Goal: Transaction & Acquisition: Purchase product/service

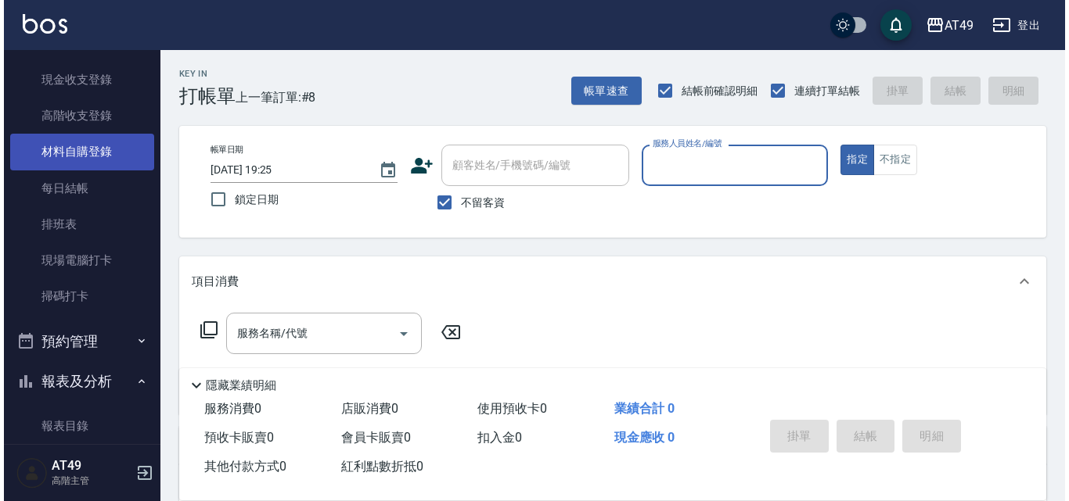
scroll to position [235, 0]
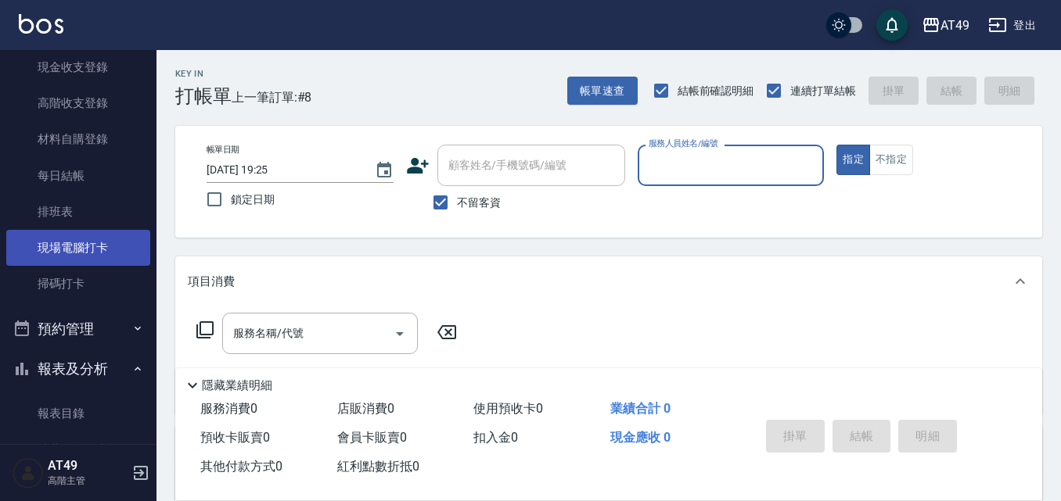
click at [97, 251] on link "現場電腦打卡" at bounding box center [78, 248] width 144 height 36
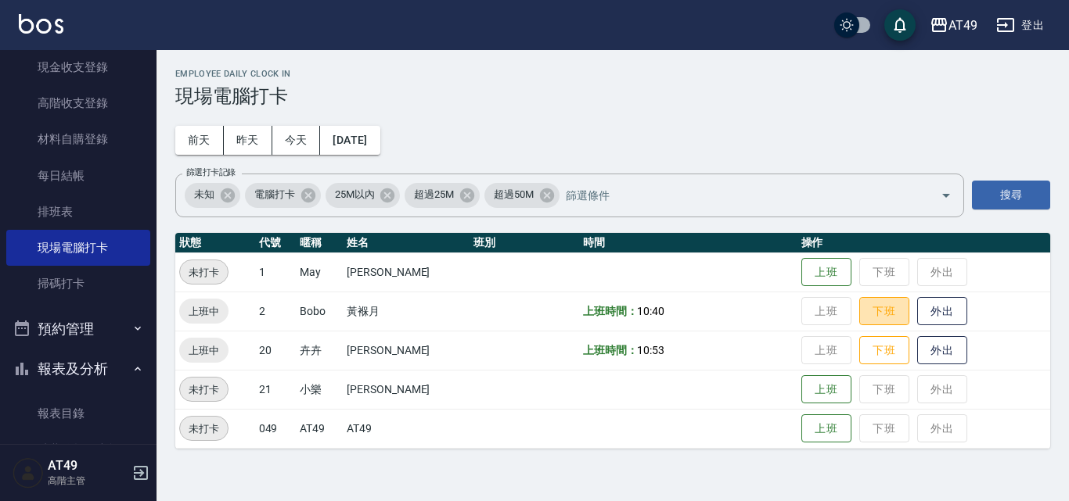
drag, startPoint x: 879, startPoint y: 311, endPoint x: 850, endPoint y: 314, distance: 28.4
click at [879, 311] on button "下班" at bounding box center [884, 311] width 50 height 29
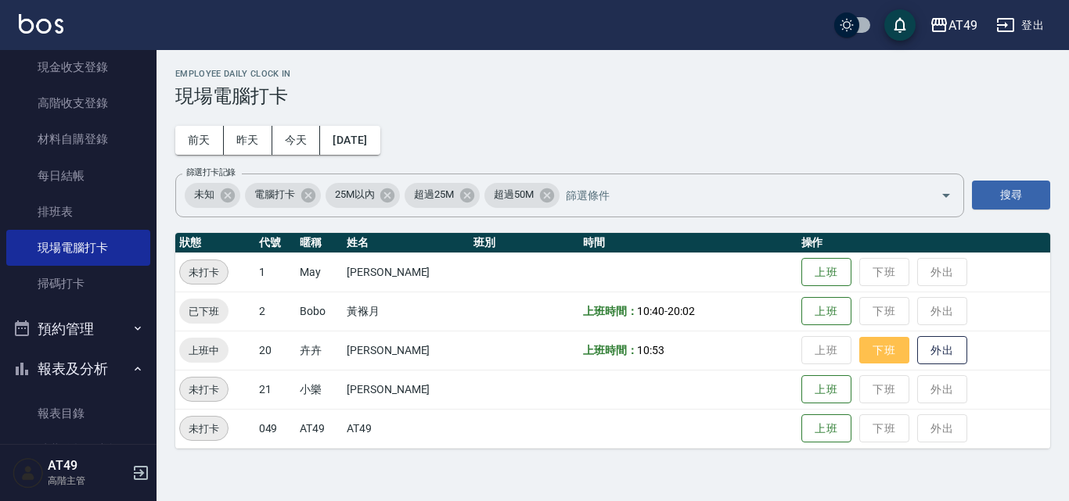
click at [893, 358] on button "下班" at bounding box center [884, 350] width 50 height 27
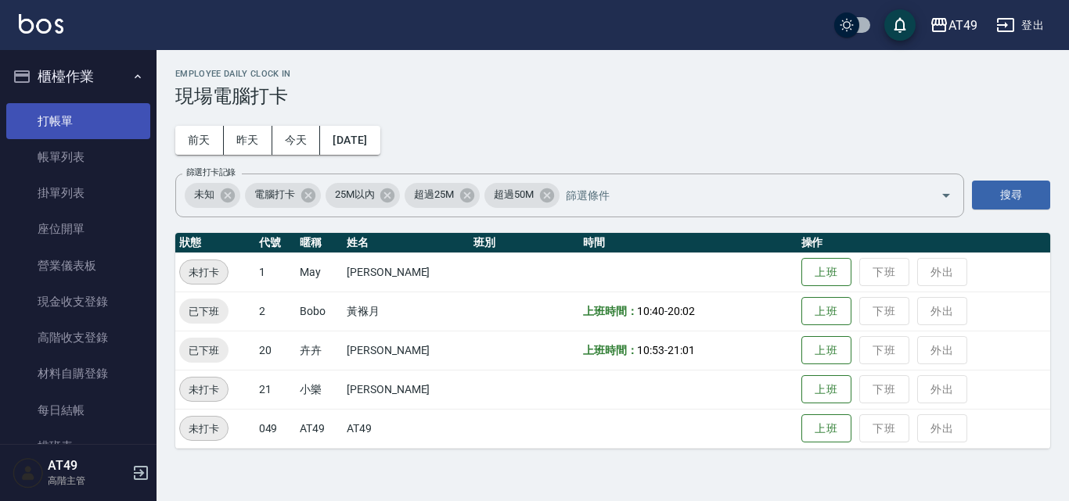
click at [94, 127] on link "打帳單" at bounding box center [78, 121] width 144 height 36
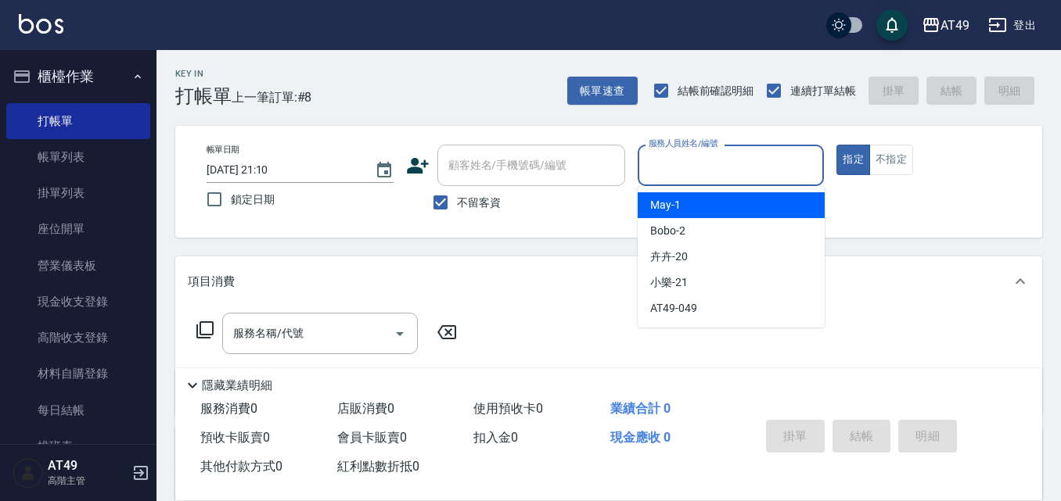
click at [702, 156] on input "服務人員姓名/編號" at bounding box center [731, 165] width 173 height 27
click at [697, 206] on div "May -1" at bounding box center [731, 205] width 187 height 26
type input "May-1"
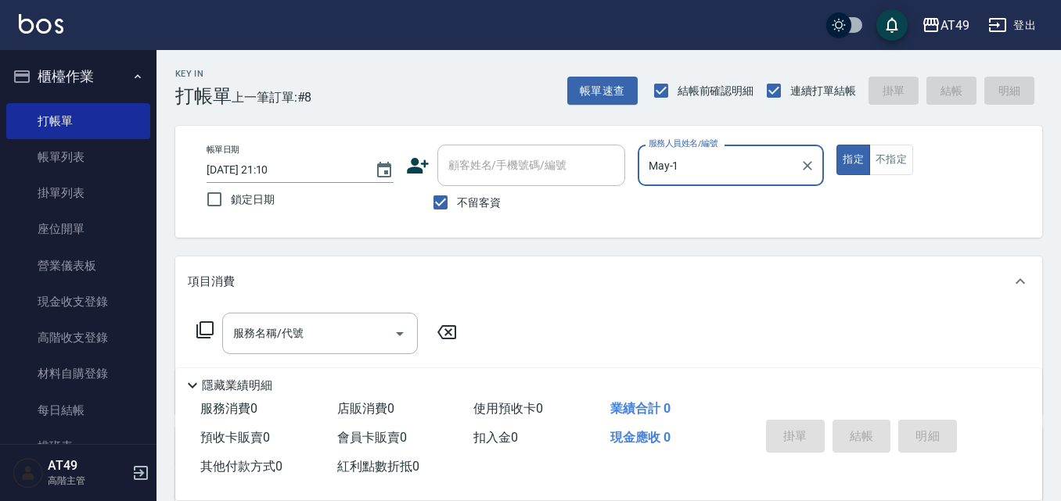
click at [208, 330] on icon at bounding box center [205, 330] width 19 height 19
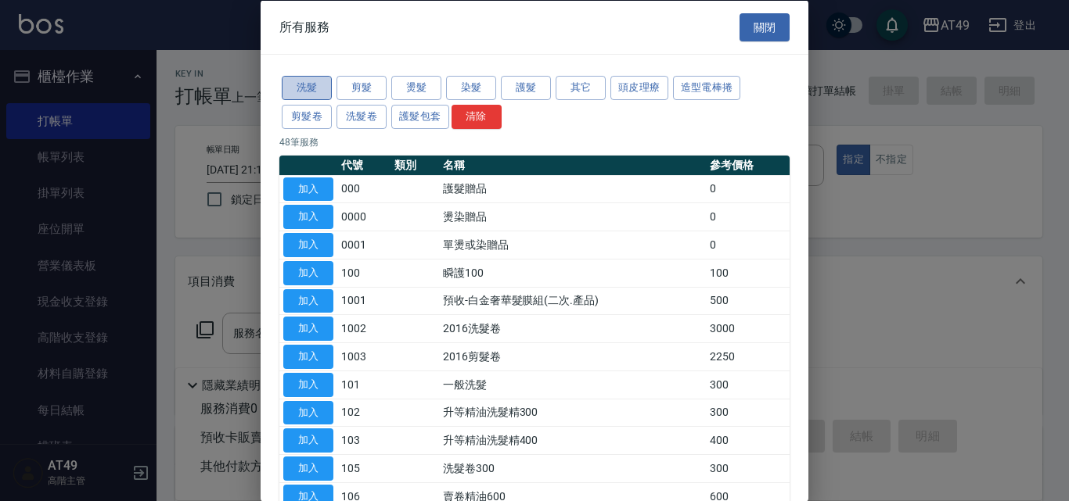
click at [325, 90] on button "洗髮" at bounding box center [307, 88] width 50 height 24
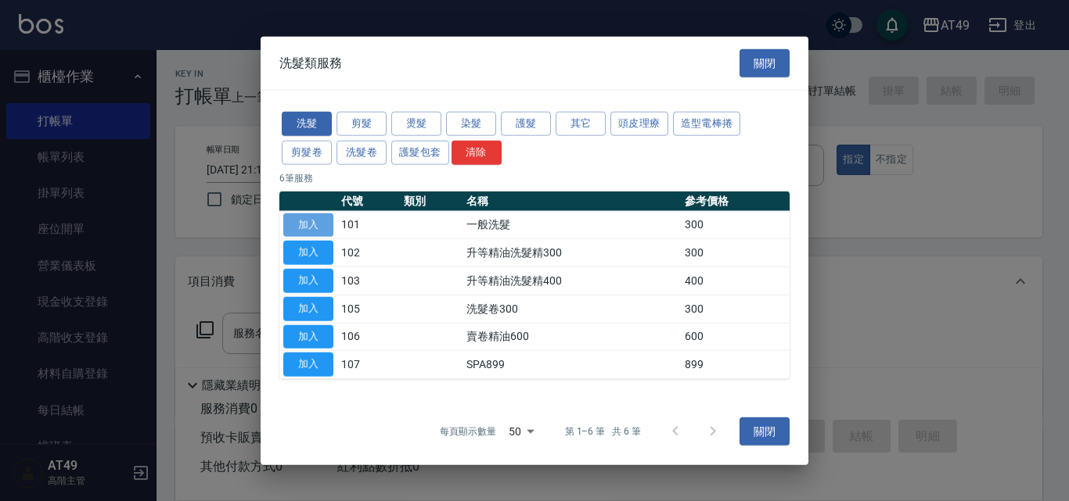
click at [312, 227] on button "加入" at bounding box center [308, 225] width 50 height 24
type input "一般洗髮(101)"
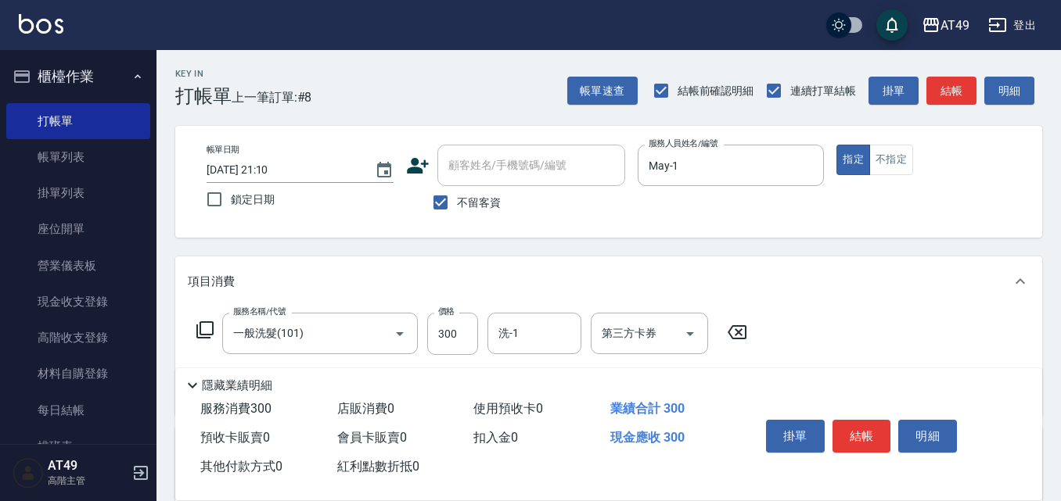
click at [199, 324] on icon at bounding box center [205, 330] width 19 height 19
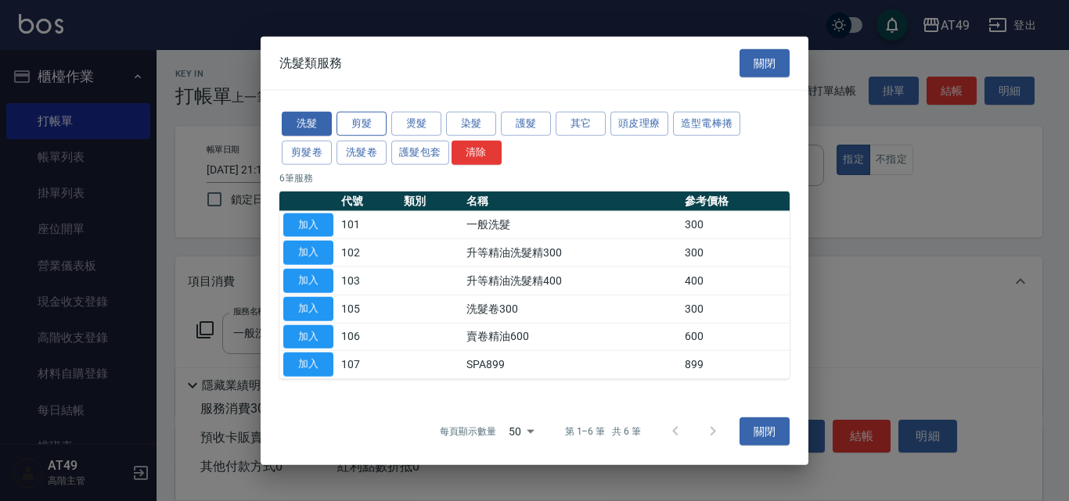
click at [354, 125] on button "剪髮" at bounding box center [361, 124] width 50 height 24
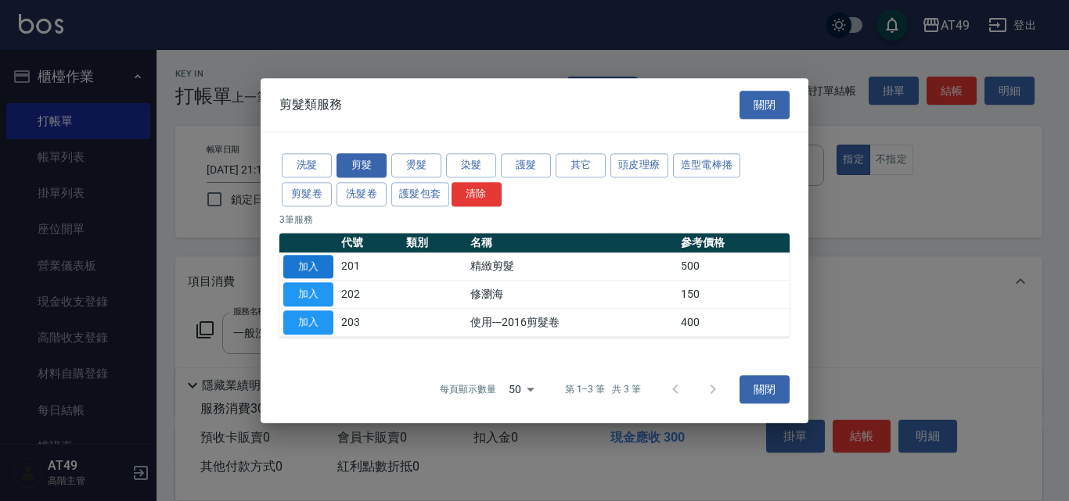
click at [308, 265] on button "加入" at bounding box center [308, 267] width 50 height 24
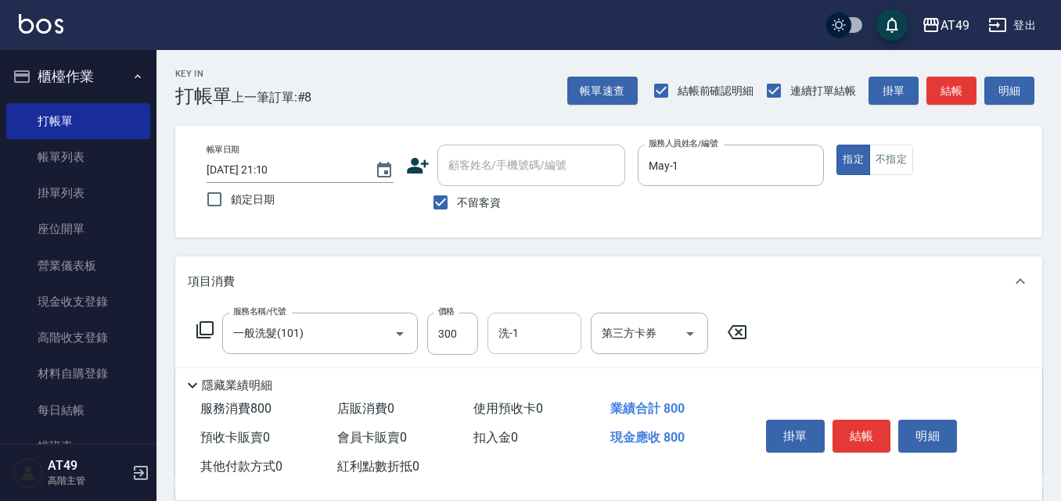
click at [552, 324] on input "洗-1" at bounding box center [534, 333] width 80 height 27
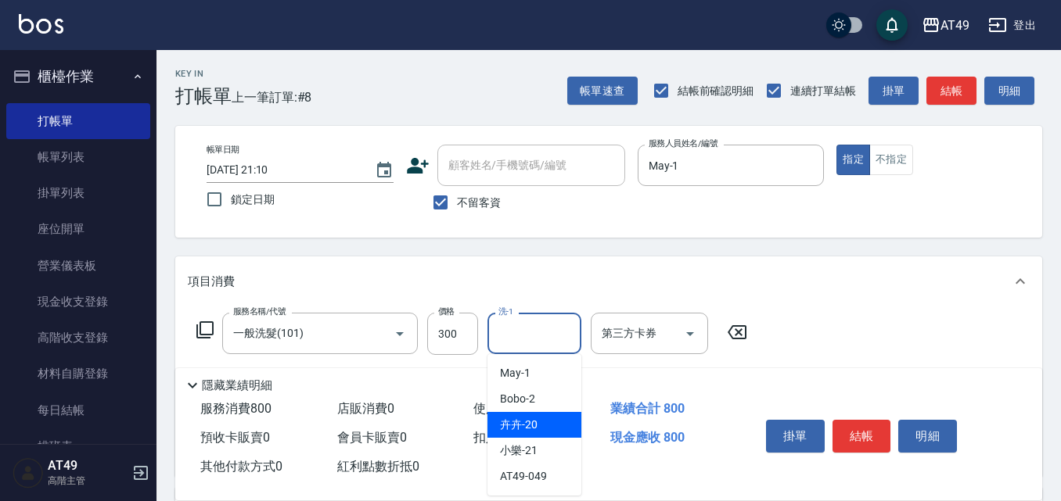
click at [520, 428] on span "卉卉 -20" at bounding box center [519, 425] width 38 height 16
type input "卉卉-20"
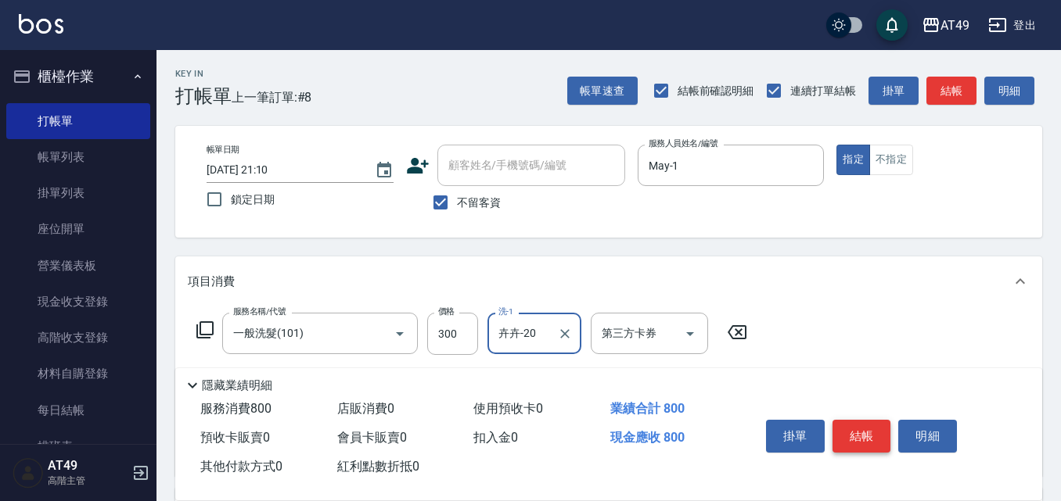
click at [857, 429] on button "結帳" at bounding box center [861, 436] width 59 height 33
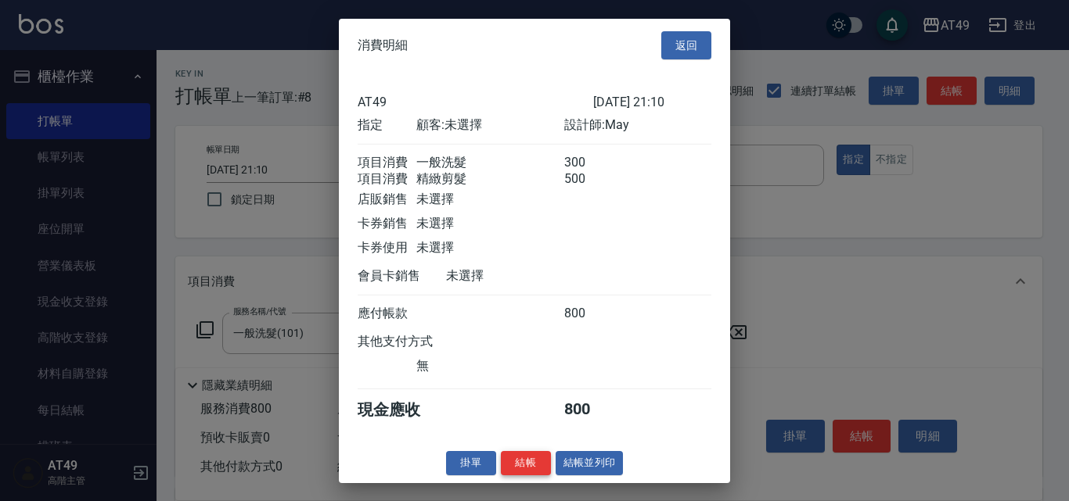
click at [544, 476] on button "結帳" at bounding box center [526, 463] width 50 height 24
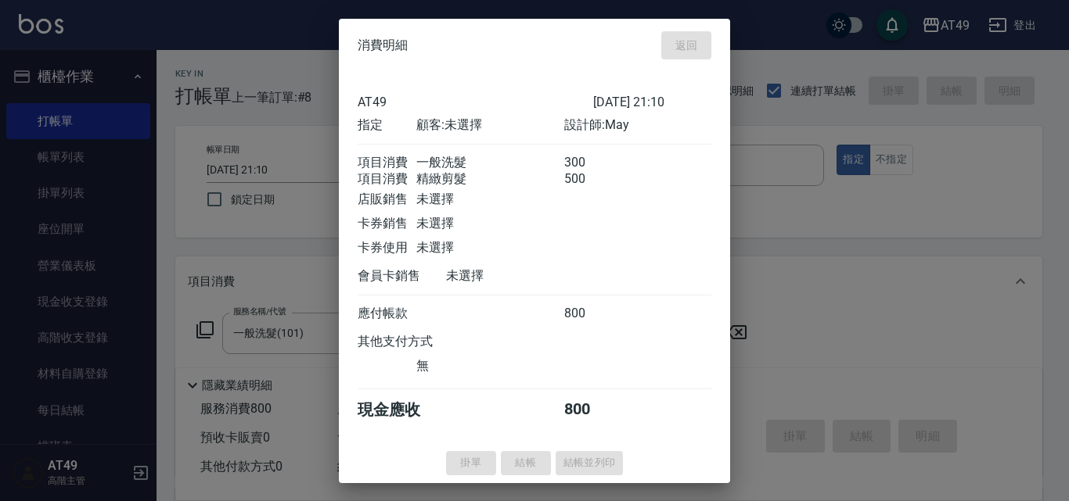
type input "2025/09/19 21:18"
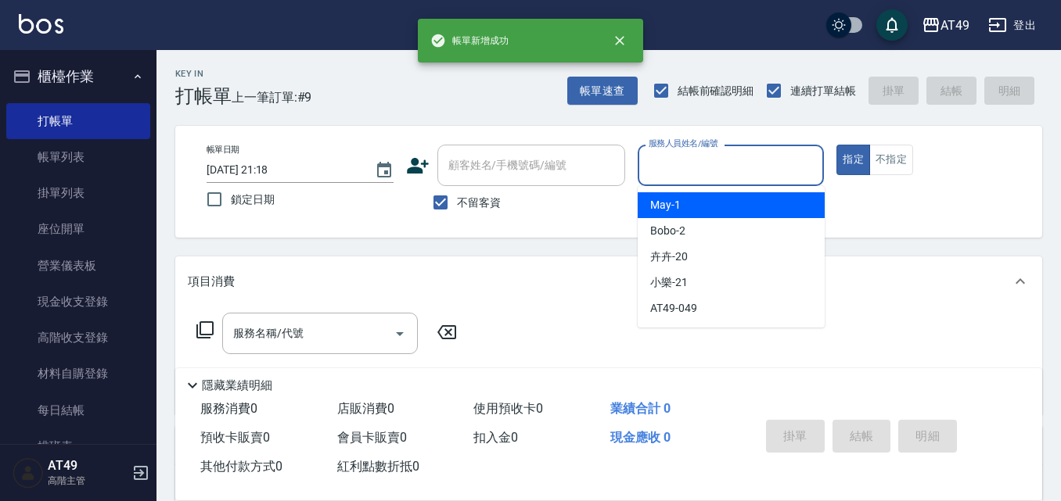
click at [709, 163] on input "服務人員姓名/編號" at bounding box center [731, 165] width 173 height 27
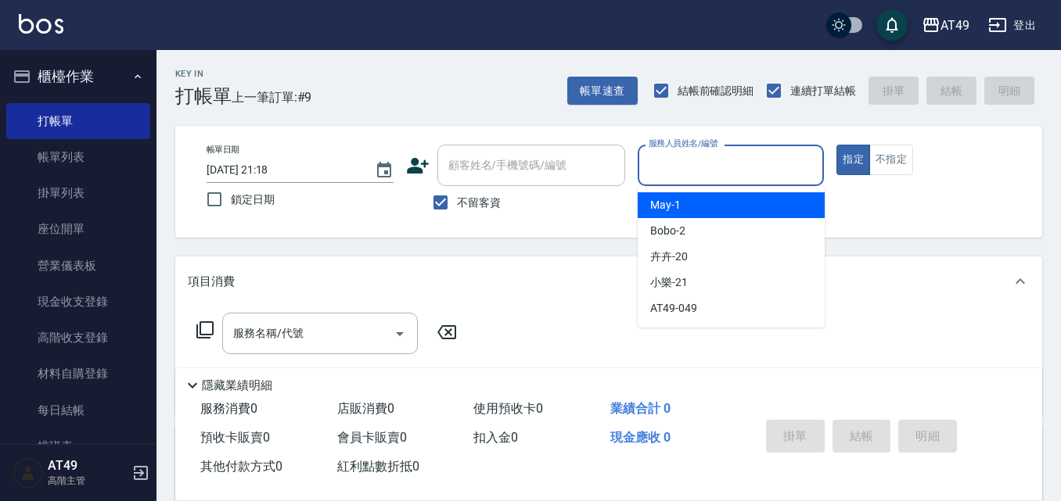
click at [716, 199] on div "May -1" at bounding box center [731, 205] width 187 height 26
type input "May-1"
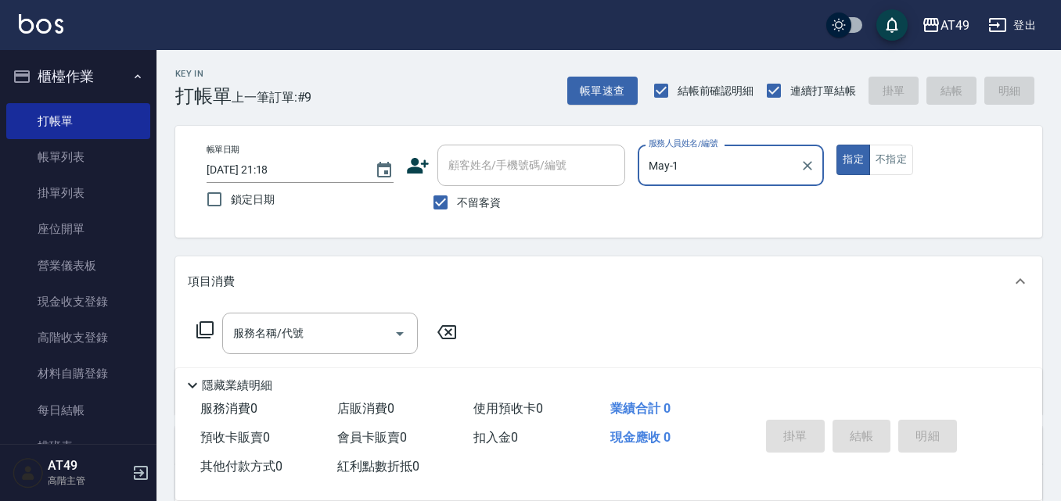
click at [199, 329] on icon at bounding box center [205, 330] width 19 height 19
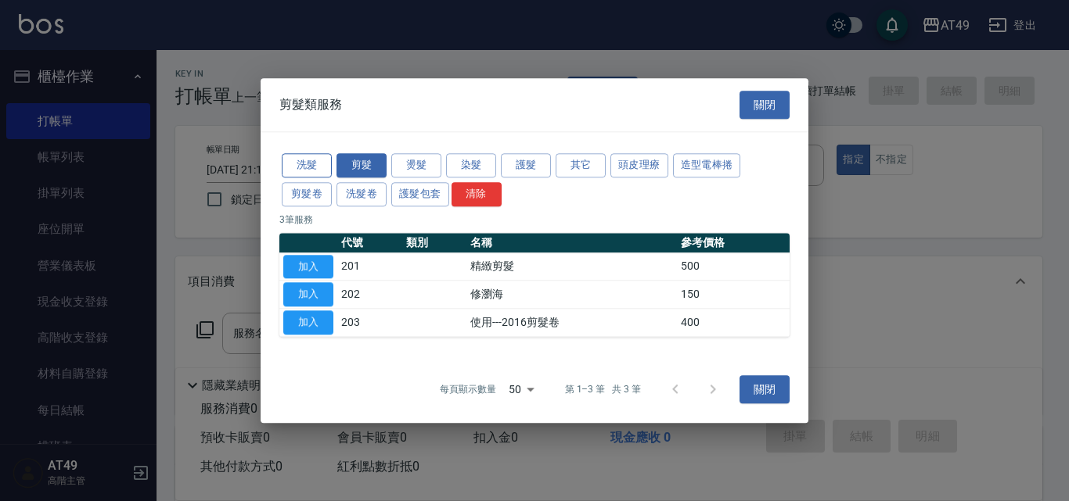
click at [304, 162] on button "洗髮" at bounding box center [307, 165] width 50 height 24
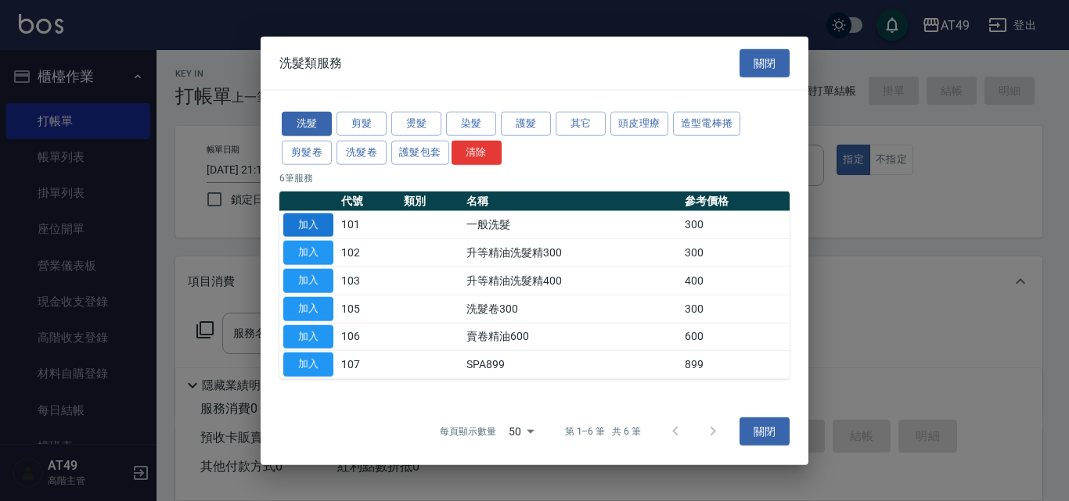
click at [307, 224] on button "加入" at bounding box center [308, 225] width 50 height 24
type input "一般洗髮(101)"
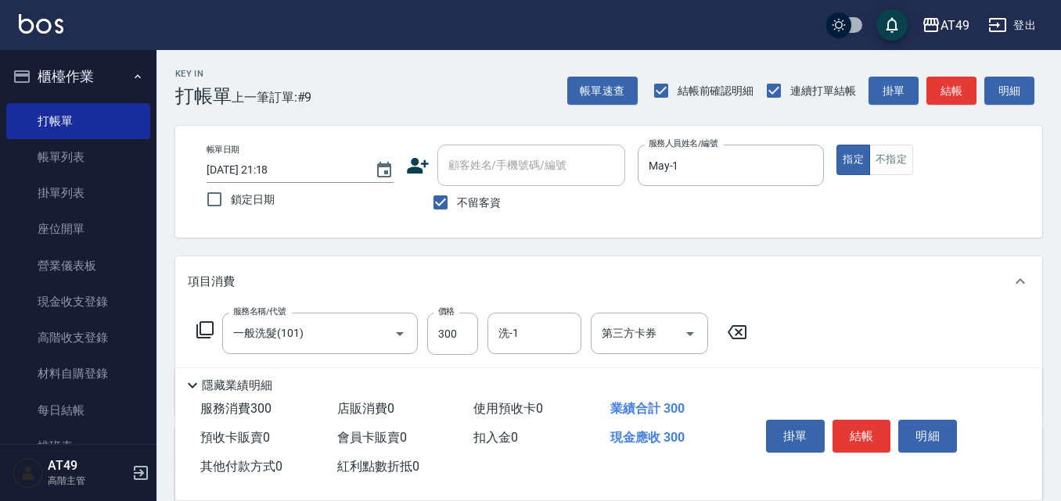
click at [206, 331] on icon at bounding box center [205, 330] width 19 height 19
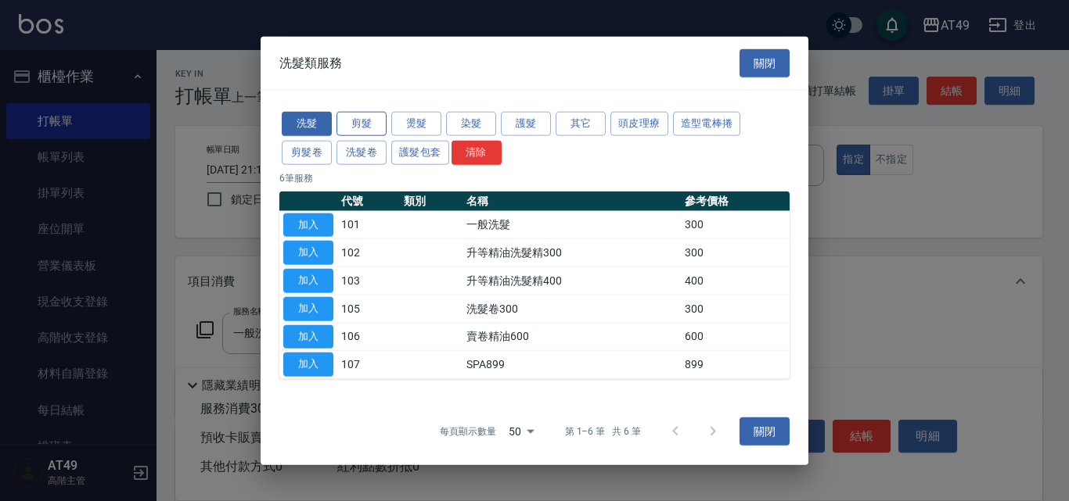
click at [358, 117] on button "剪髮" at bounding box center [361, 124] width 50 height 24
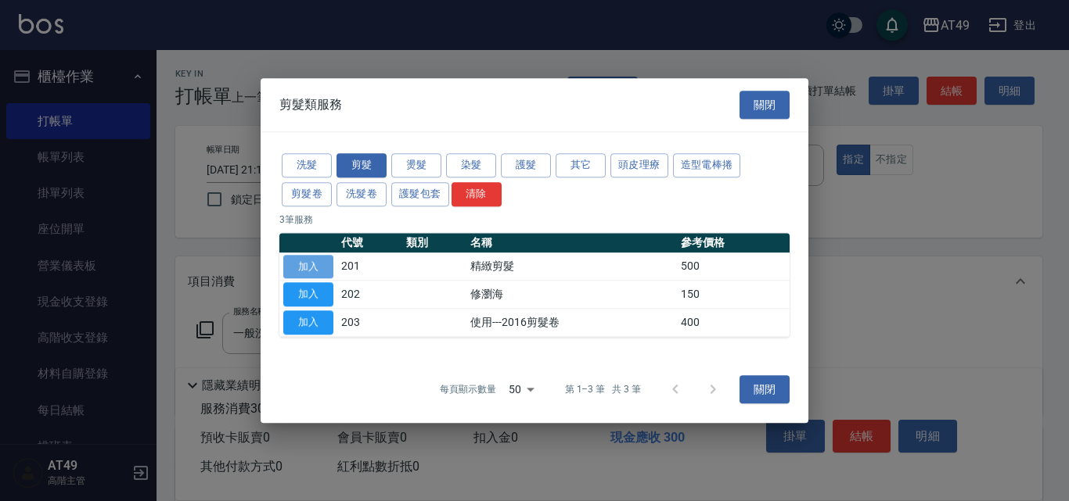
click at [318, 267] on button "加入" at bounding box center [308, 267] width 50 height 24
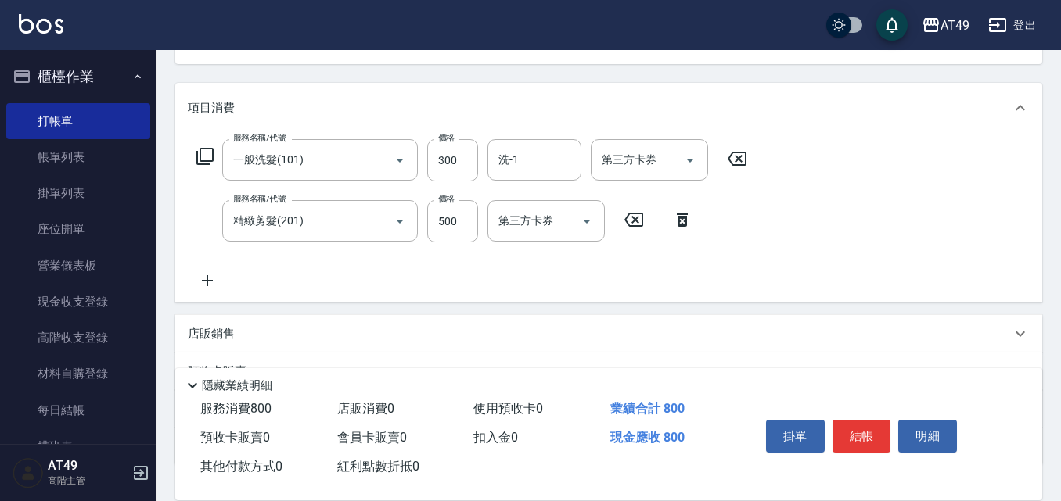
scroll to position [78, 0]
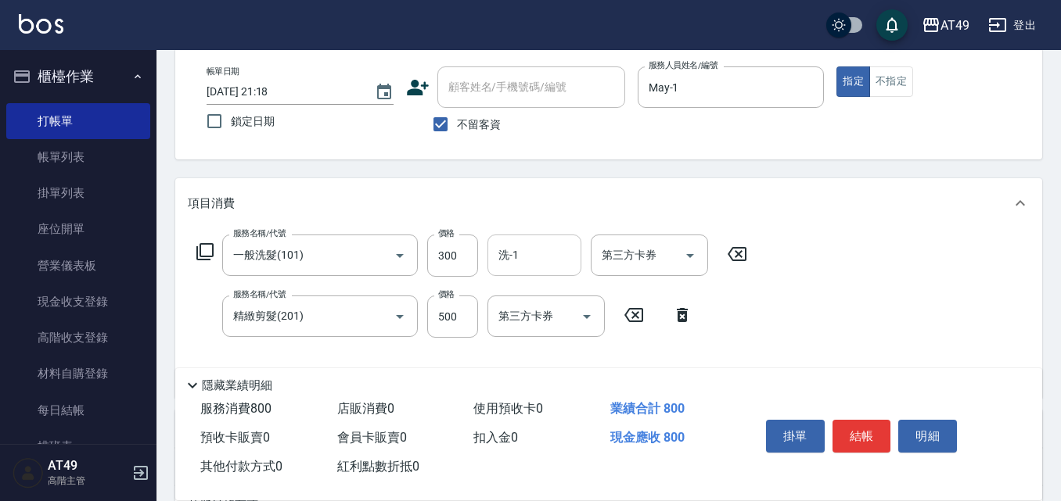
click at [517, 266] on input "洗-1" at bounding box center [534, 255] width 80 height 27
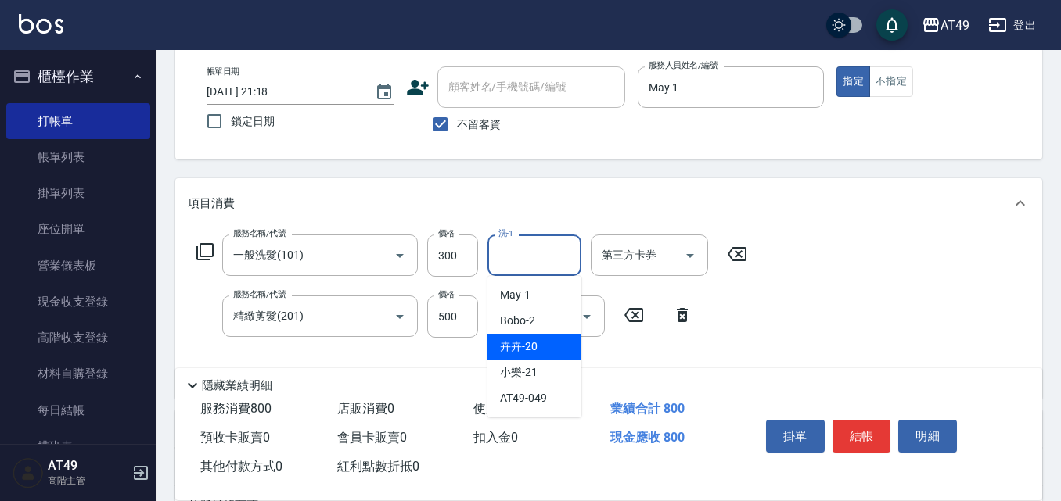
click at [564, 343] on div "卉卉 -20" at bounding box center [534, 347] width 94 height 26
type input "卉卉-20"
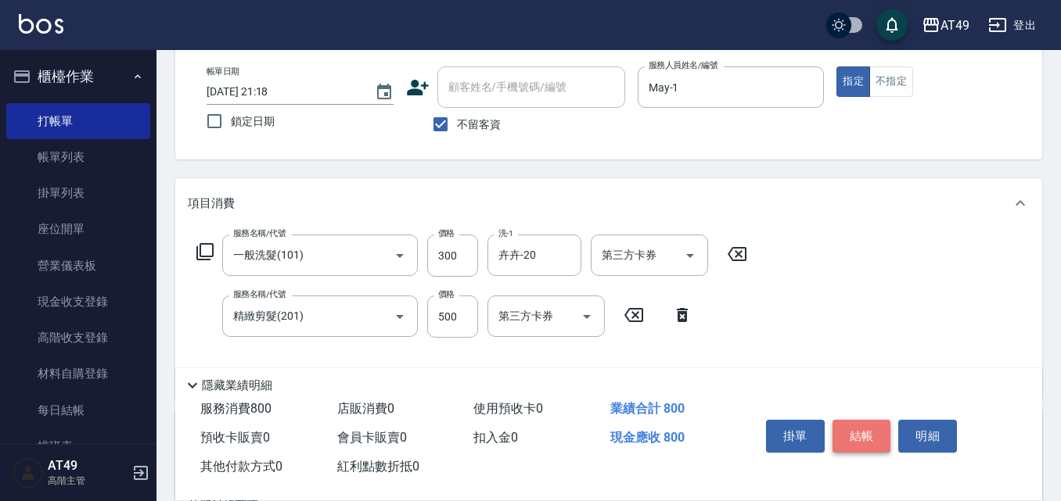
click at [856, 420] on button "結帳" at bounding box center [861, 436] width 59 height 33
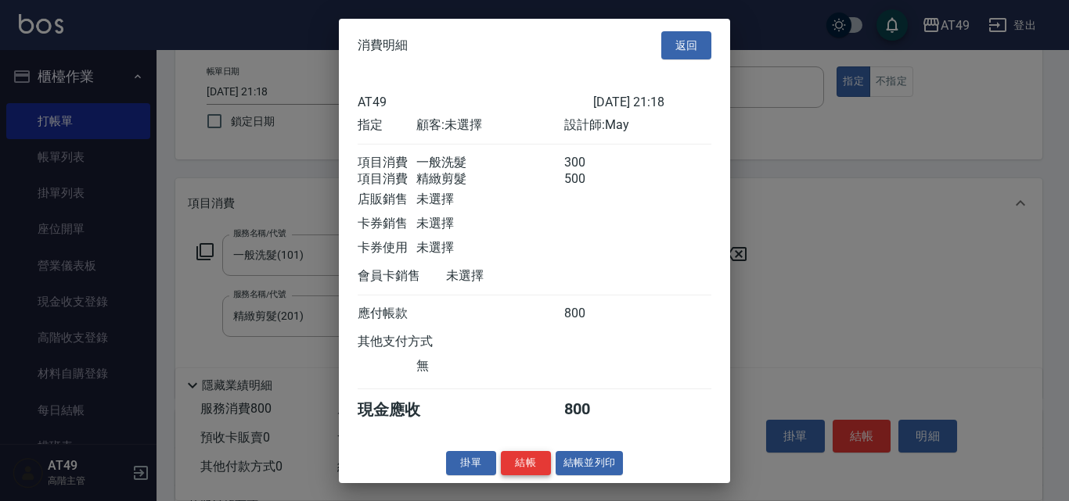
click at [527, 476] on button "結帳" at bounding box center [526, 463] width 50 height 24
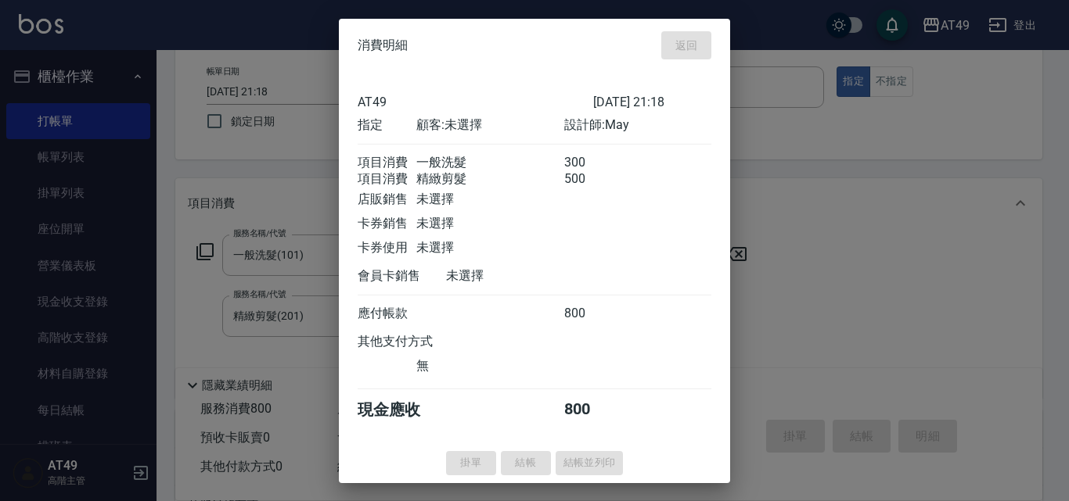
type input "2025/09/19 21:19"
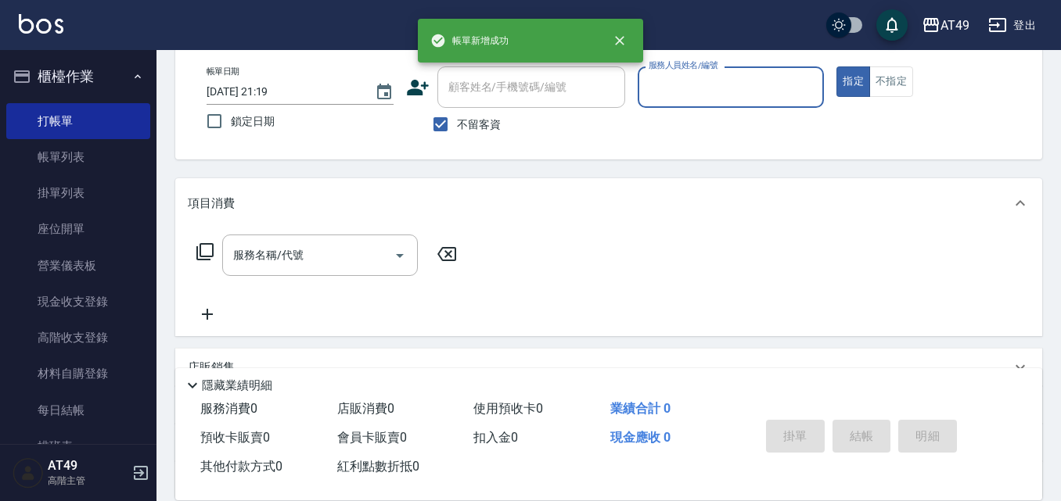
click at [708, 86] on input "服務人員姓名/編號" at bounding box center [731, 87] width 173 height 27
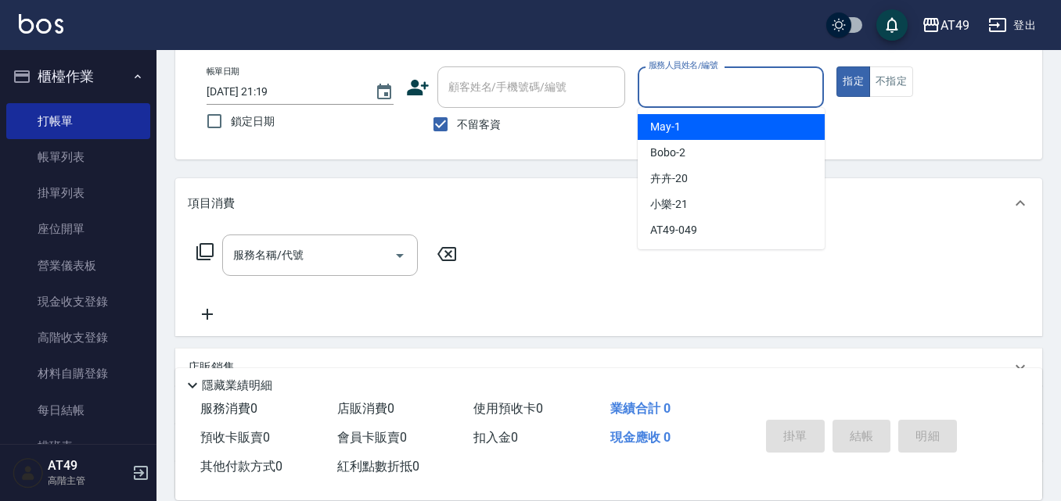
click at [699, 125] on div "May -1" at bounding box center [731, 127] width 187 height 26
type input "May-1"
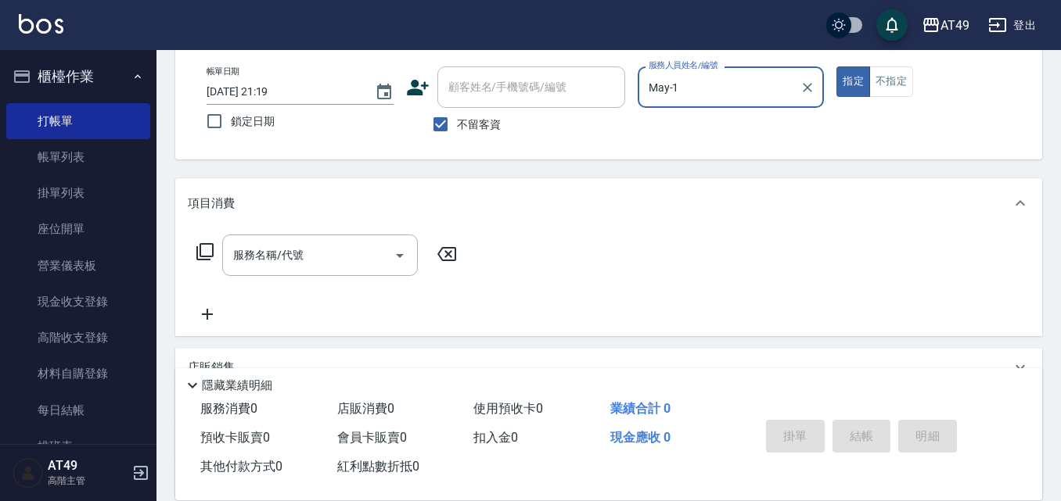
click at [203, 246] on icon at bounding box center [205, 252] width 19 height 19
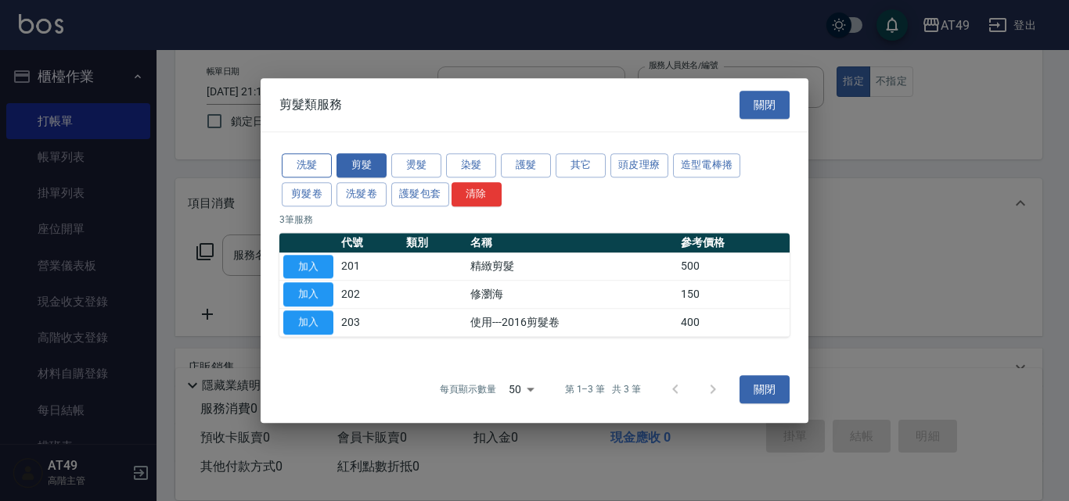
click at [315, 166] on button "洗髮" at bounding box center [307, 165] width 50 height 24
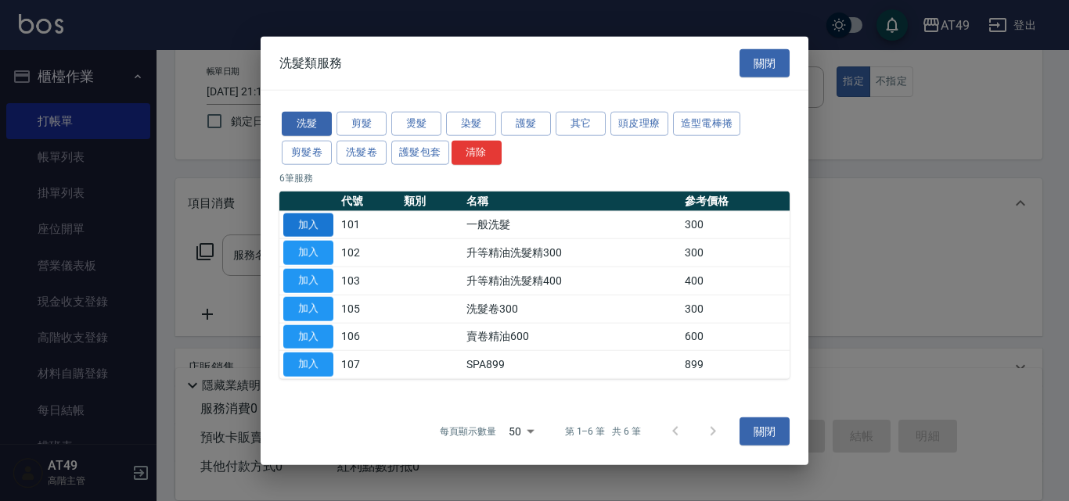
click at [320, 221] on button "加入" at bounding box center [308, 225] width 50 height 24
type input "一般洗髮(101)"
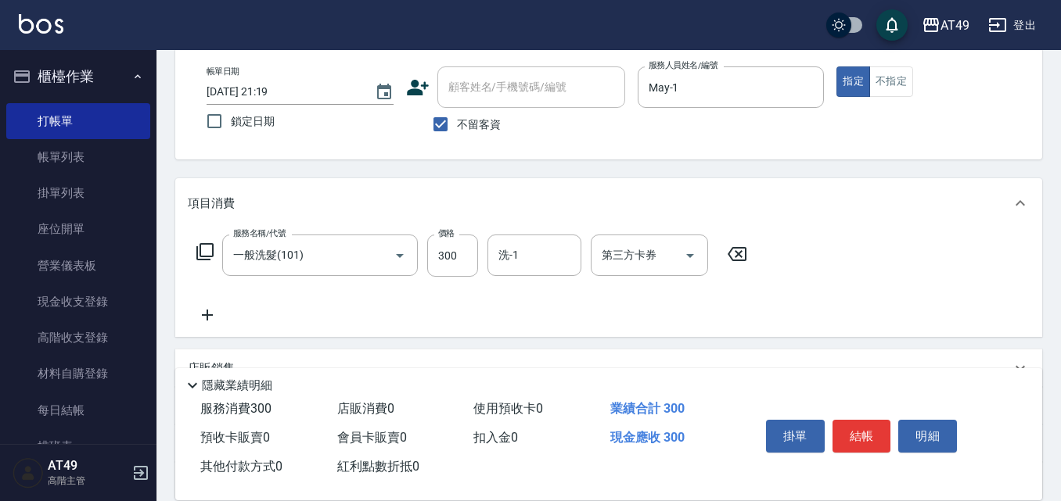
click at [200, 254] on icon at bounding box center [204, 251] width 17 height 17
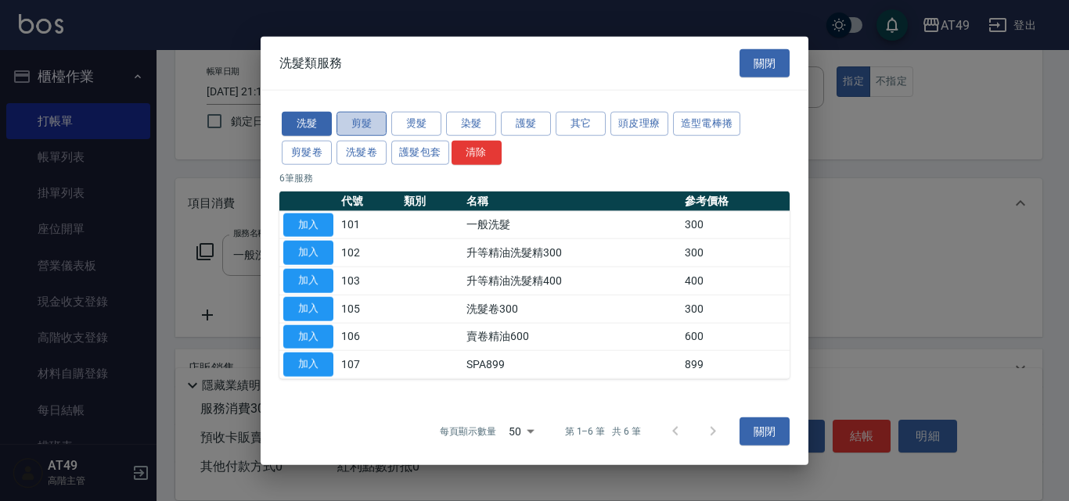
click at [353, 123] on button "剪髮" at bounding box center [361, 124] width 50 height 24
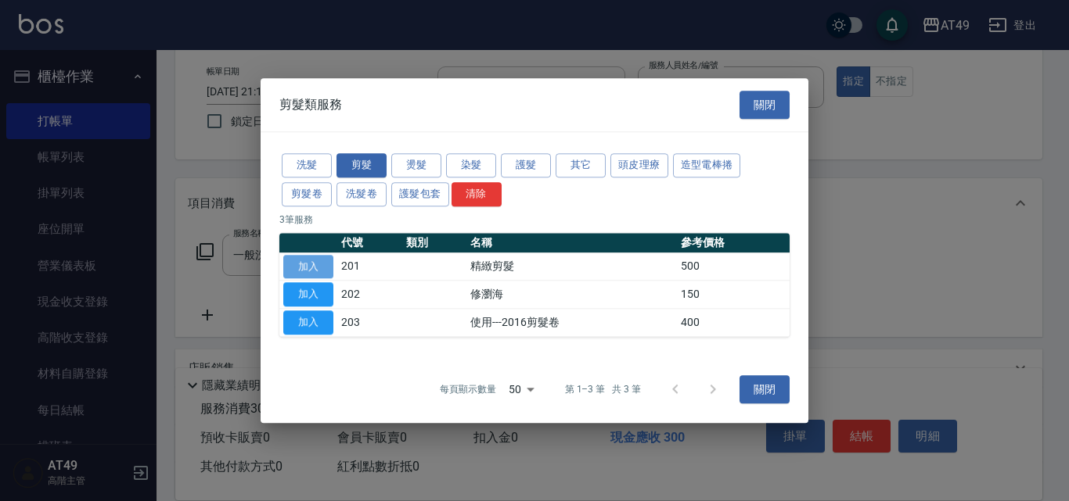
click at [321, 263] on button "加入" at bounding box center [308, 267] width 50 height 24
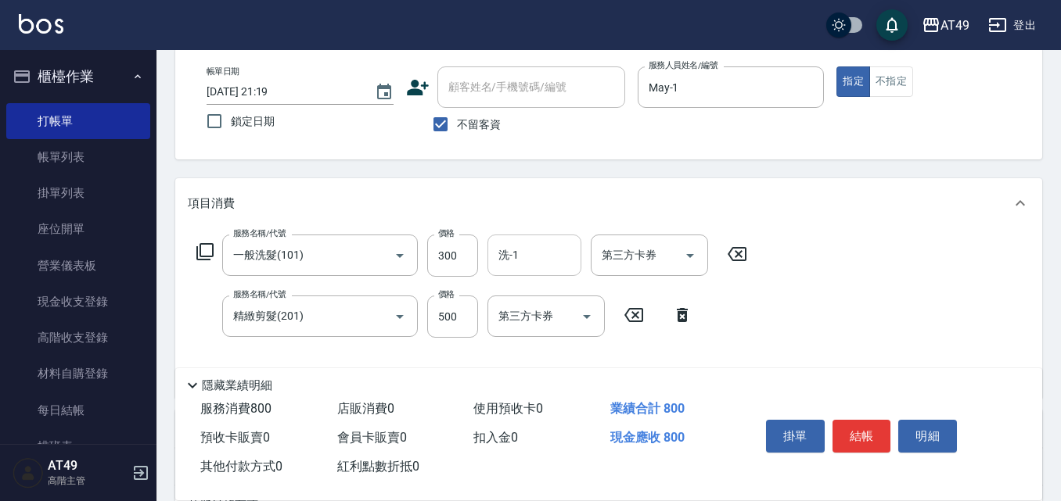
click at [528, 253] on input "洗-1" at bounding box center [534, 255] width 80 height 27
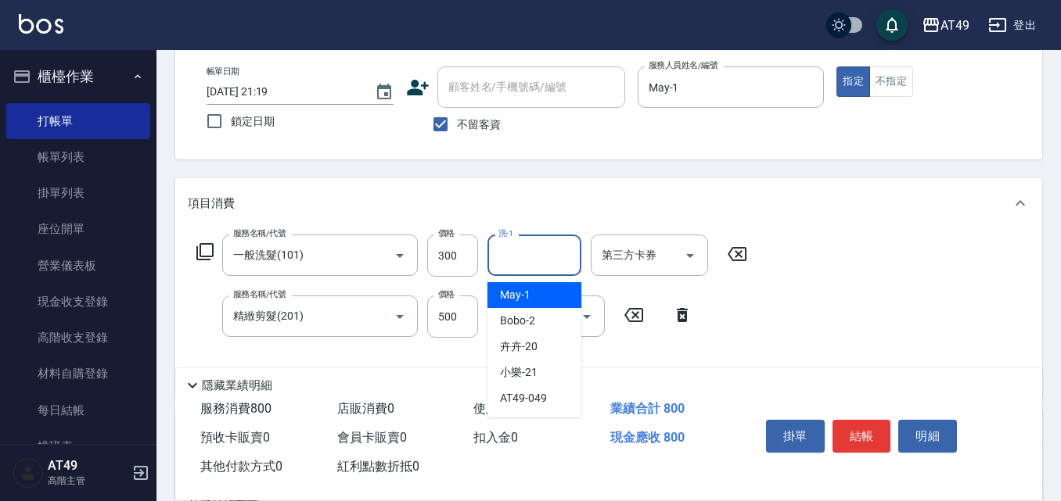
click at [543, 298] on div "May -1" at bounding box center [534, 295] width 94 height 26
type input "May-1"
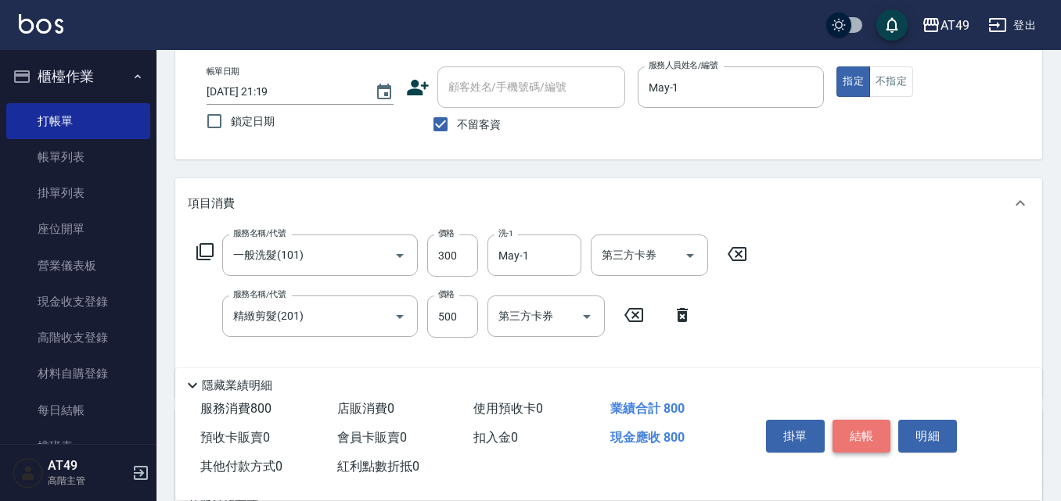
click at [859, 439] on button "結帳" at bounding box center [861, 436] width 59 height 33
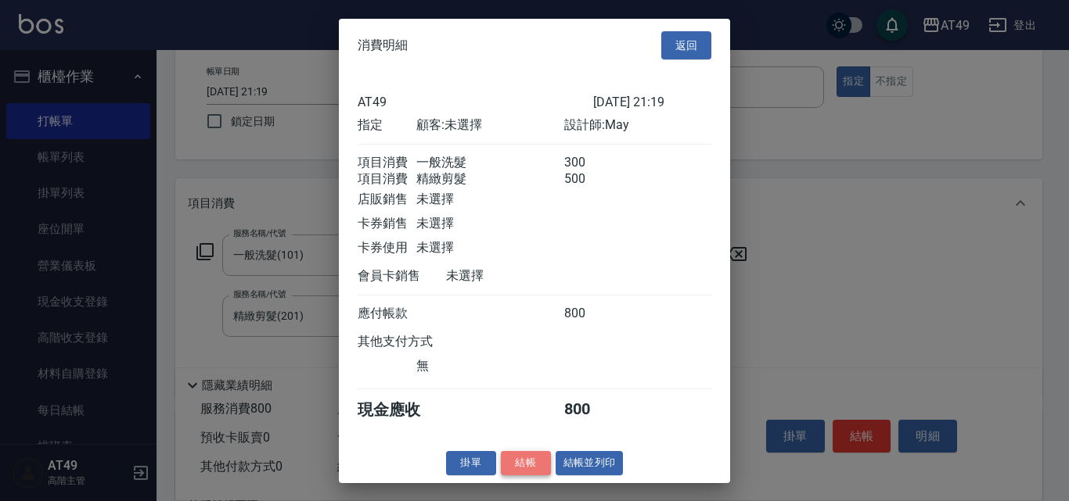
click at [535, 476] on button "結帳" at bounding box center [526, 463] width 50 height 24
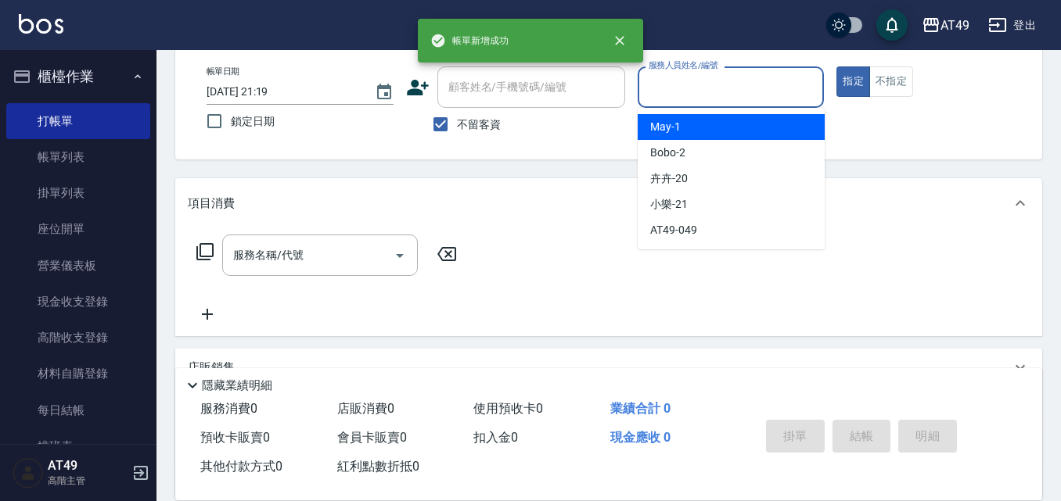
click at [670, 88] on input "服務人員姓名/編號" at bounding box center [731, 87] width 173 height 27
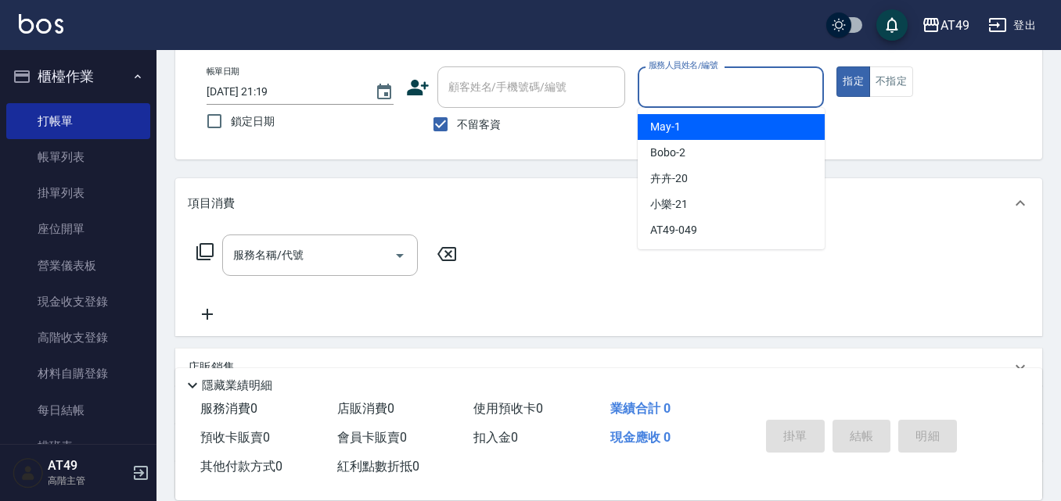
click at [687, 117] on div "May -1" at bounding box center [731, 127] width 187 height 26
type input "May-1"
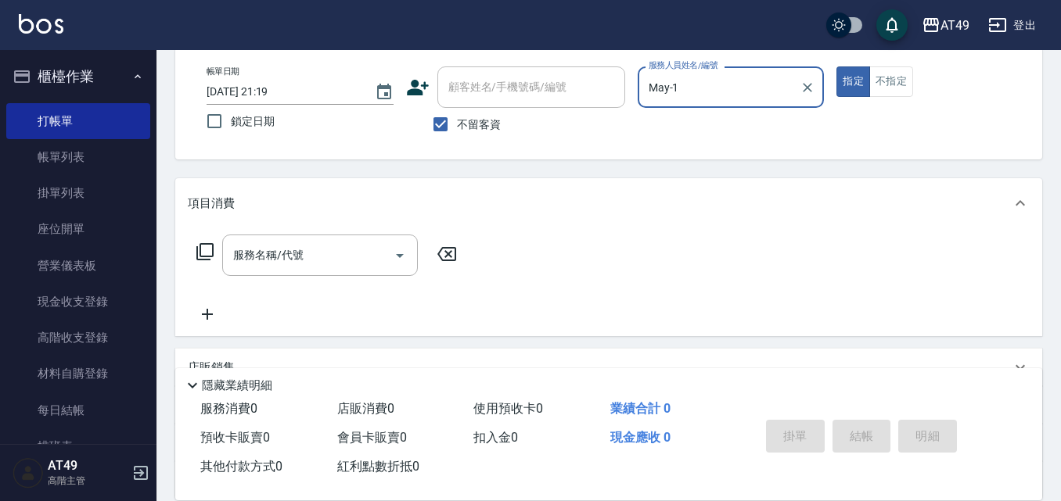
click at [210, 248] on icon at bounding box center [205, 252] width 19 height 19
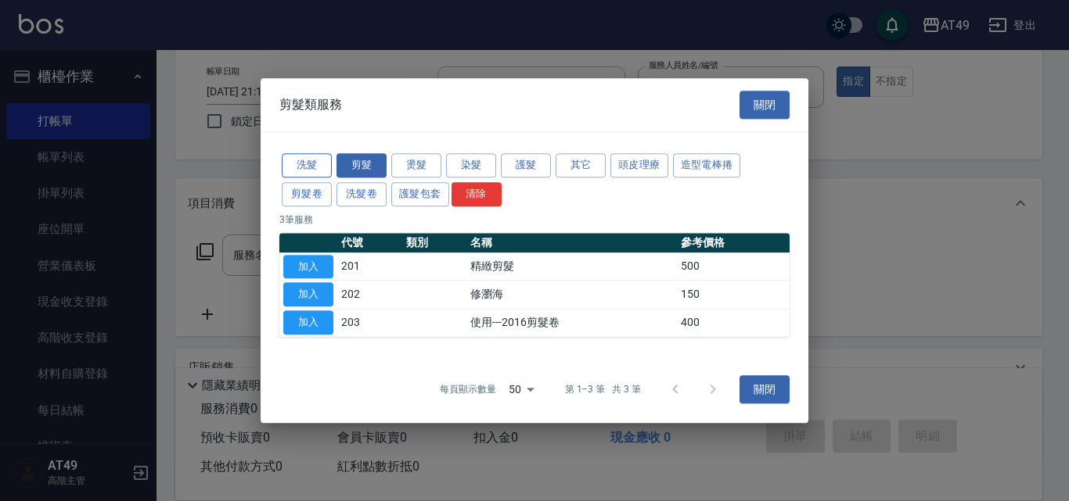
click at [288, 165] on button "洗髮" at bounding box center [307, 165] width 50 height 24
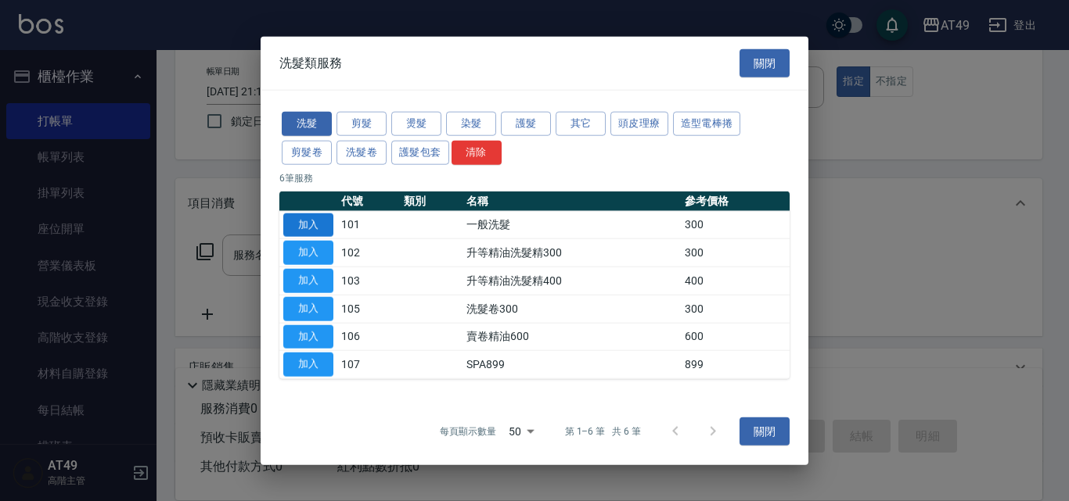
click at [325, 231] on button "加入" at bounding box center [308, 225] width 50 height 24
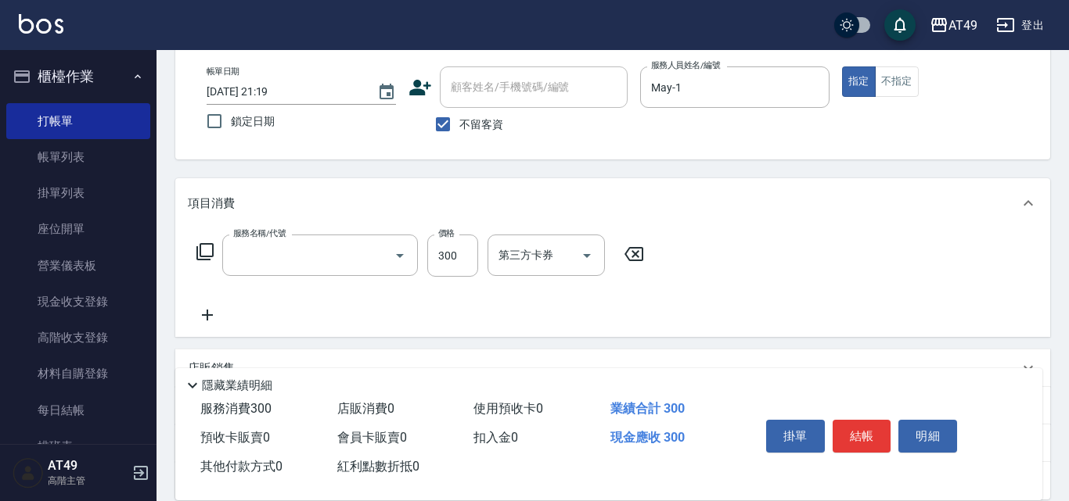
type input "一般洗髮(101)"
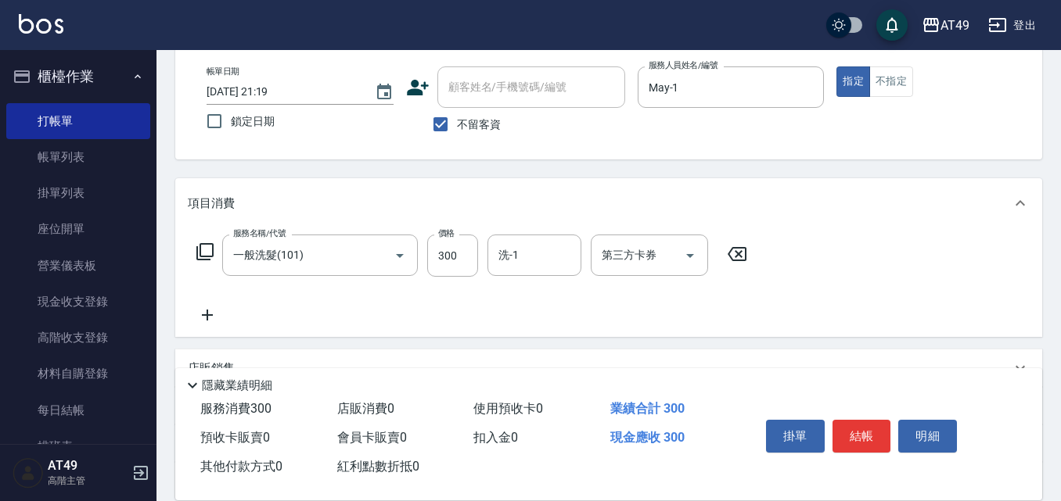
click at [203, 253] on icon at bounding box center [205, 252] width 19 height 19
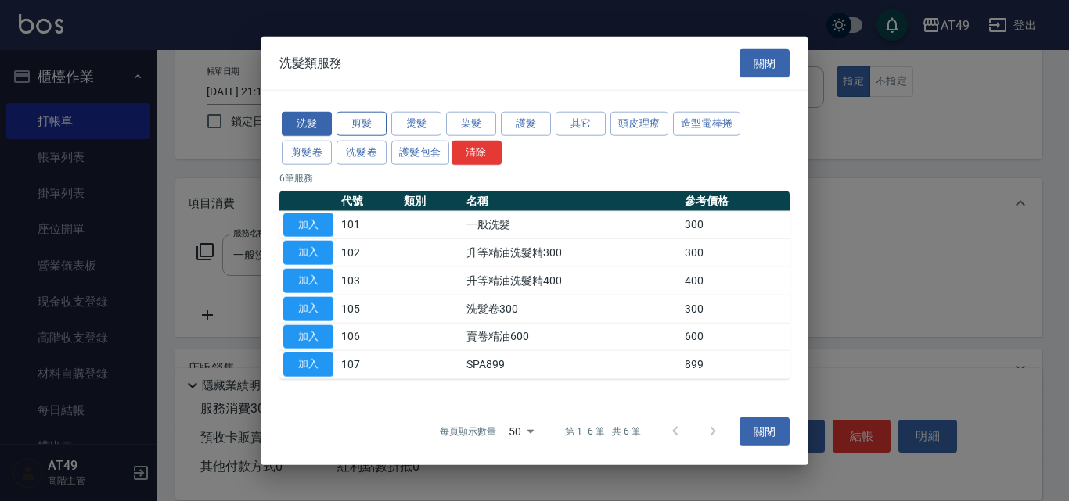
click at [350, 128] on button "剪髮" at bounding box center [361, 124] width 50 height 24
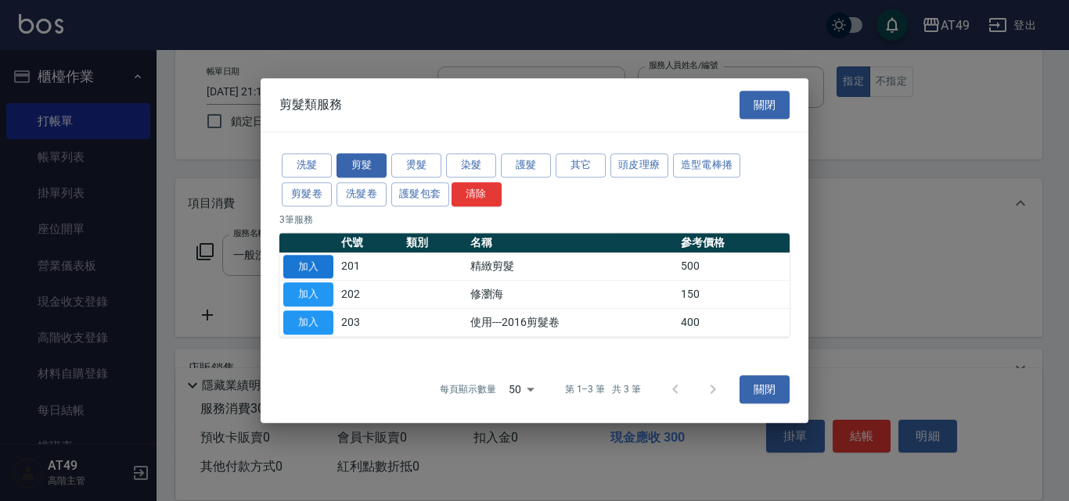
click at [314, 263] on button "加入" at bounding box center [308, 267] width 50 height 24
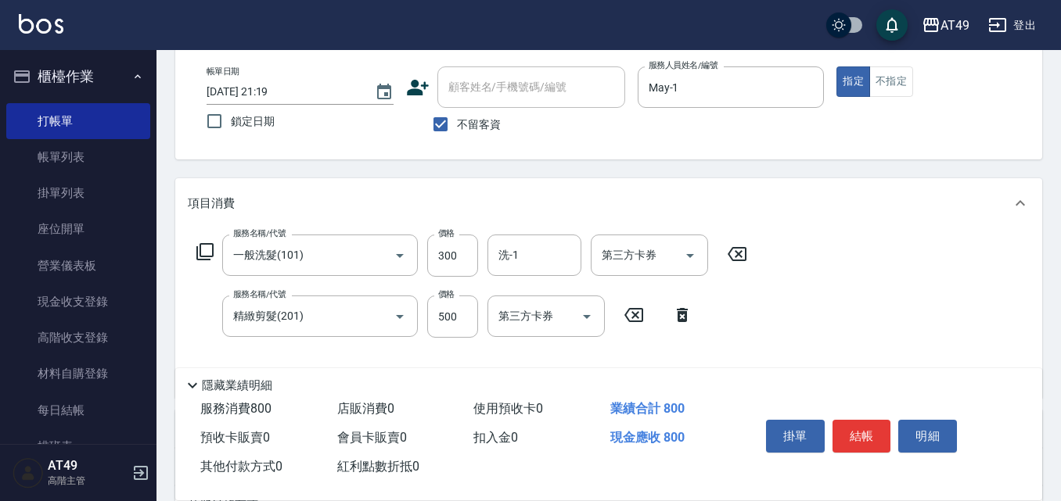
click at [196, 246] on icon at bounding box center [205, 252] width 19 height 19
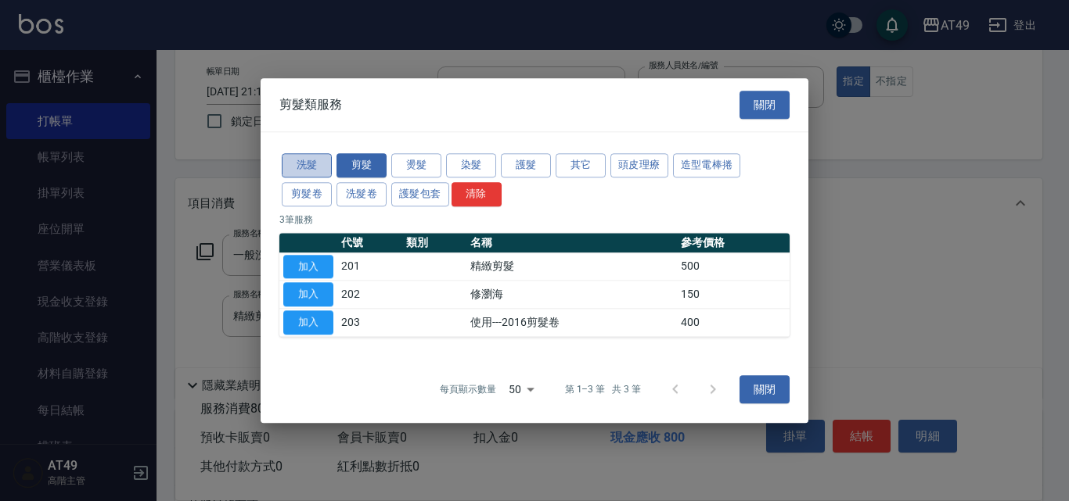
click at [317, 163] on button "洗髮" at bounding box center [307, 165] width 50 height 24
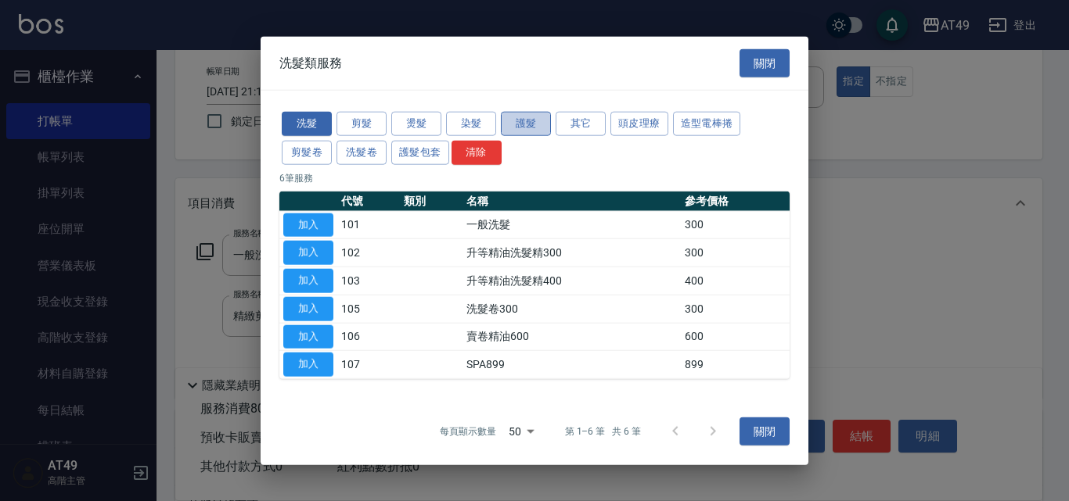
click at [523, 124] on button "護髮" at bounding box center [526, 124] width 50 height 24
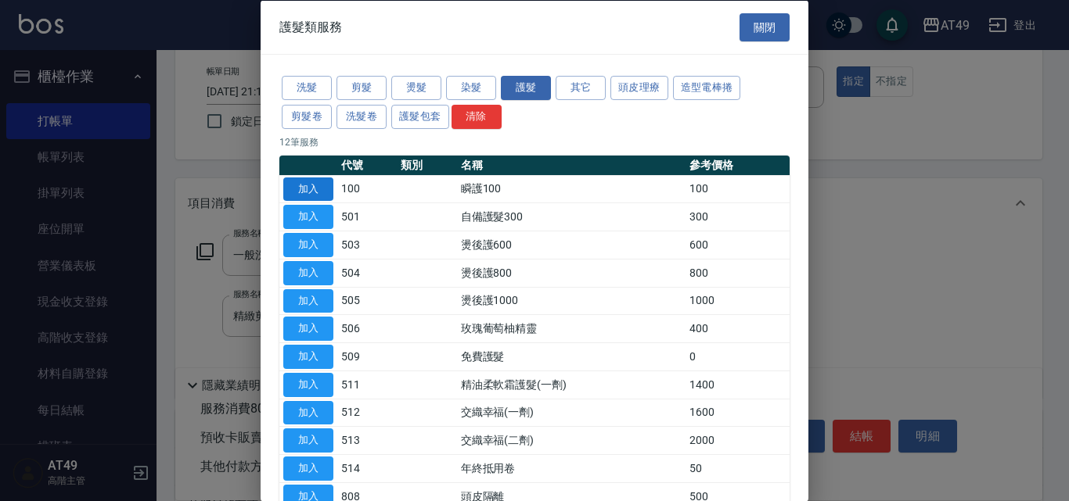
click at [312, 189] on button "加入" at bounding box center [308, 189] width 50 height 24
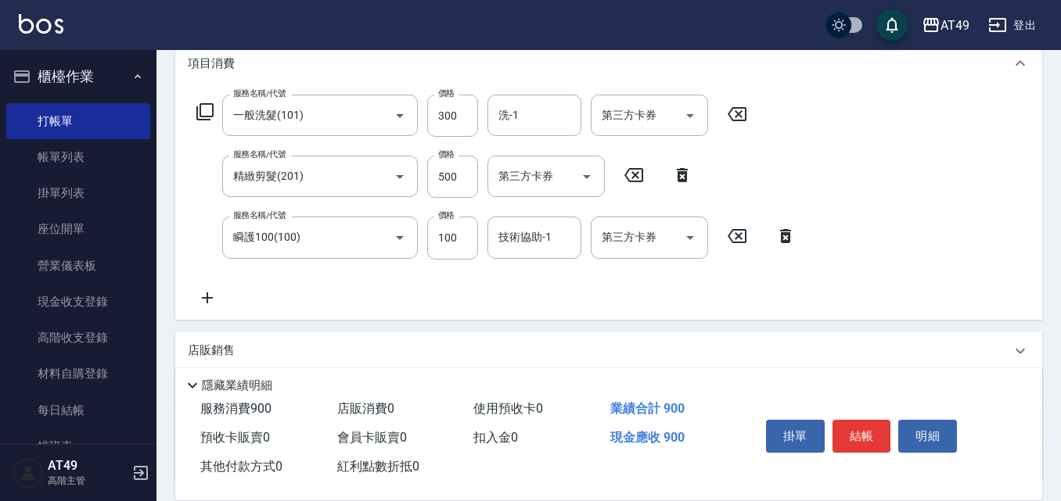
scroll to position [313, 0]
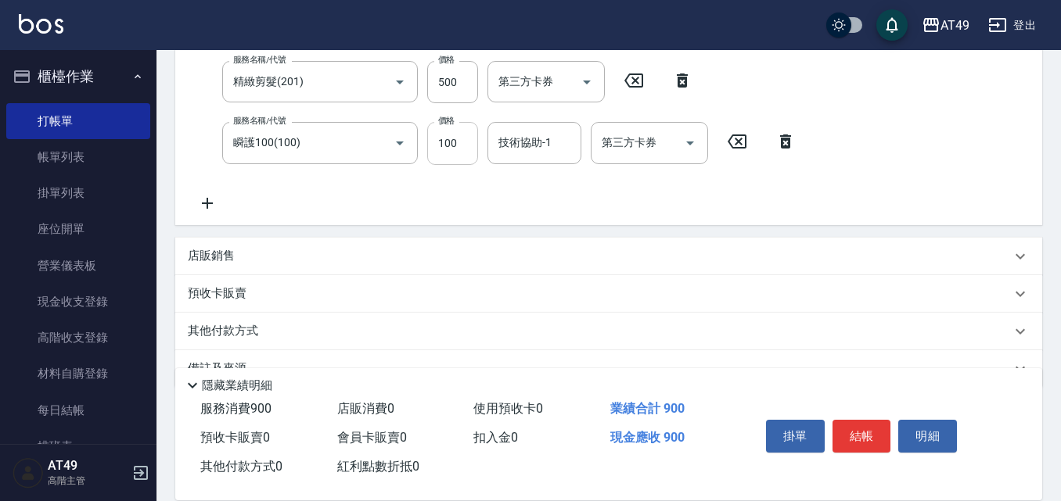
click at [447, 141] on input "100" at bounding box center [452, 143] width 51 height 42
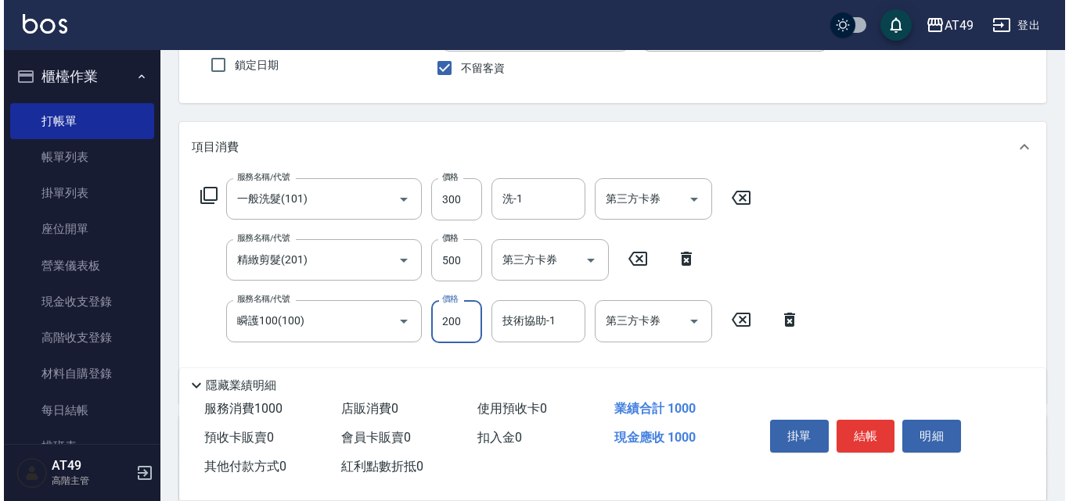
scroll to position [78, 0]
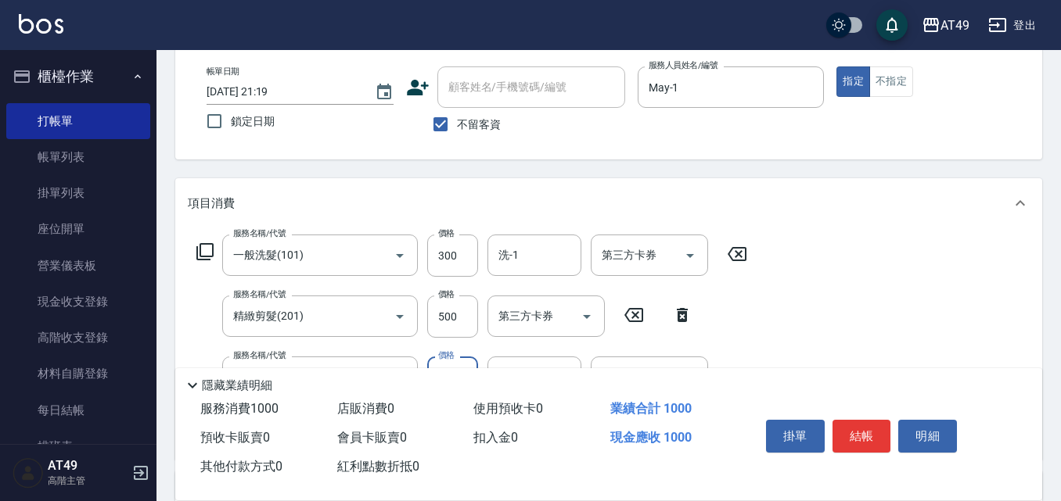
type input "200"
click at [198, 249] on icon at bounding box center [204, 251] width 17 height 17
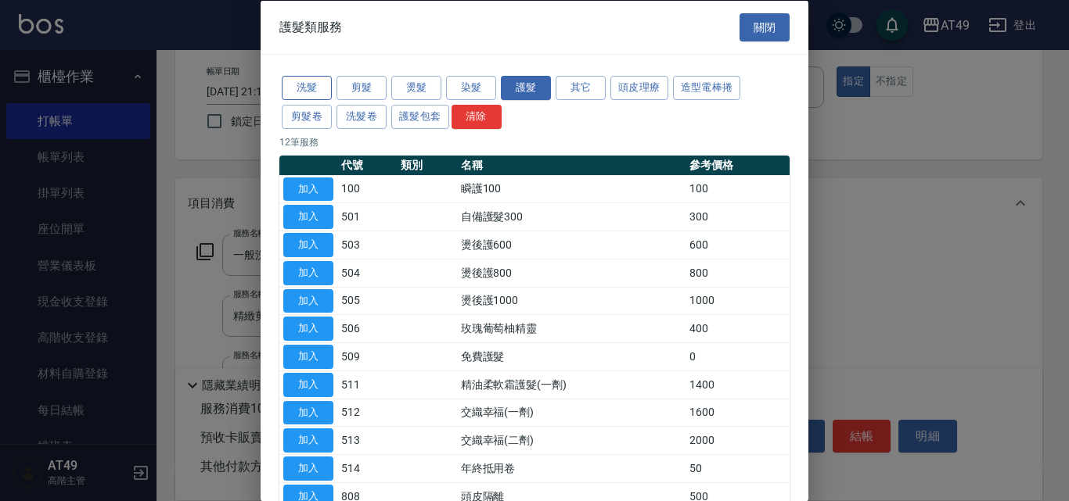
click at [318, 88] on button "洗髮" at bounding box center [307, 88] width 50 height 24
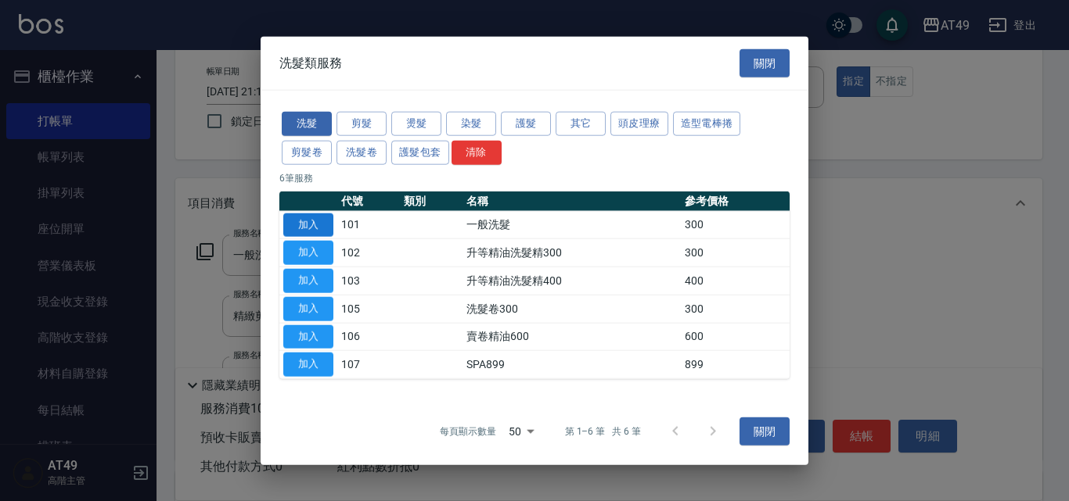
click at [323, 229] on button "加入" at bounding box center [308, 225] width 50 height 24
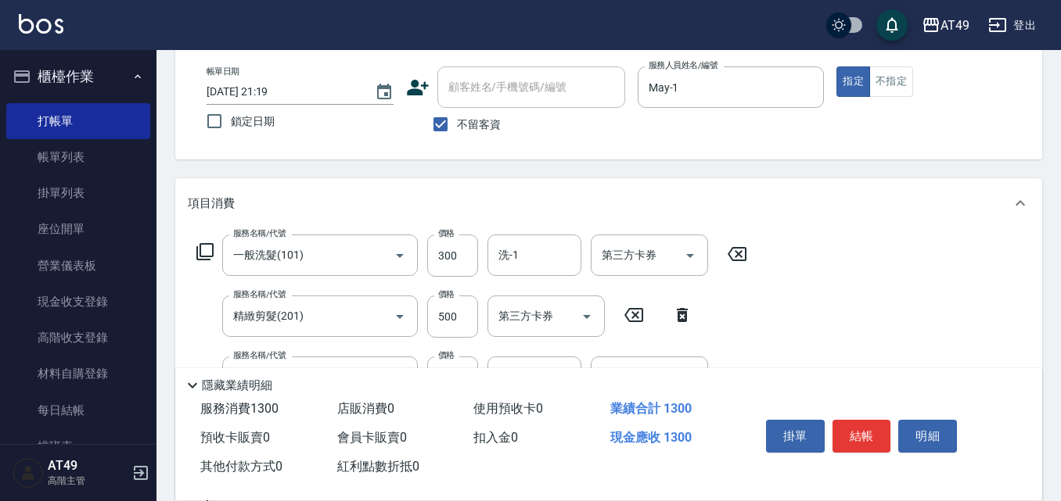
click at [205, 248] on icon at bounding box center [205, 252] width 19 height 19
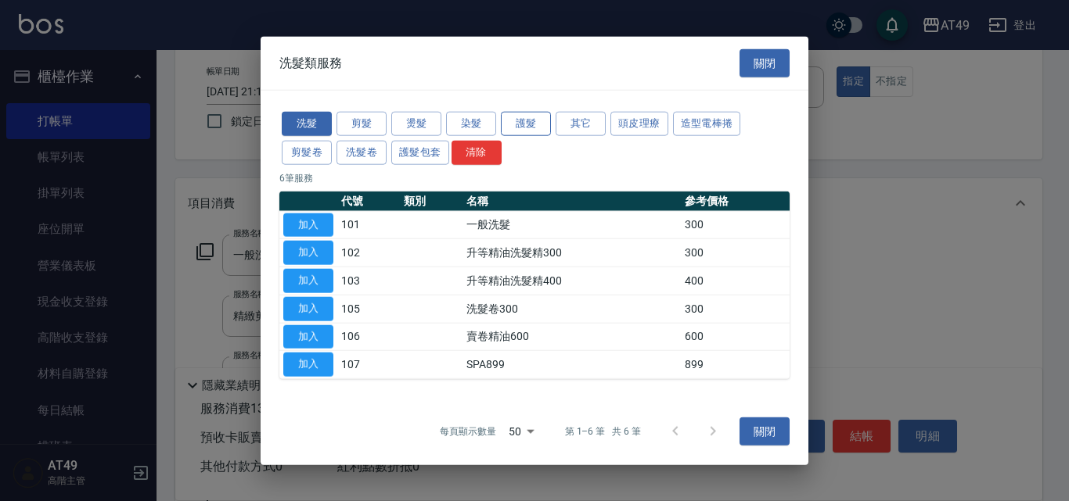
click at [534, 124] on button "護髮" at bounding box center [526, 124] width 50 height 24
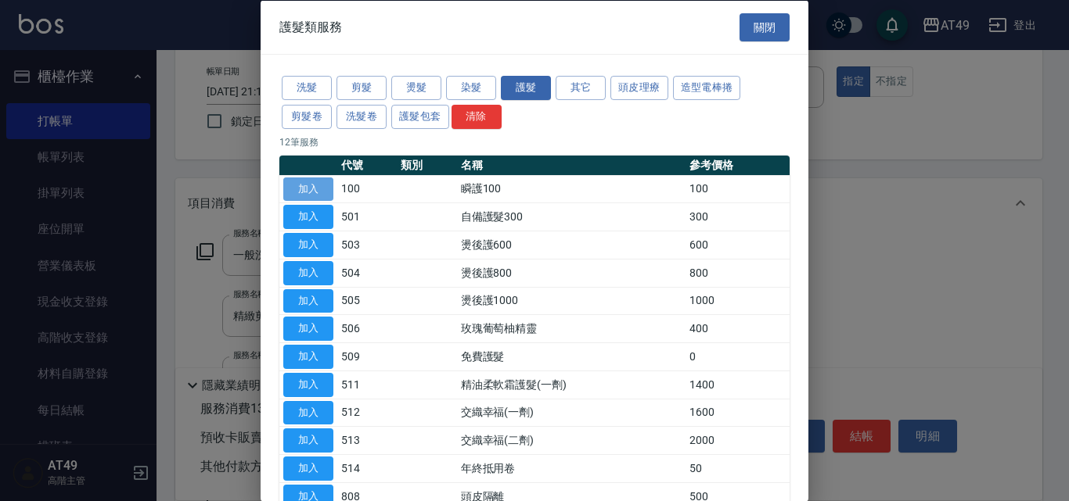
click at [322, 192] on button "加入" at bounding box center [308, 189] width 50 height 24
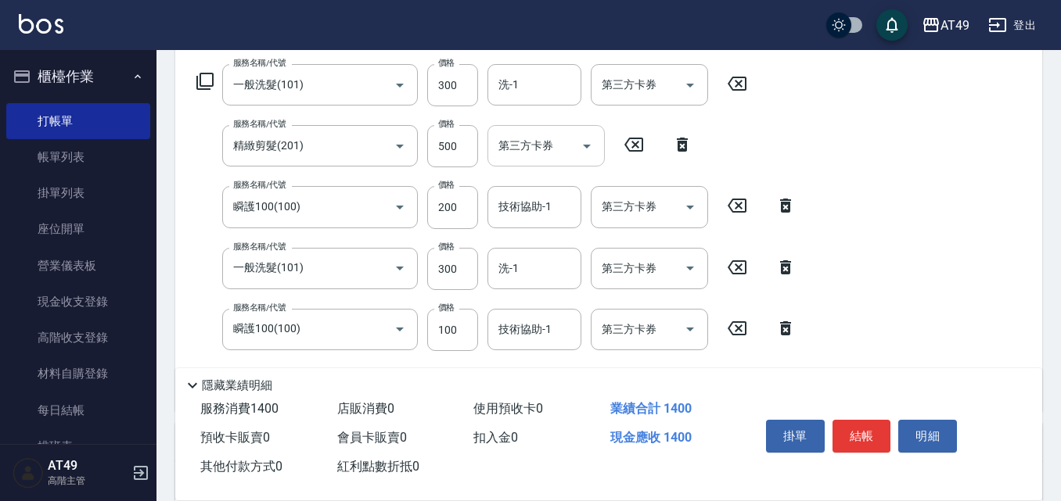
scroll to position [255, 0]
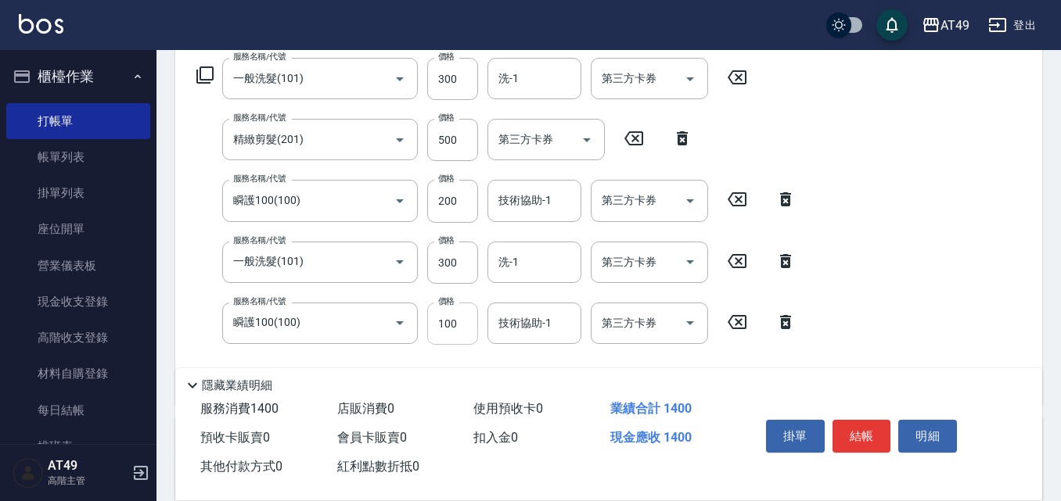
click at [451, 328] on input "100" at bounding box center [452, 324] width 51 height 42
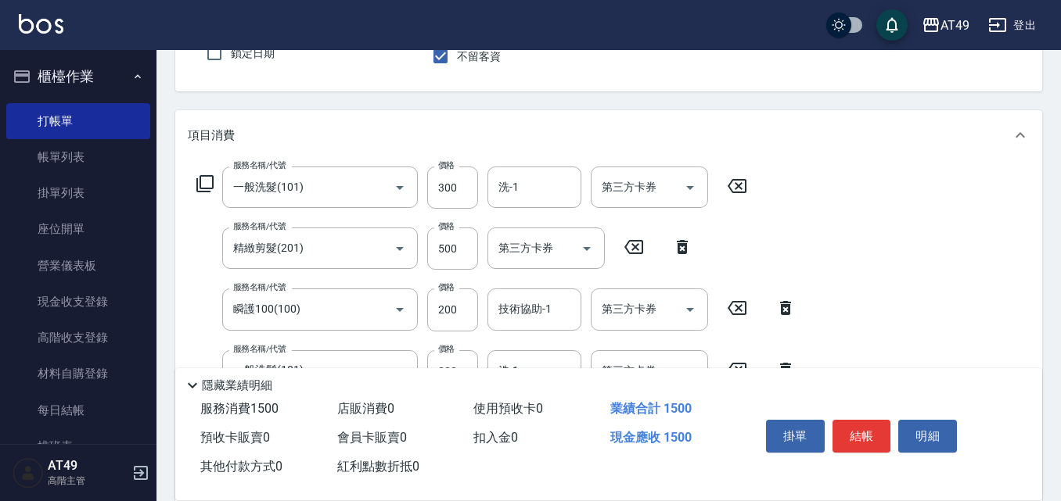
scroll to position [0, 0]
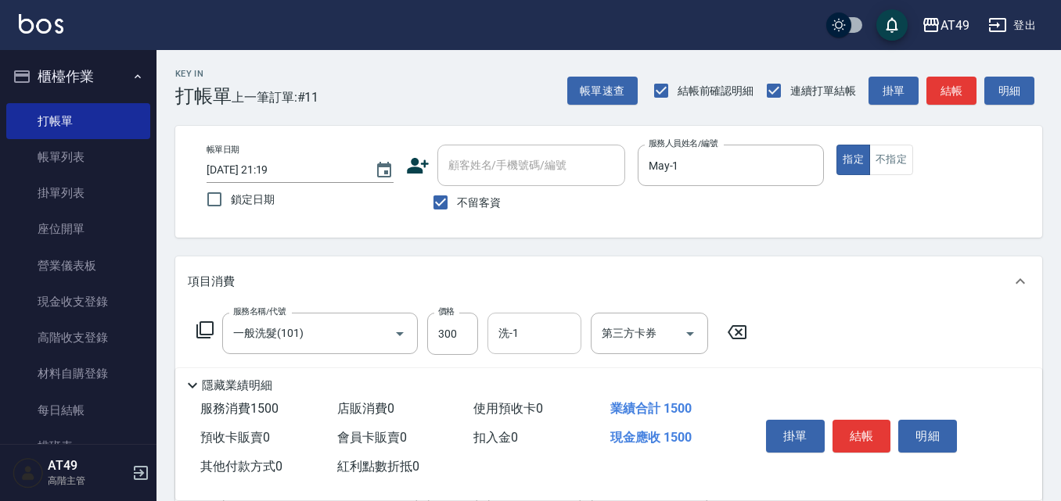
type input "200"
click at [534, 344] on input "洗-1" at bounding box center [534, 333] width 80 height 27
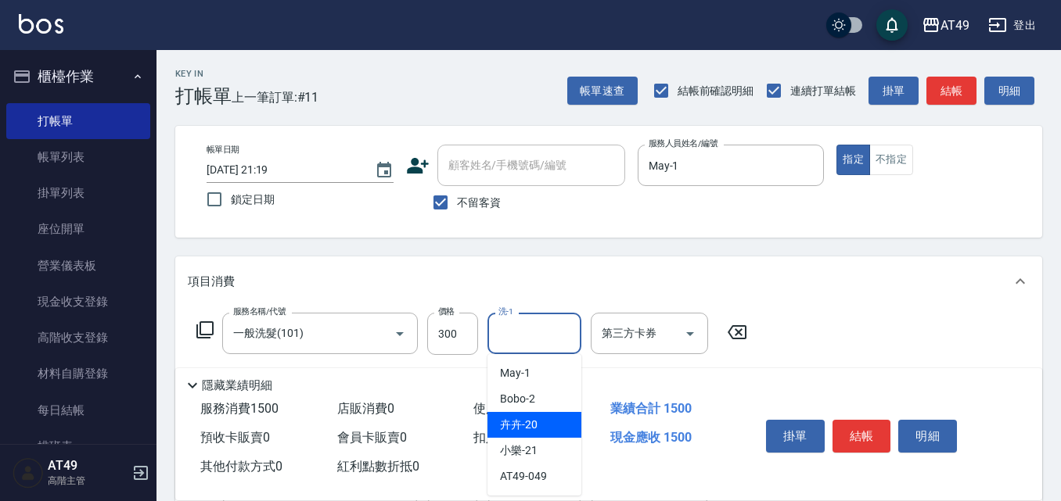
click at [536, 426] on span "卉卉 -20" at bounding box center [519, 425] width 38 height 16
type input "卉卉-20"
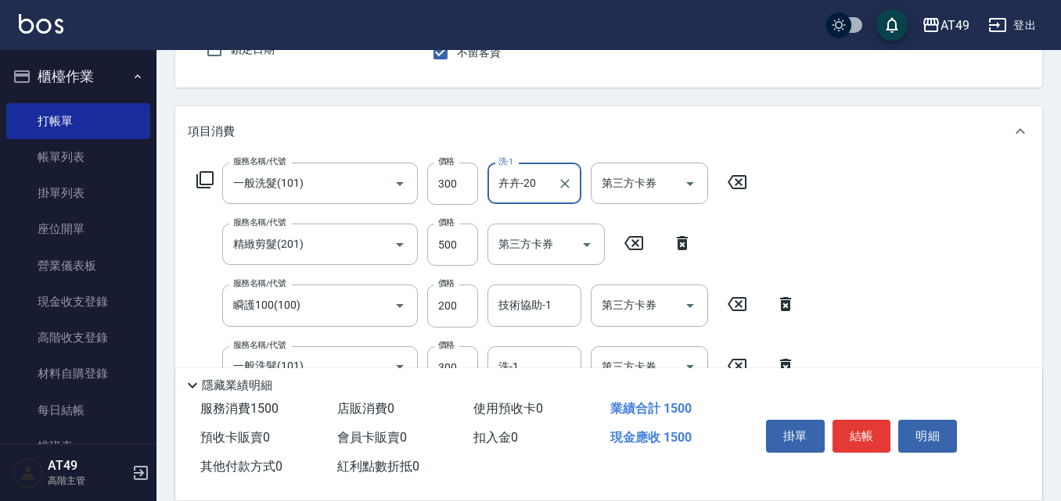
scroll to position [156, 0]
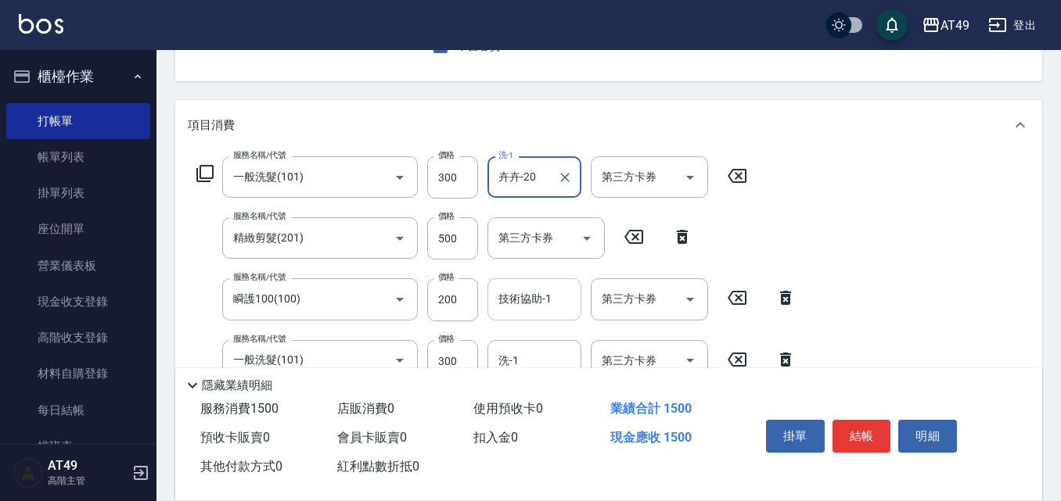
click at [523, 302] on div "技術協助-1 技術協助-1" at bounding box center [534, 298] width 94 height 41
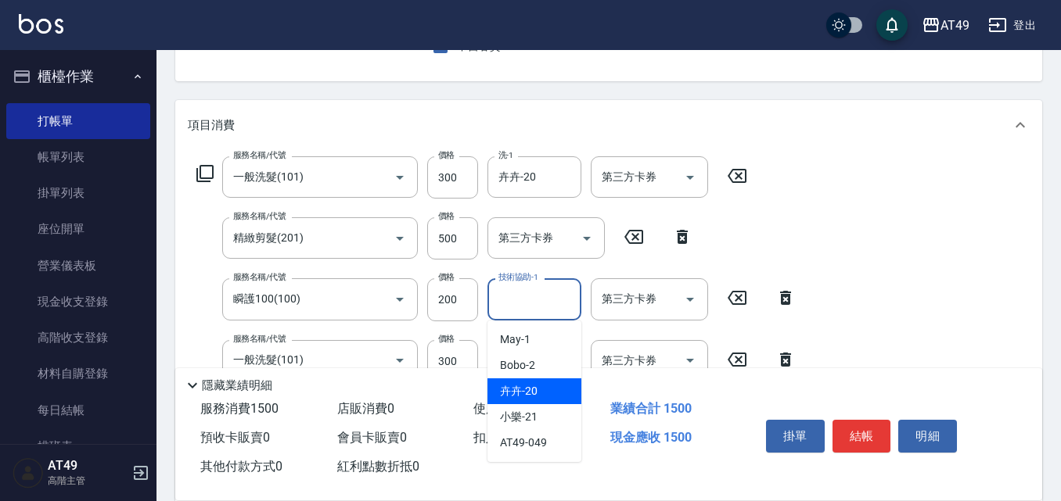
click at [544, 393] on div "卉卉 -20" at bounding box center [534, 392] width 94 height 26
type input "卉卉-20"
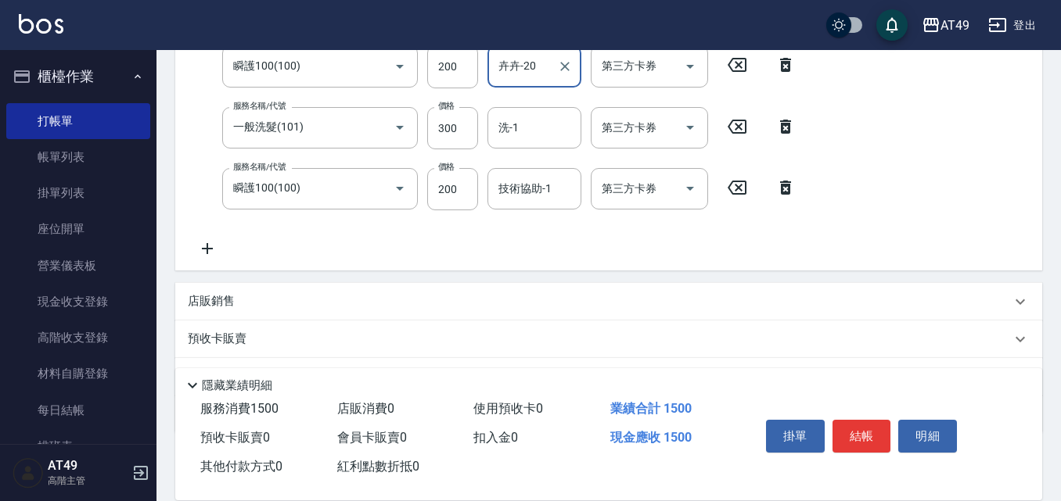
scroll to position [391, 0]
click at [555, 128] on input "洗-1" at bounding box center [534, 126] width 80 height 27
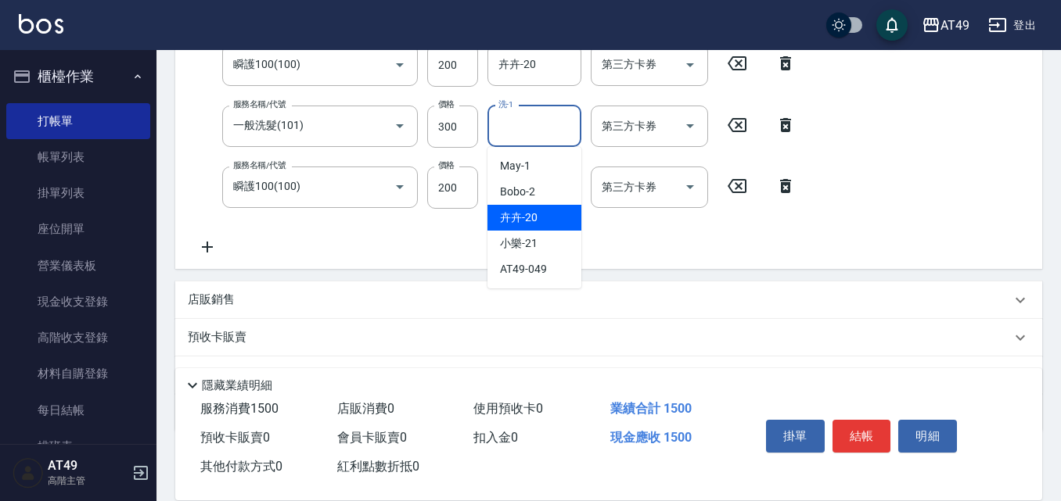
click at [548, 220] on div "卉卉 -20" at bounding box center [534, 218] width 94 height 26
type input "卉卉-20"
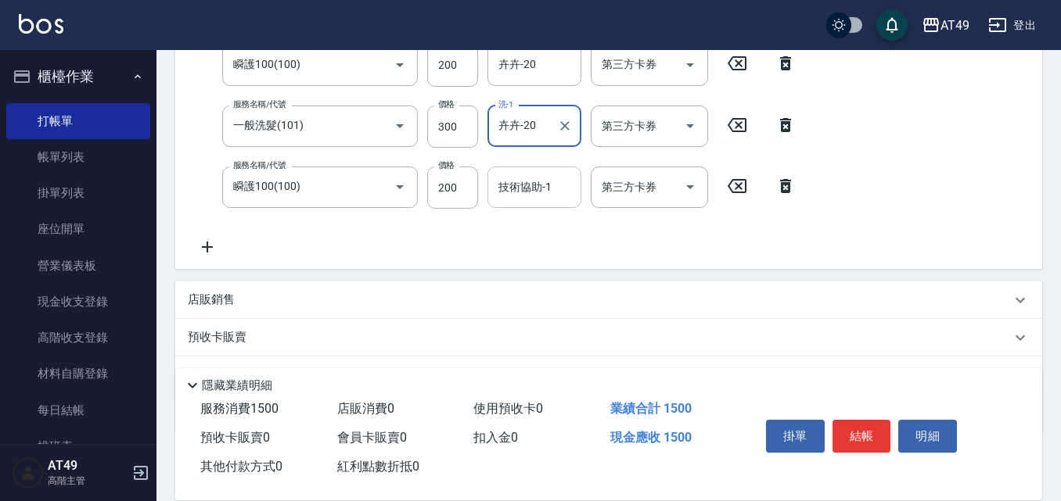
click at [513, 187] on div "技術協助-1 技術協助-1" at bounding box center [534, 187] width 94 height 41
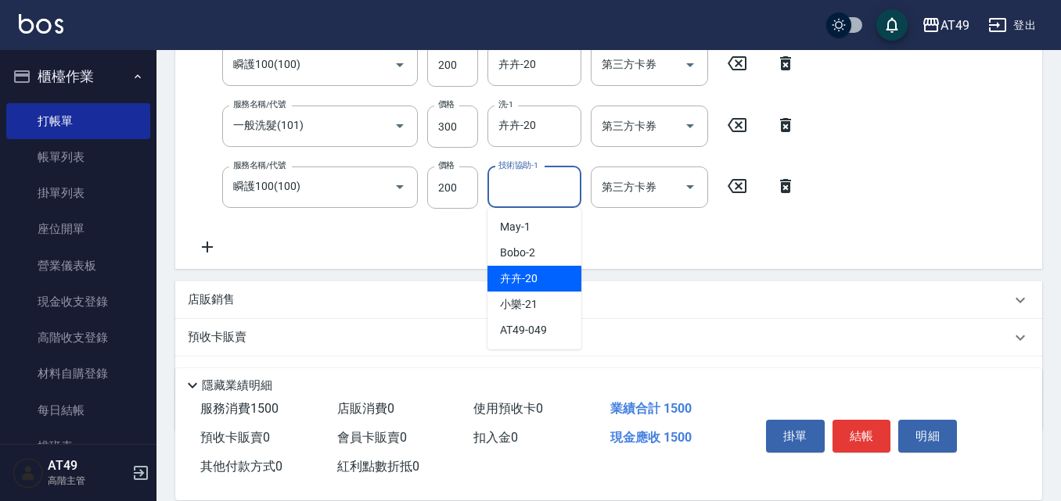
click at [522, 270] on div "卉卉 -20" at bounding box center [534, 279] width 94 height 26
type input "卉卉-20"
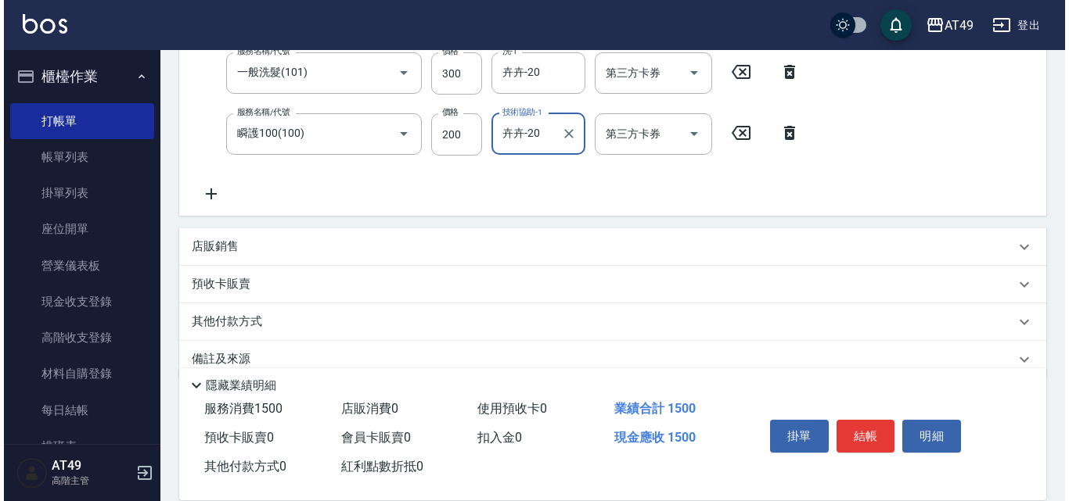
scroll to position [472, 0]
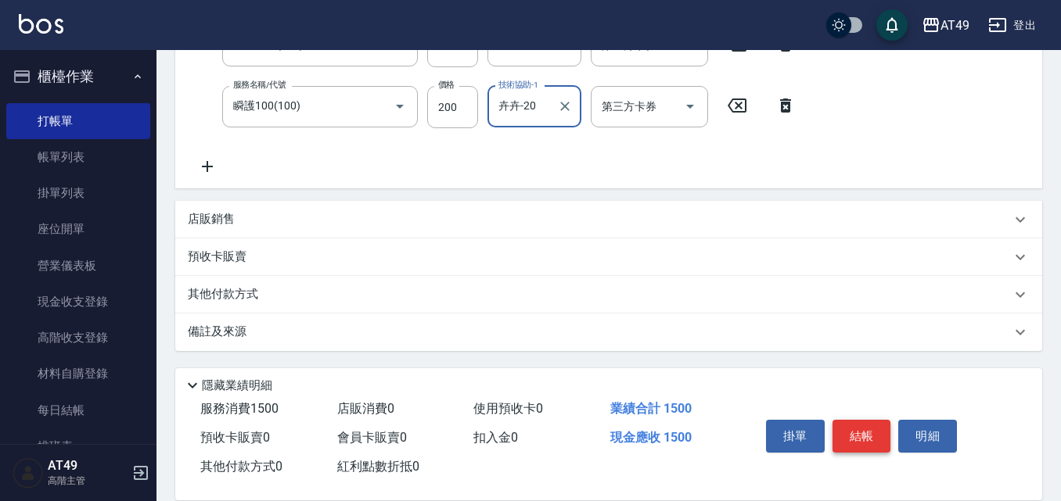
click at [863, 437] on button "結帳" at bounding box center [861, 436] width 59 height 33
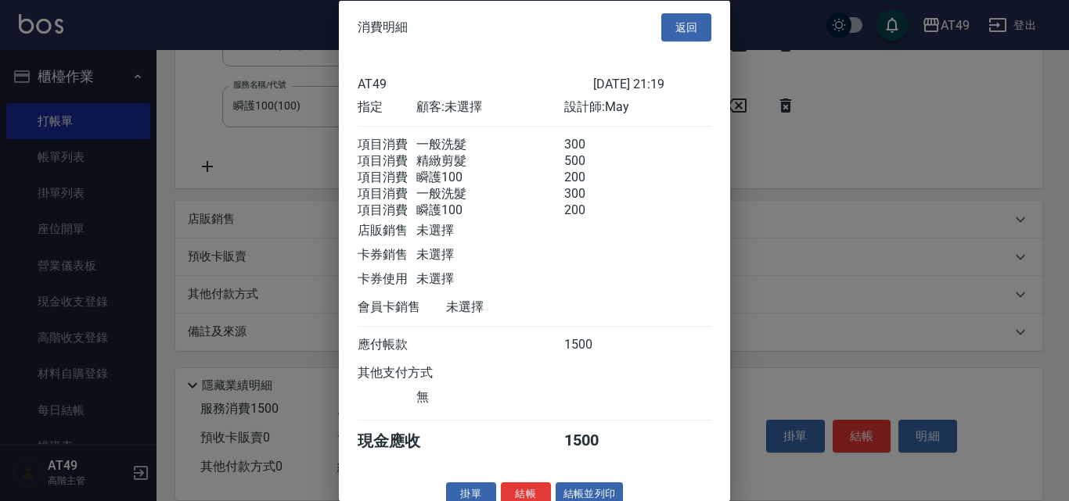
scroll to position [45, 0]
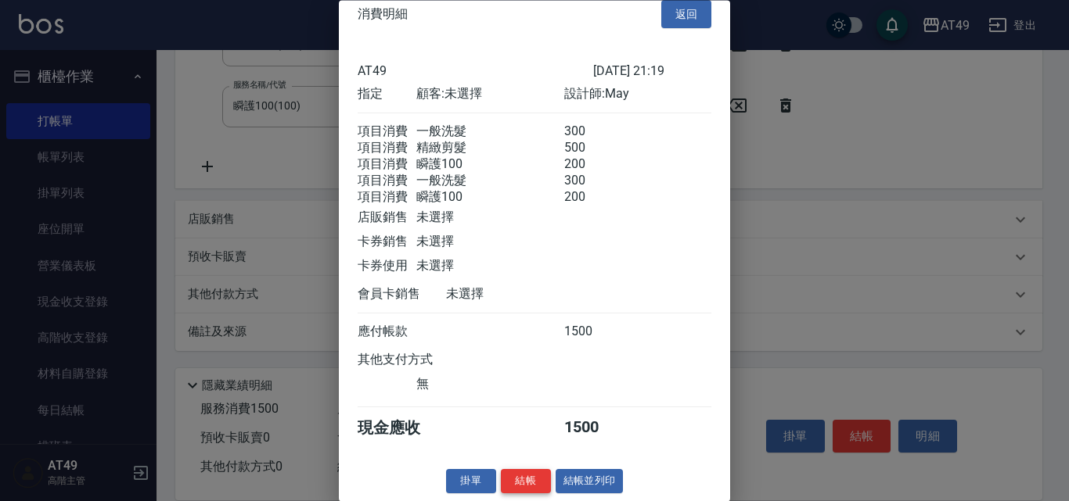
click at [529, 476] on button "結帳" at bounding box center [526, 482] width 50 height 24
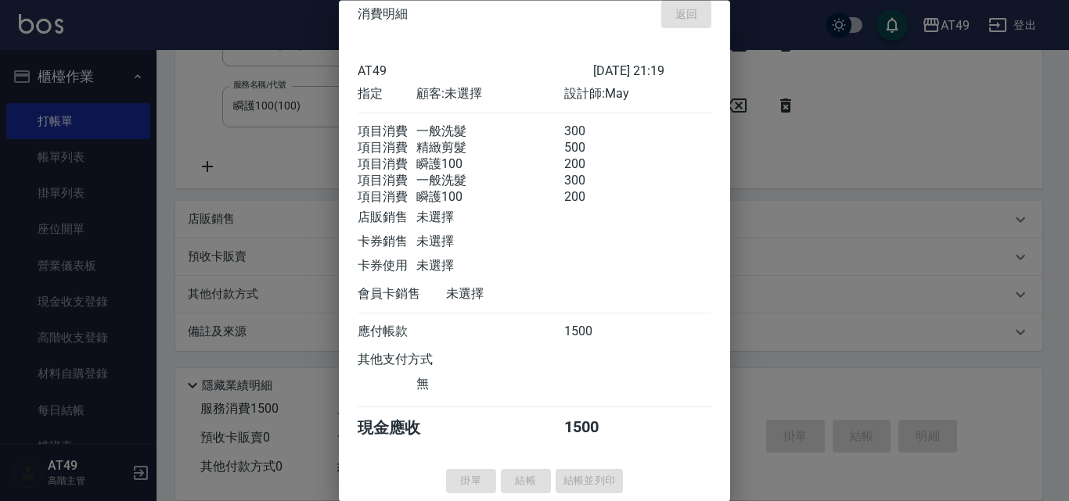
type input "2025/09/19 21:24"
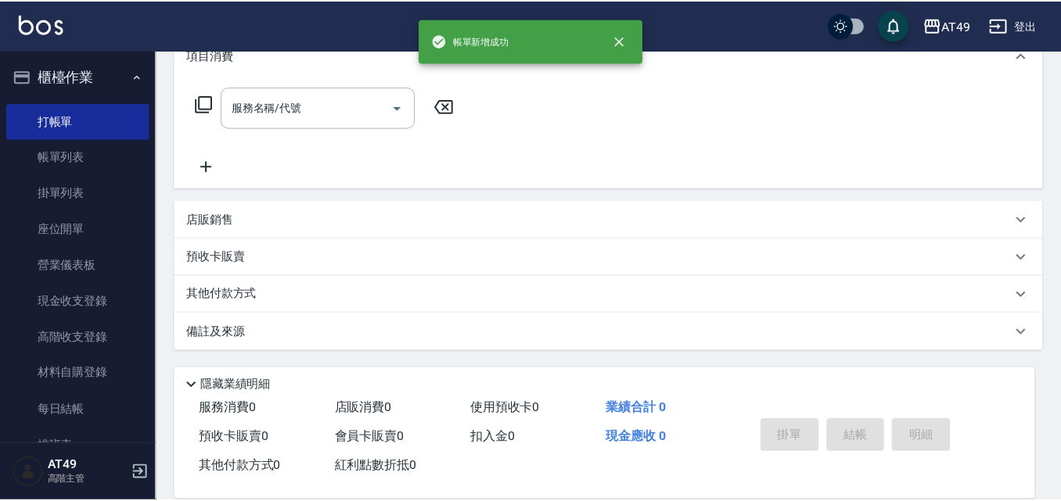
scroll to position [0, 0]
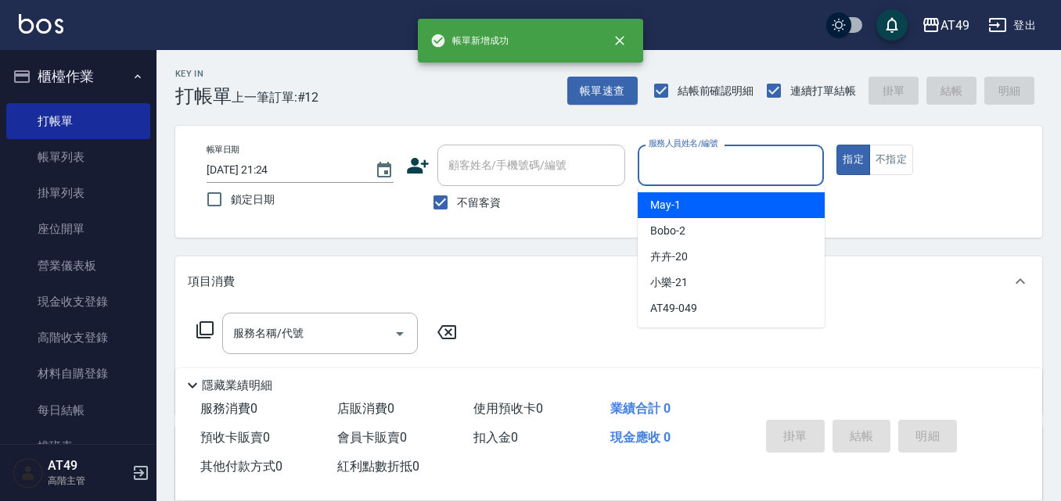
click at [698, 173] on input "服務人員姓名/編號" at bounding box center [731, 165] width 173 height 27
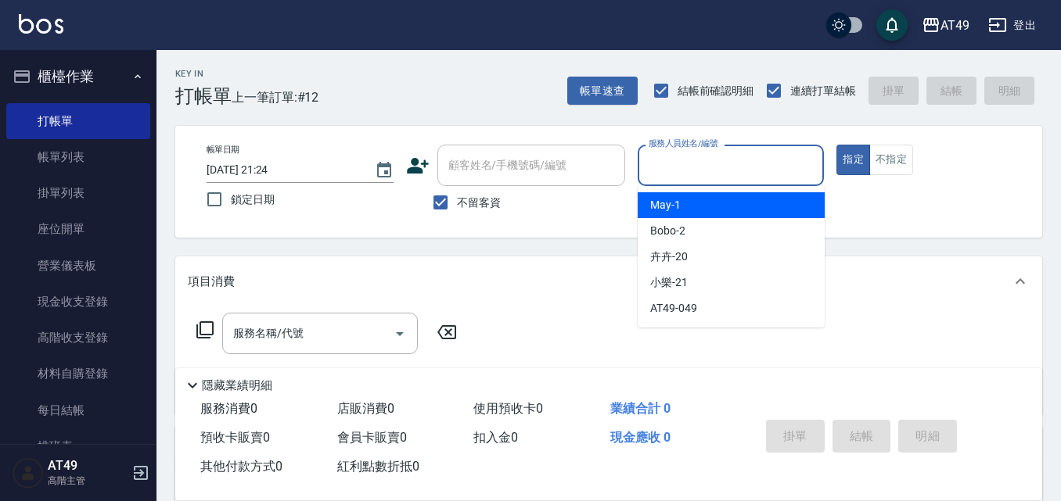
drag, startPoint x: 711, startPoint y: 198, endPoint x: 677, endPoint y: 200, distance: 34.5
click at [710, 199] on div "May -1" at bounding box center [731, 205] width 187 height 26
type input "May-1"
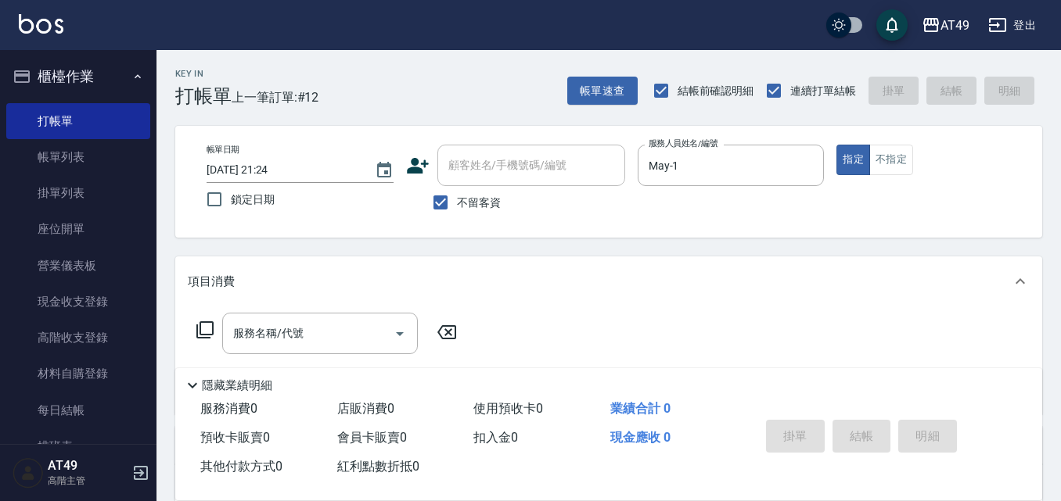
click at [203, 327] on icon at bounding box center [205, 330] width 19 height 19
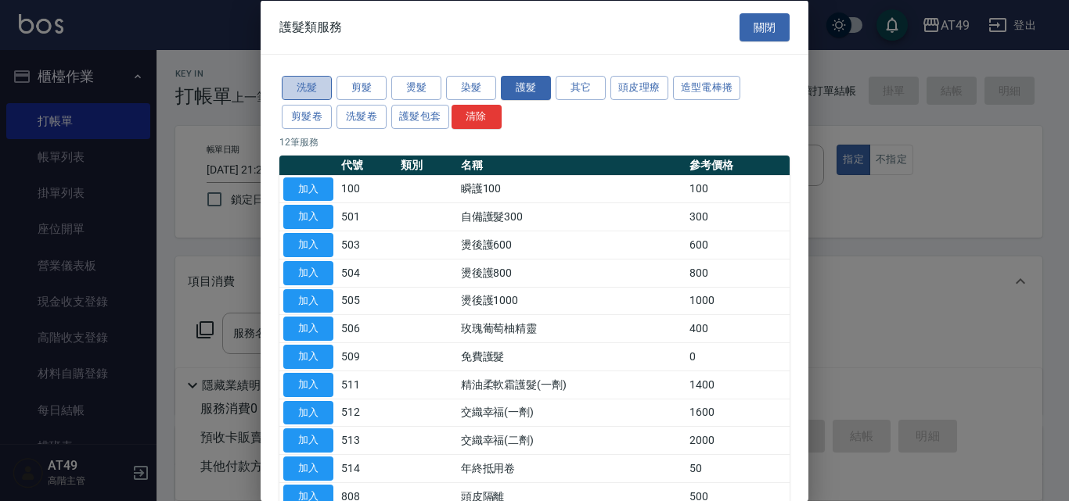
click at [299, 87] on button "洗髮" at bounding box center [307, 88] width 50 height 24
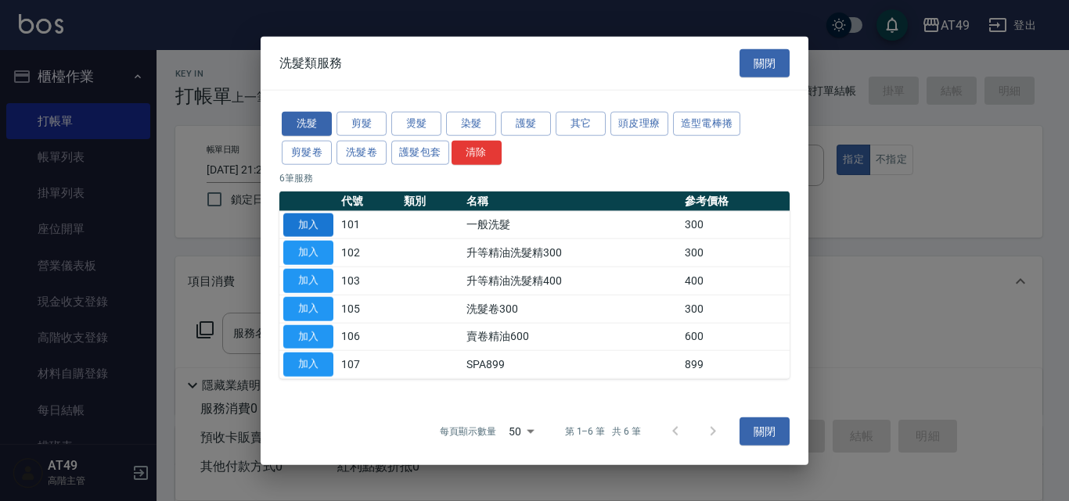
click at [316, 218] on button "加入" at bounding box center [308, 225] width 50 height 24
type input "一般洗髮(101)"
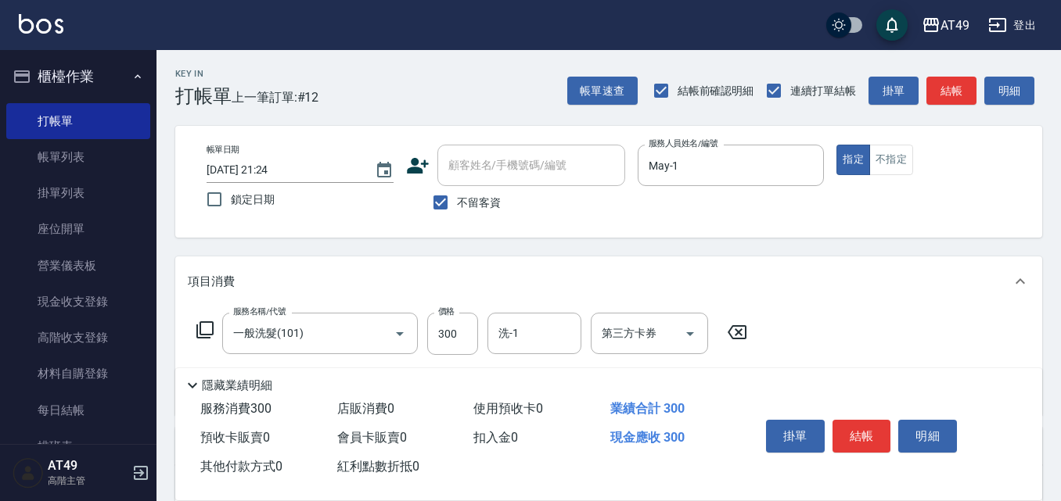
click at [203, 334] on icon at bounding box center [205, 330] width 19 height 19
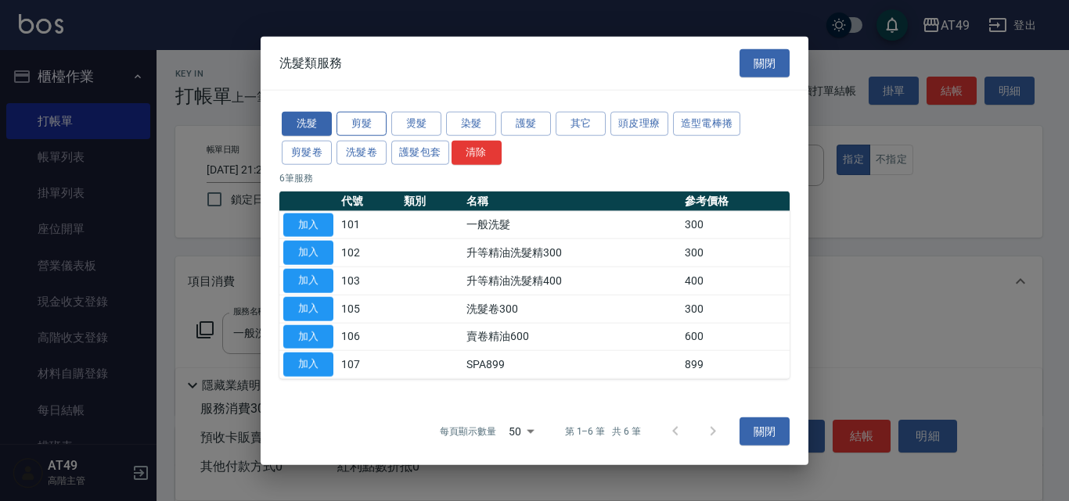
click at [376, 124] on button "剪髮" at bounding box center [361, 124] width 50 height 24
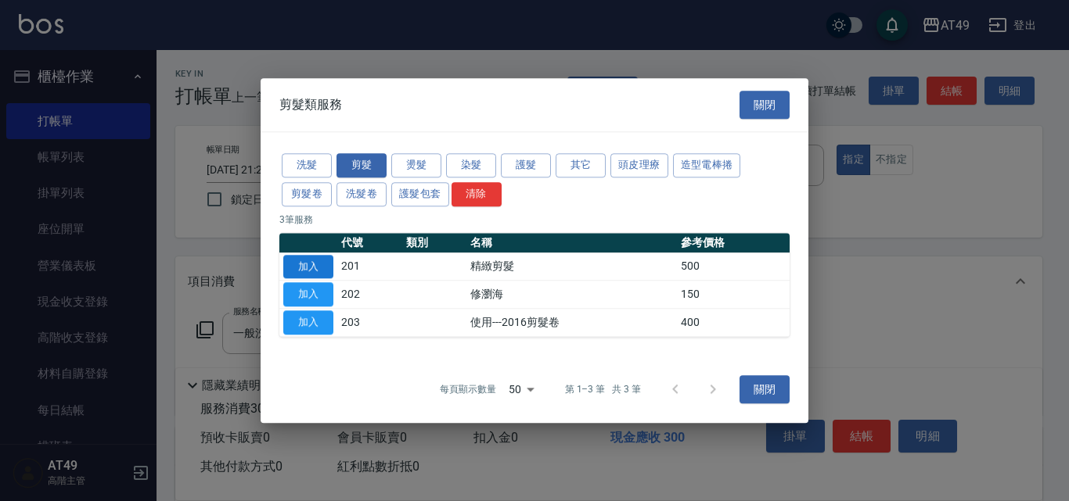
click at [304, 271] on button "加入" at bounding box center [308, 267] width 50 height 24
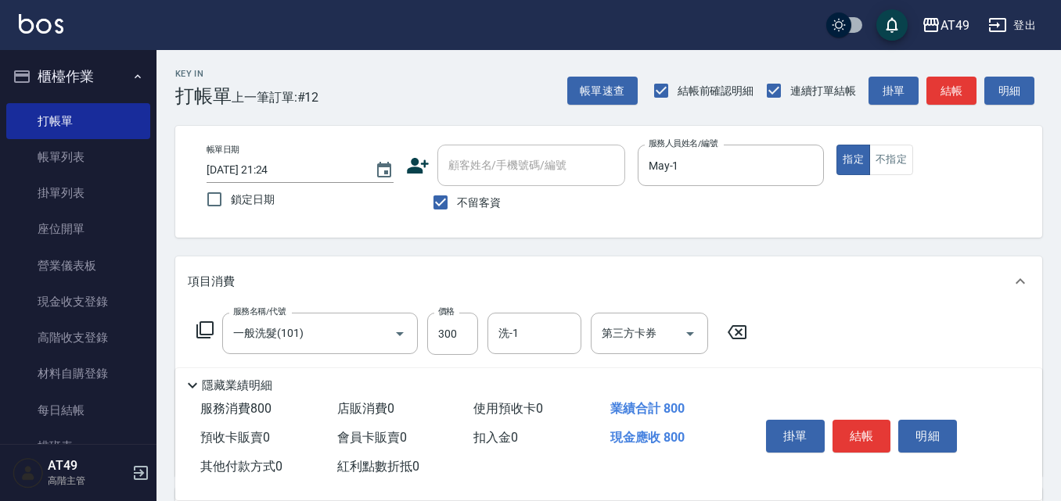
click at [209, 333] on icon at bounding box center [205, 330] width 19 height 19
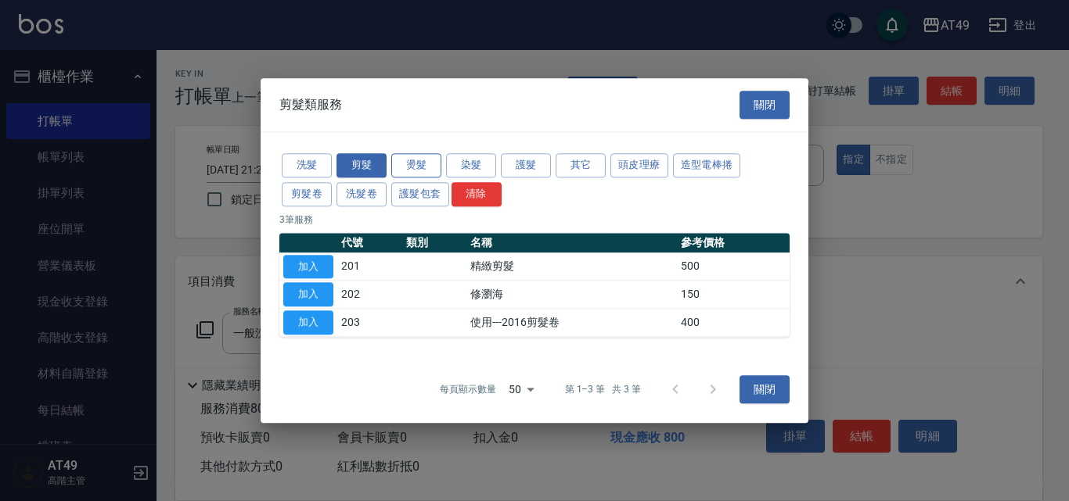
click at [416, 161] on button "燙髮" at bounding box center [416, 165] width 50 height 24
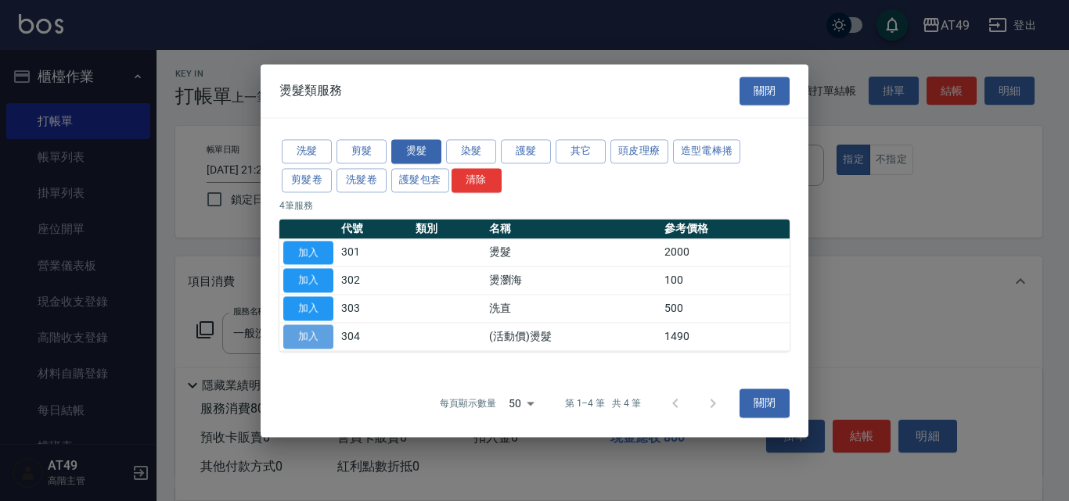
click at [318, 336] on button "加入" at bounding box center [308, 337] width 50 height 24
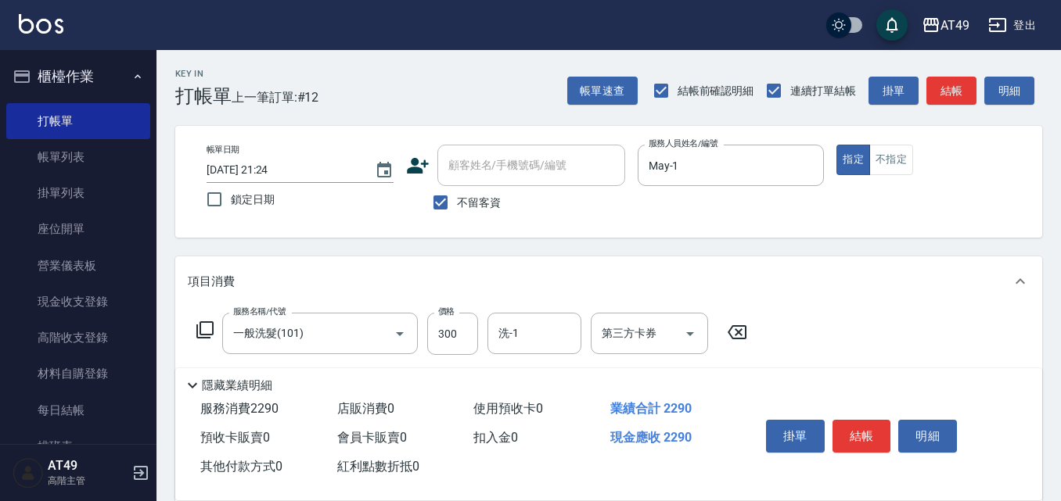
click at [209, 333] on icon at bounding box center [205, 330] width 19 height 19
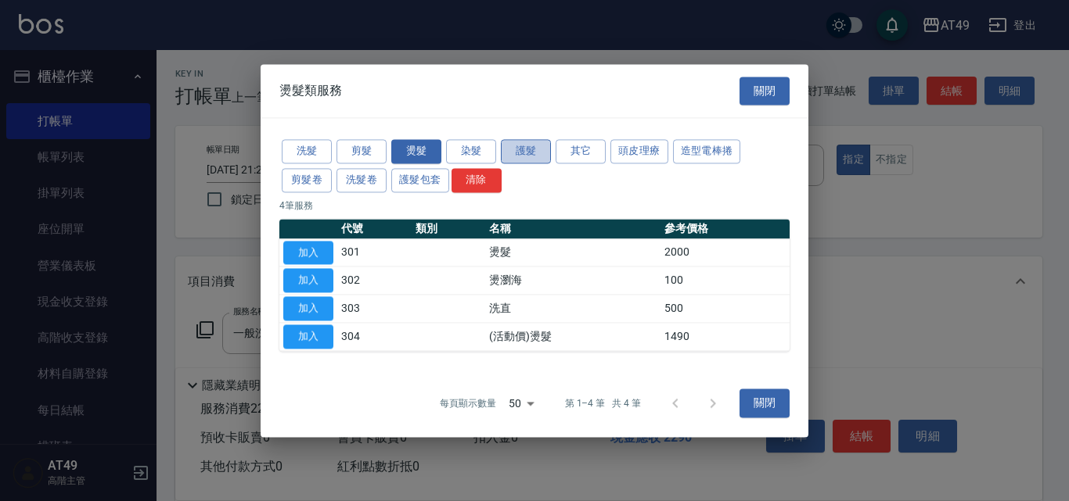
click at [515, 153] on button "護髮" at bounding box center [526, 151] width 50 height 24
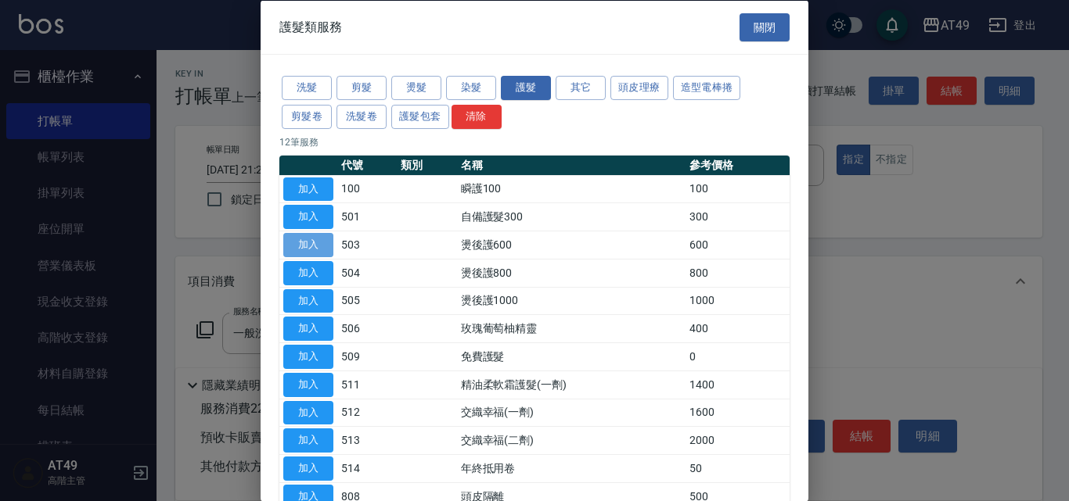
click at [312, 249] on button "加入" at bounding box center [308, 245] width 50 height 24
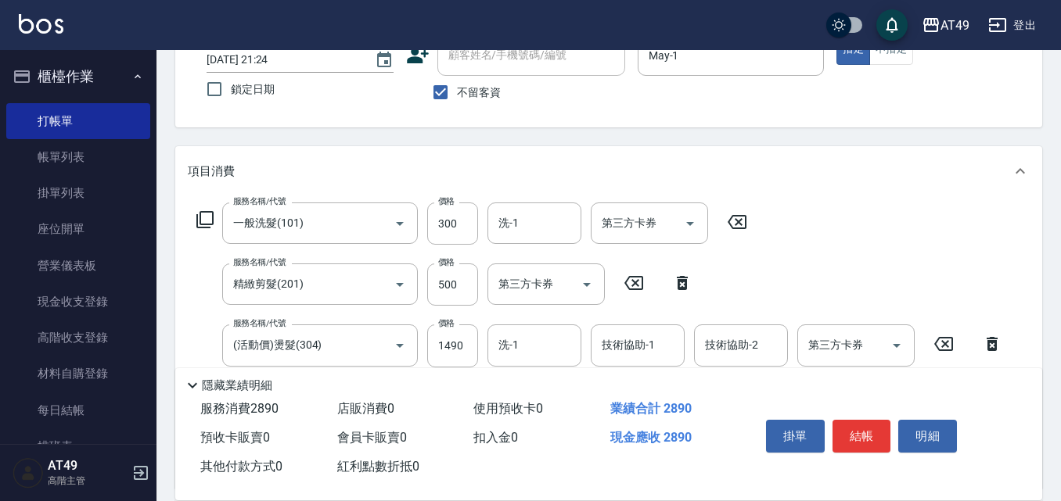
scroll to position [391, 0]
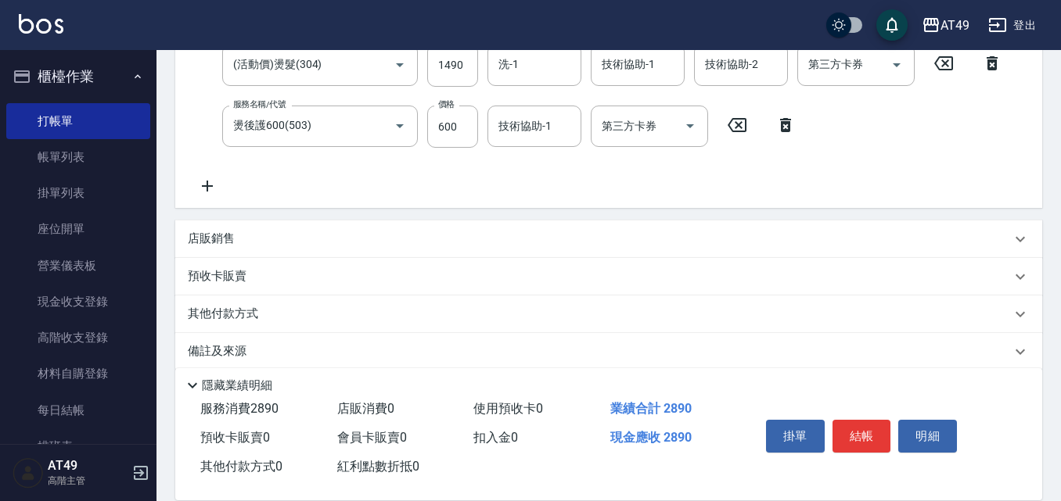
click at [214, 243] on p "店販銷售" at bounding box center [211, 239] width 47 height 16
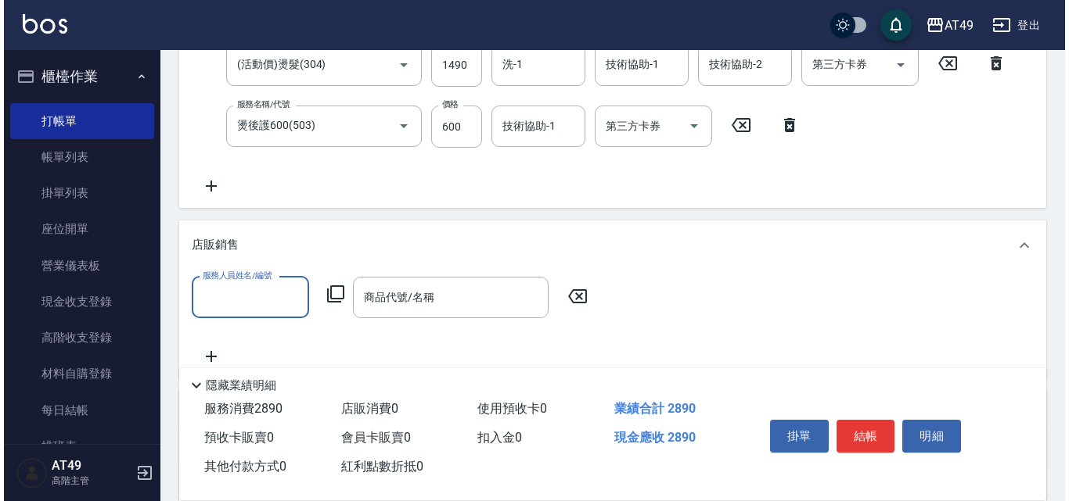
scroll to position [0, 0]
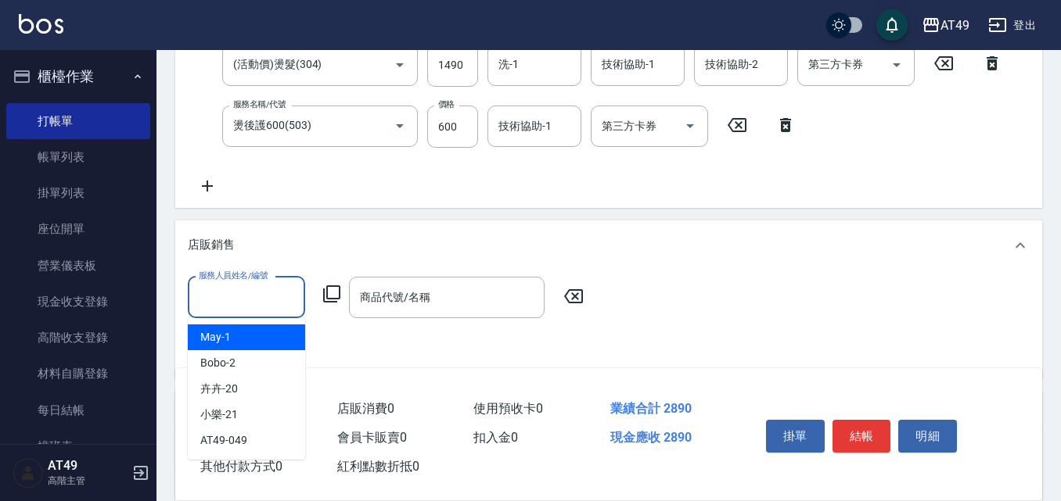
click at [221, 303] on input "服務人員姓名/編號" at bounding box center [246, 297] width 103 height 27
click at [237, 332] on div "May -1" at bounding box center [246, 338] width 117 height 26
type input "May-1"
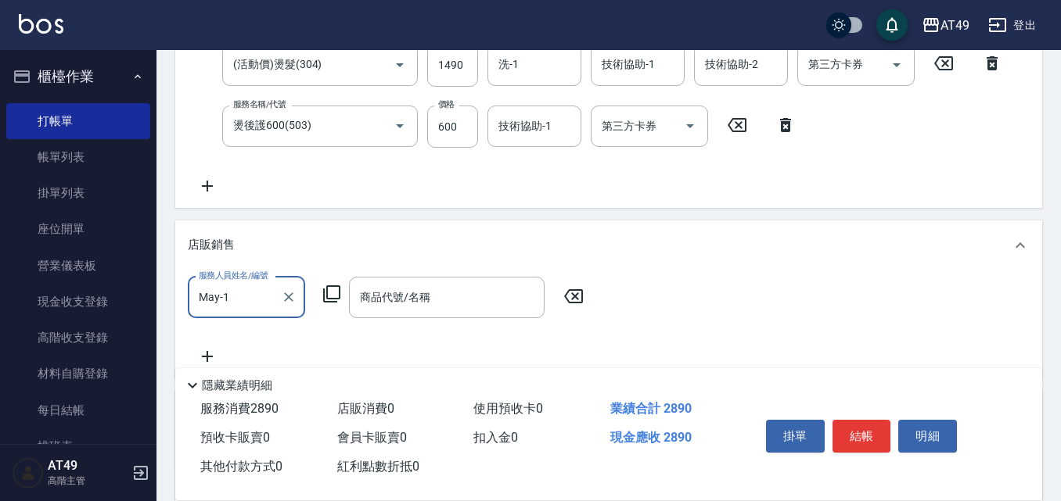
click at [330, 292] on icon at bounding box center [331, 294] width 19 height 19
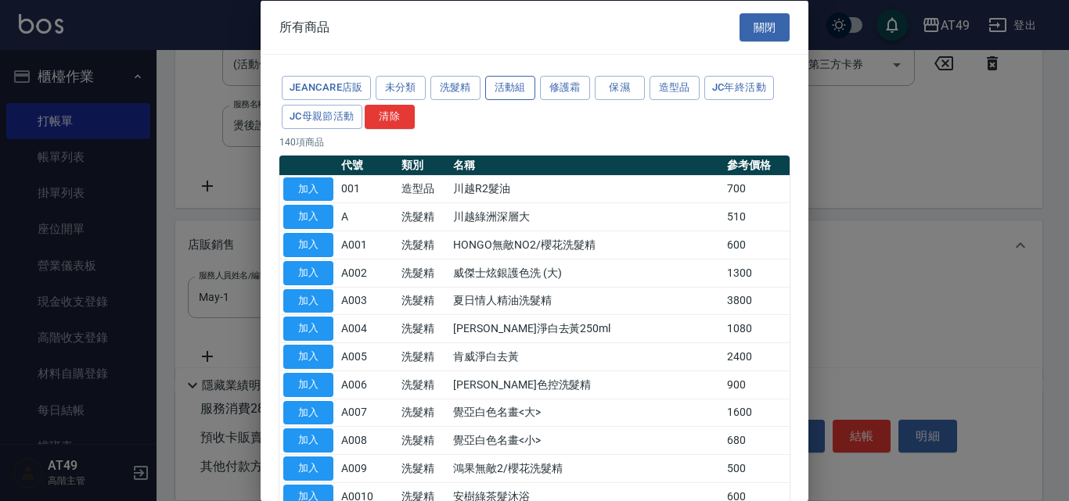
click at [522, 91] on button "活動組" at bounding box center [510, 88] width 50 height 24
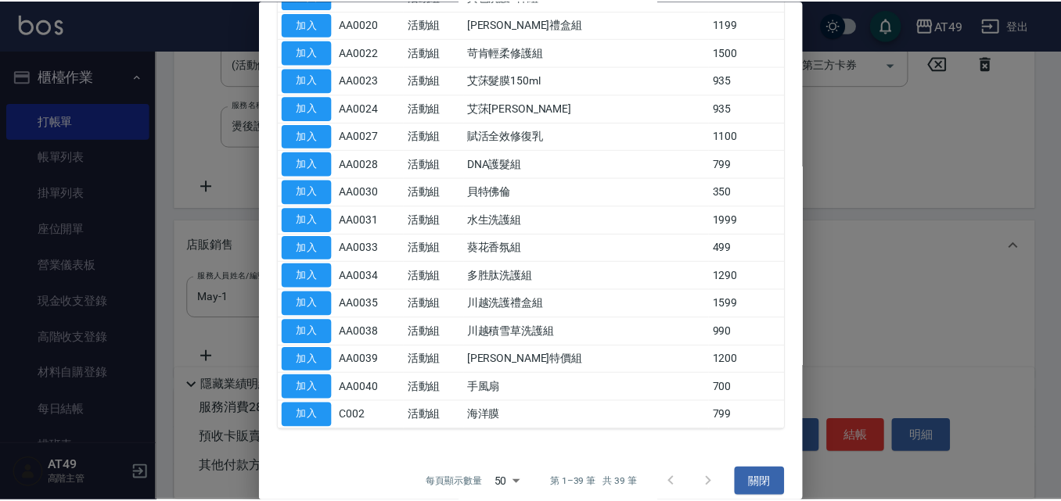
scroll to position [850, 0]
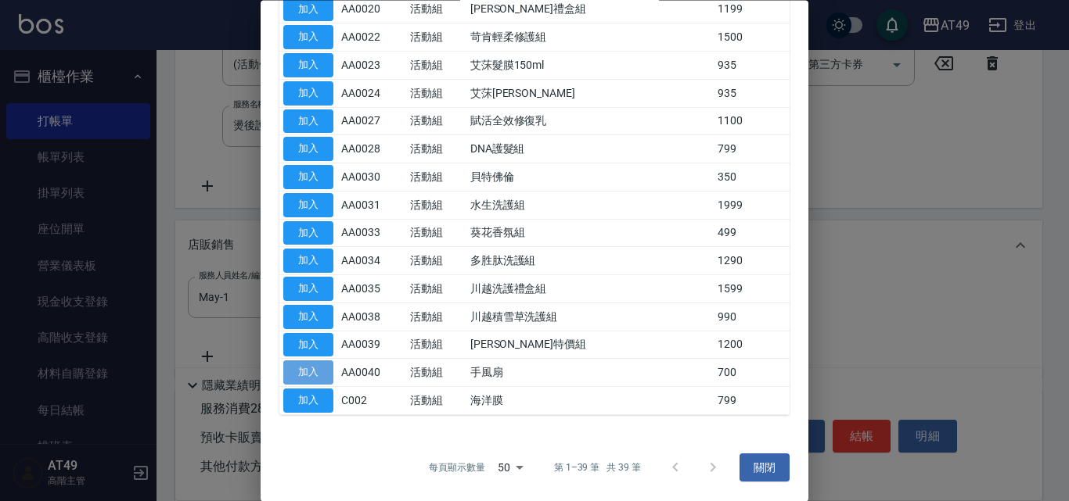
click at [316, 376] on button "加入" at bounding box center [308, 373] width 50 height 24
type input "手風扇"
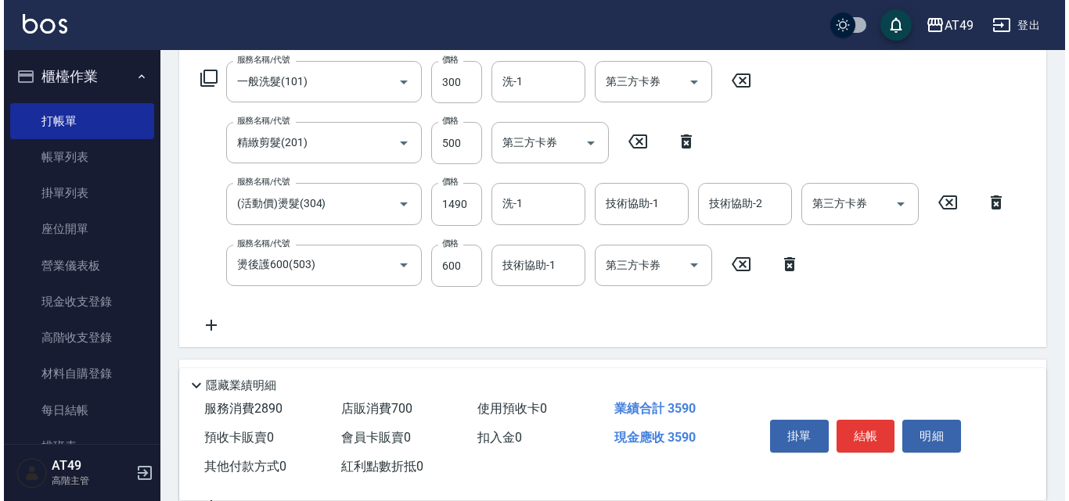
scroll to position [235, 0]
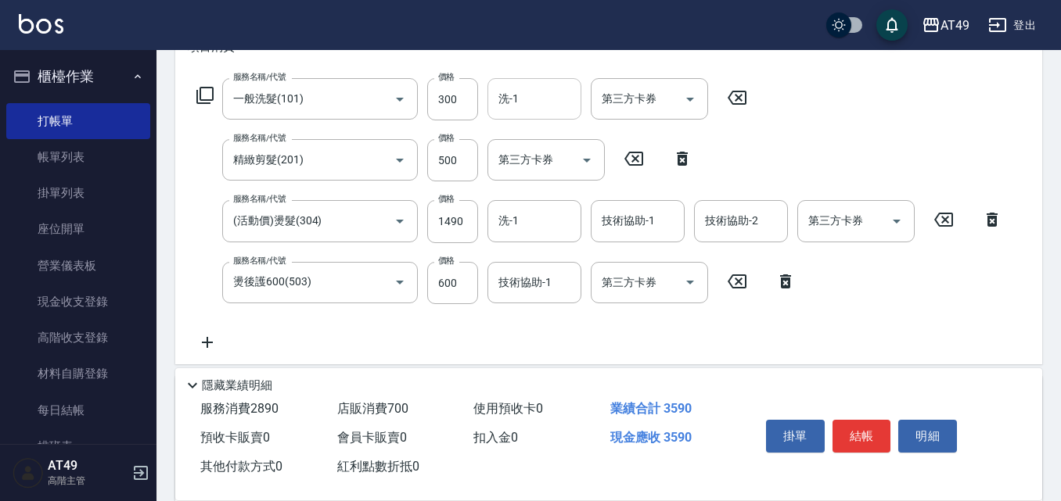
click at [548, 104] on input "洗-1" at bounding box center [534, 98] width 80 height 27
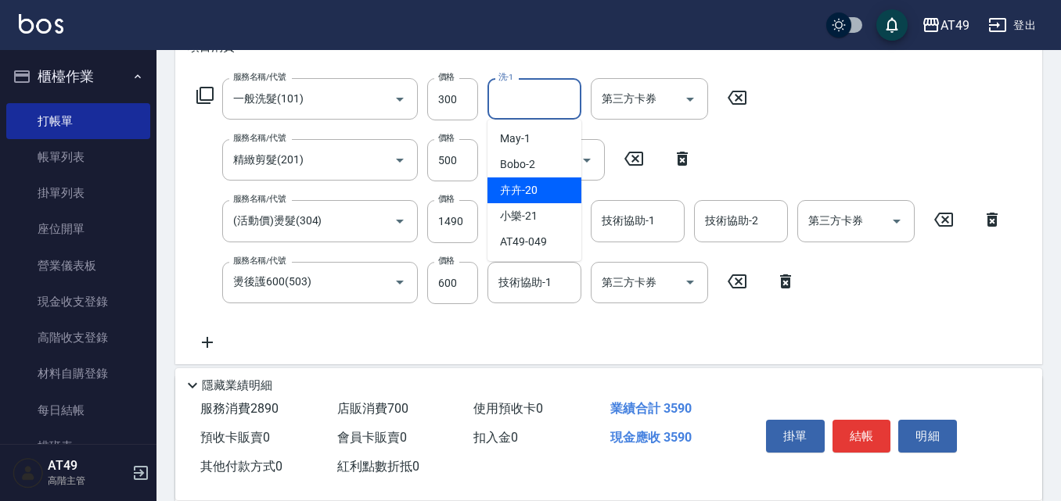
click at [544, 193] on div "卉卉 -20" at bounding box center [534, 191] width 94 height 26
type input "卉卉-20"
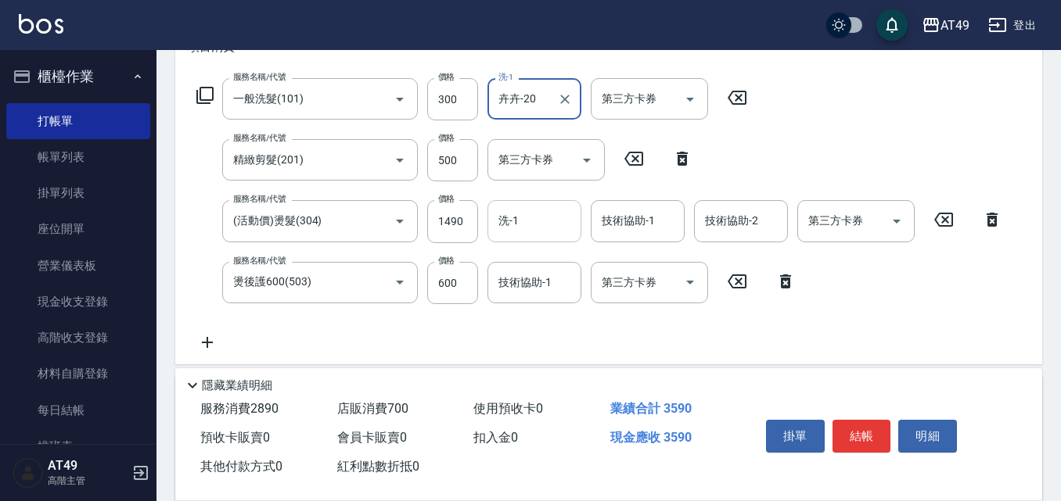
click at [527, 215] on input "洗-1" at bounding box center [534, 220] width 80 height 27
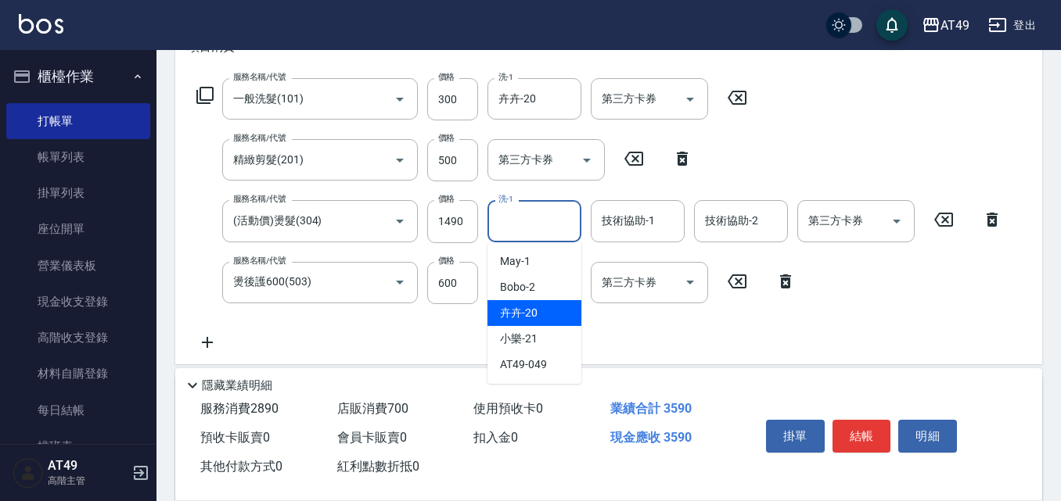
click at [547, 314] on div "卉卉 -20" at bounding box center [534, 313] width 94 height 26
type input "卉卉-20"
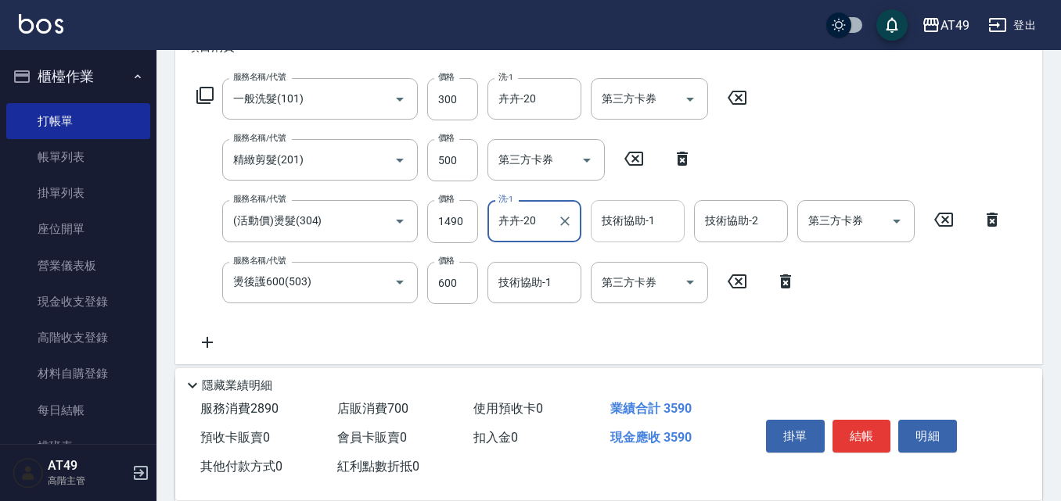
click at [617, 222] on div "技術協助-1 技術協助-1" at bounding box center [638, 220] width 94 height 41
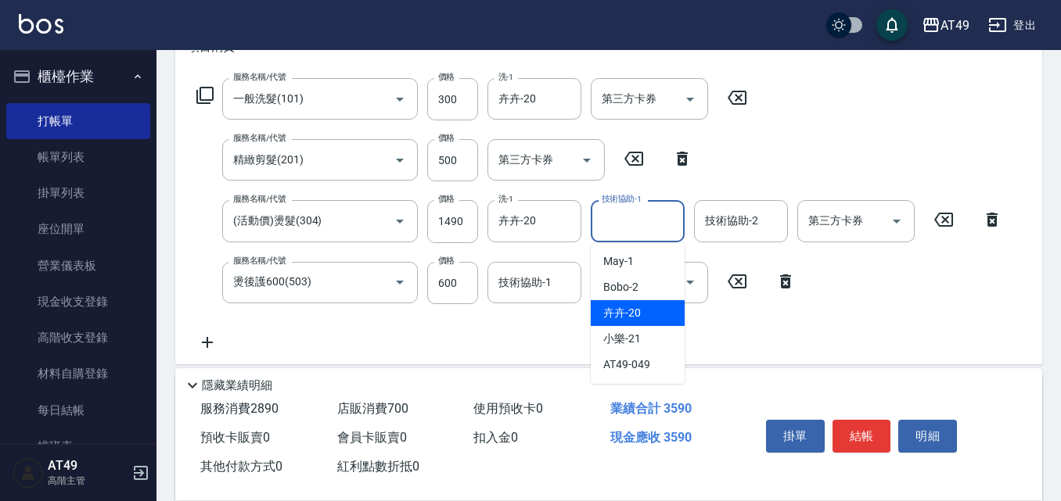
click at [633, 309] on span "卉卉 -20" at bounding box center [622, 313] width 38 height 16
type input "卉卉-20"
click at [742, 225] on div "技術協助-2 技術協助-2" at bounding box center [741, 220] width 94 height 41
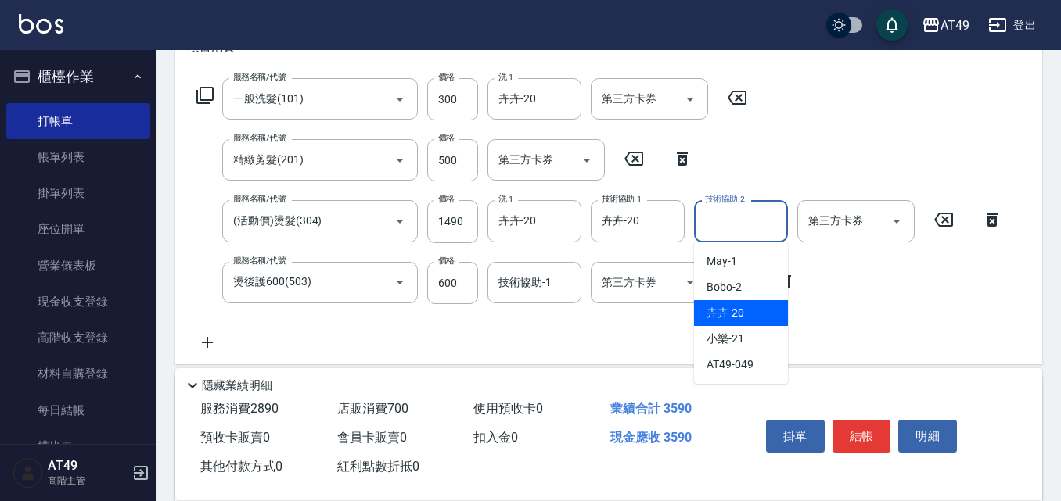
click at [742, 316] on span "卉卉 -20" at bounding box center [725, 313] width 38 height 16
type input "卉卉-20"
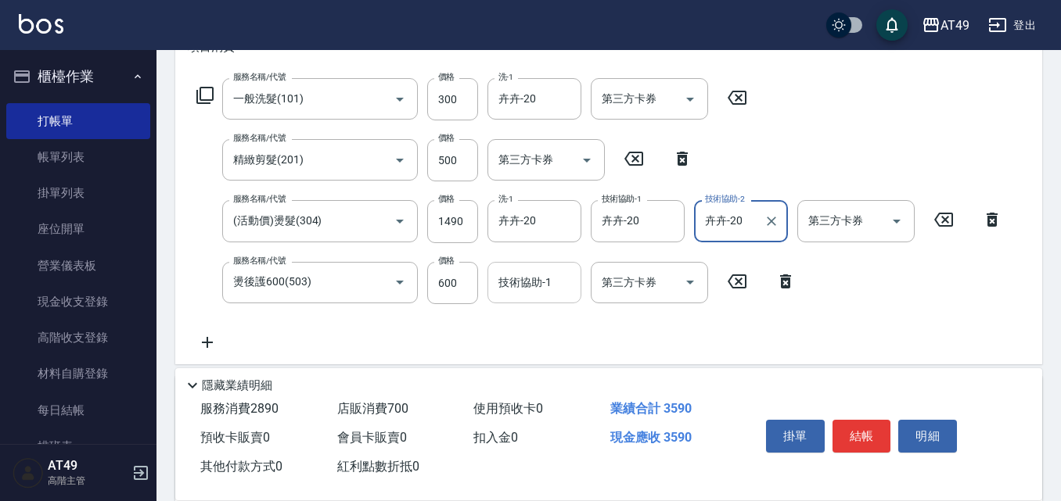
click at [531, 284] on div "技術協助-1 技術協助-1" at bounding box center [534, 282] width 94 height 41
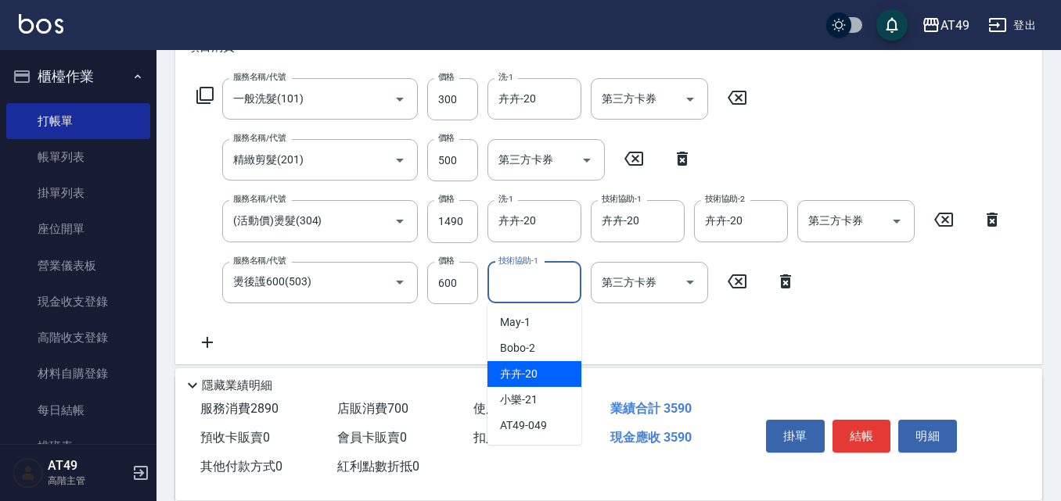
click at [546, 375] on div "卉卉 -20" at bounding box center [534, 374] width 94 height 26
type input "卉卉-20"
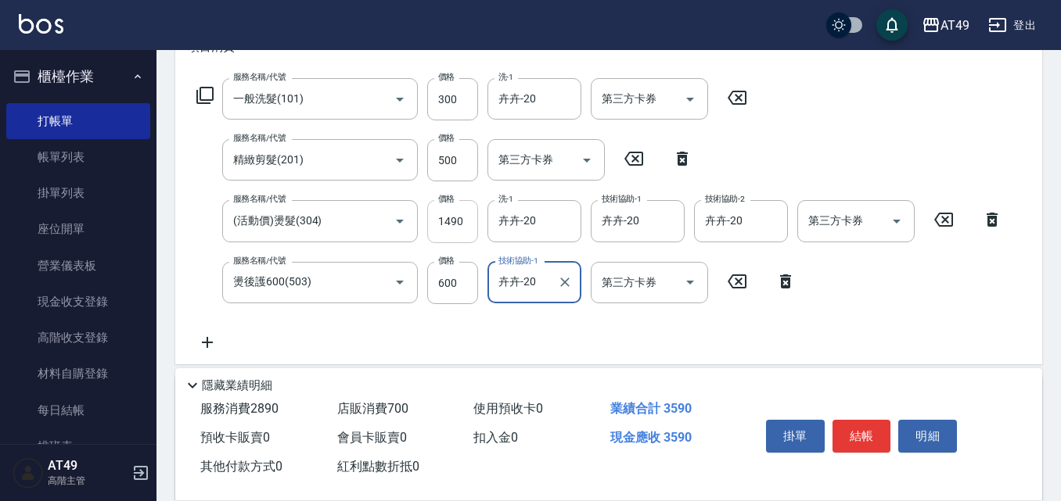
click at [449, 229] on input "1490" at bounding box center [452, 221] width 51 height 42
type input "1500"
click at [858, 420] on button "結帳" at bounding box center [861, 436] width 59 height 33
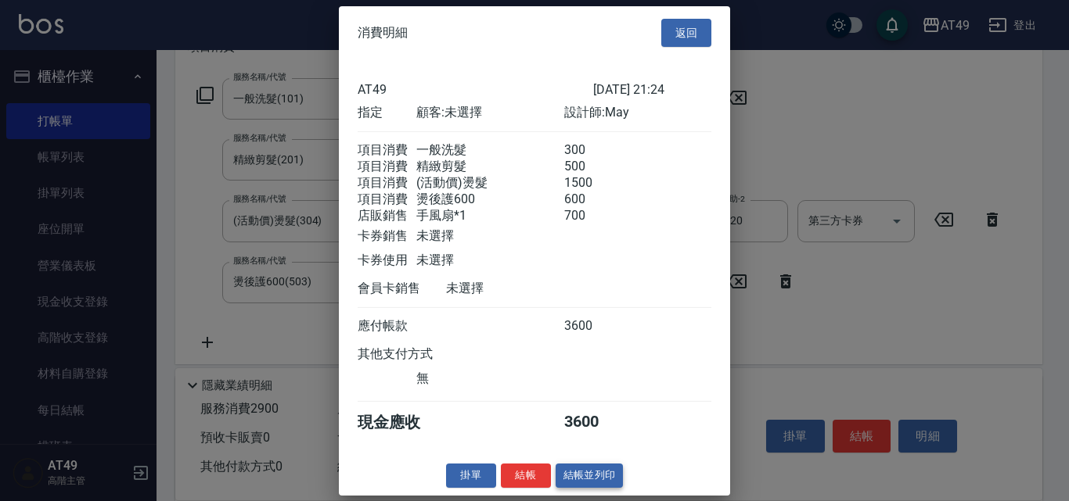
scroll to position [18, 0]
click at [537, 476] on button "結帳" at bounding box center [526, 476] width 50 height 24
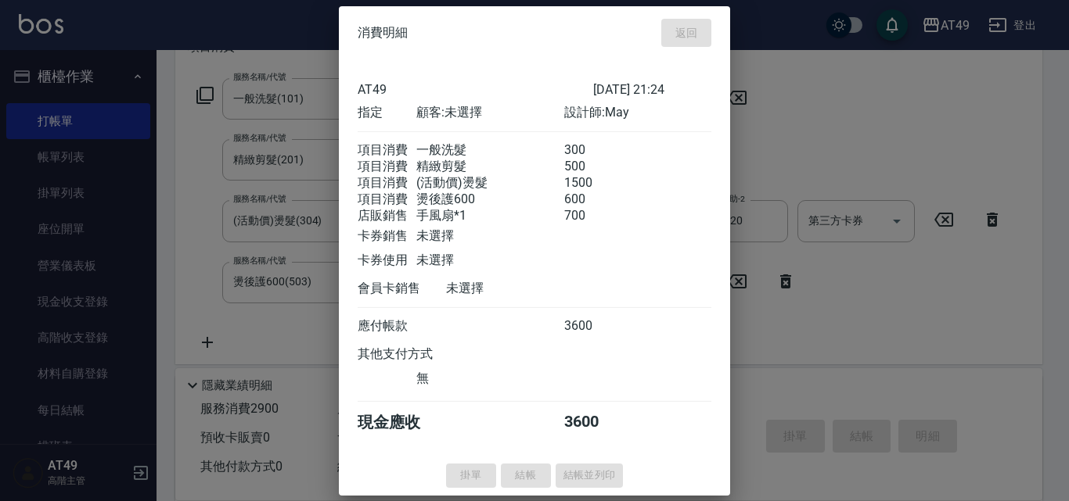
type input "2025/09/19 21:26"
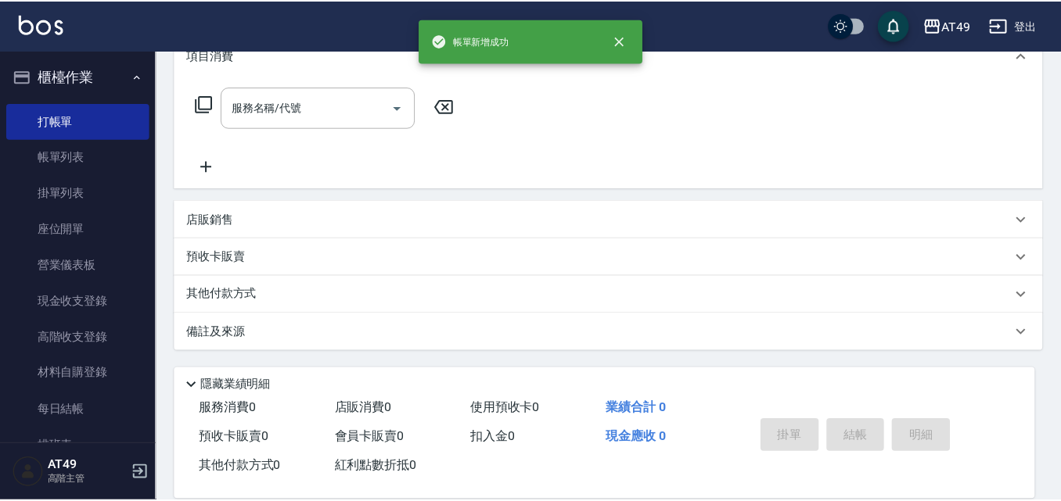
scroll to position [0, 0]
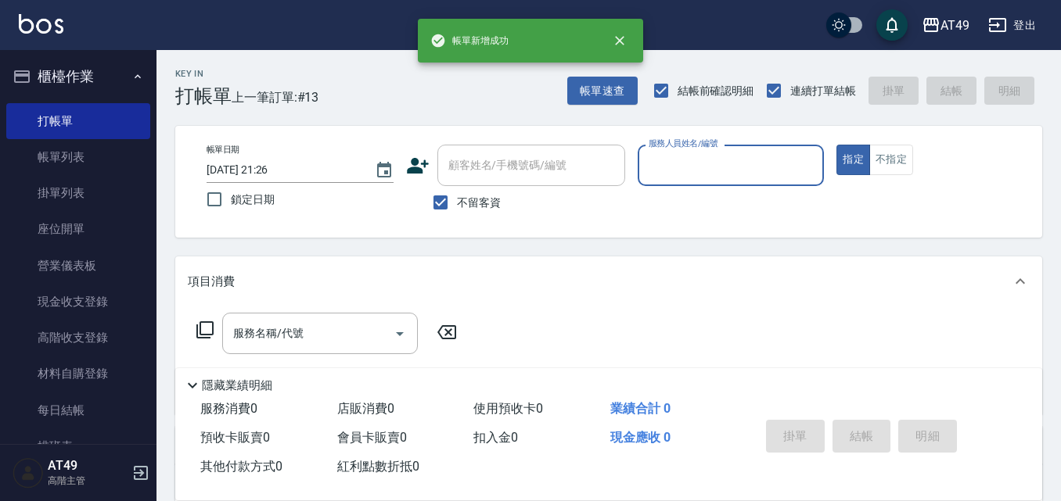
click at [680, 174] on input "服務人員姓名/編號" at bounding box center [731, 165] width 173 height 27
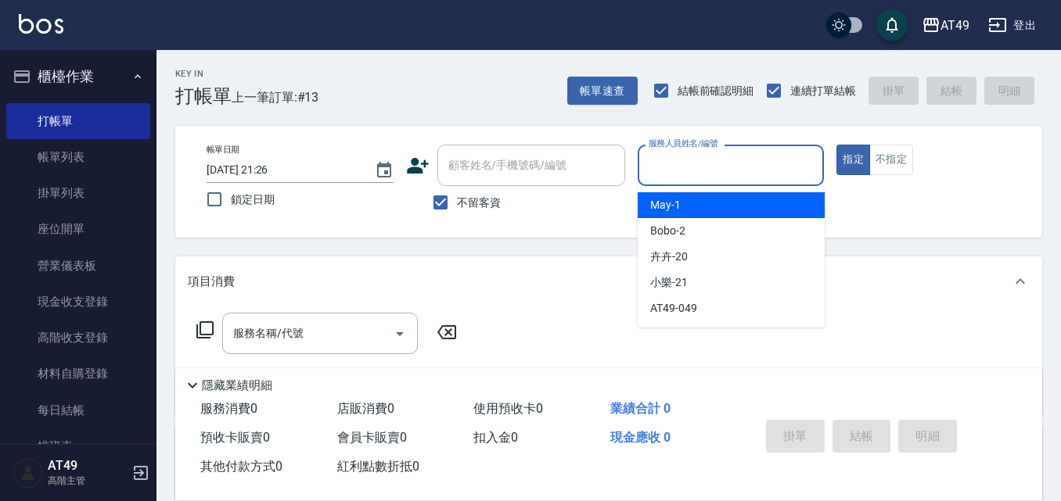
click at [686, 196] on div "May -1" at bounding box center [731, 205] width 187 height 26
type input "May-1"
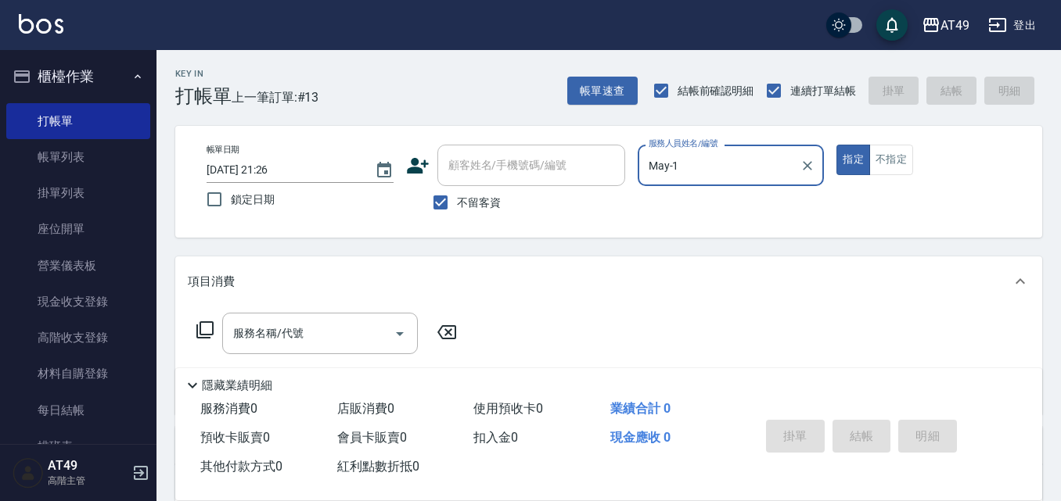
click at [199, 329] on icon at bounding box center [205, 330] width 19 height 19
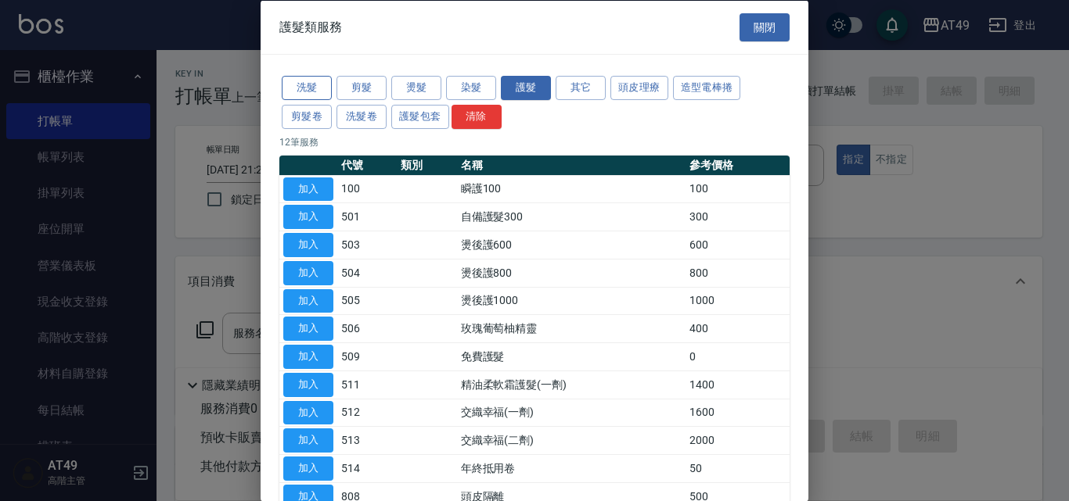
click at [317, 81] on button "洗髮" at bounding box center [307, 88] width 50 height 24
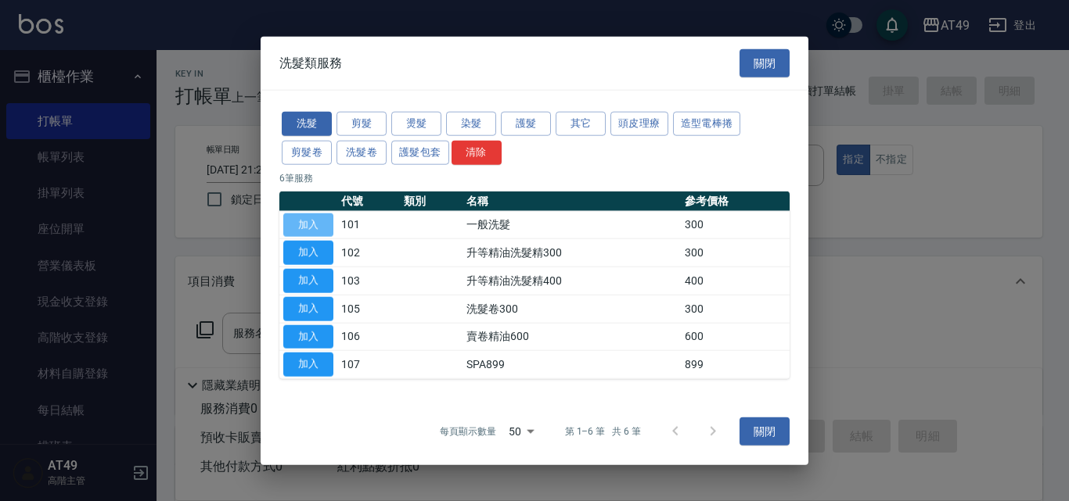
click at [294, 225] on button "加入" at bounding box center [308, 225] width 50 height 24
type input "一般洗髮(101)"
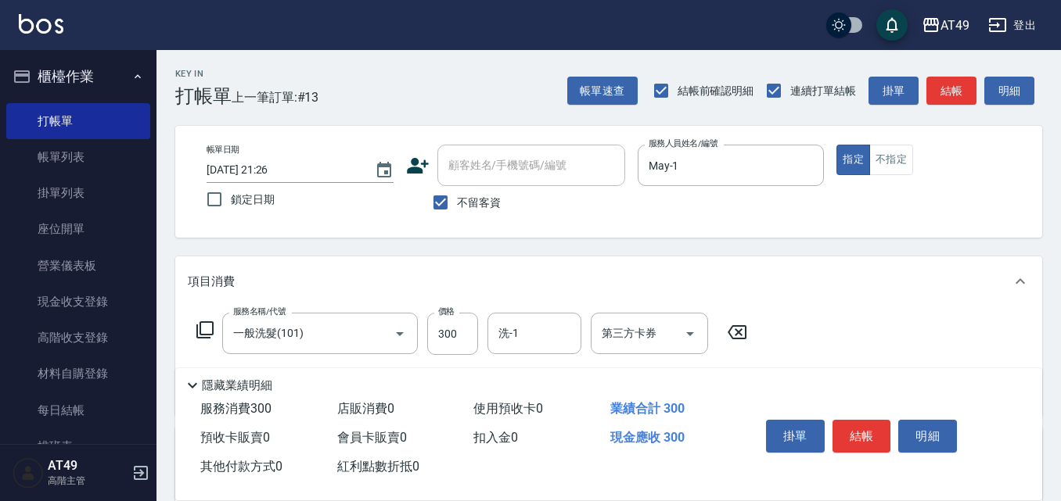
click at [197, 332] on icon at bounding box center [204, 330] width 17 height 17
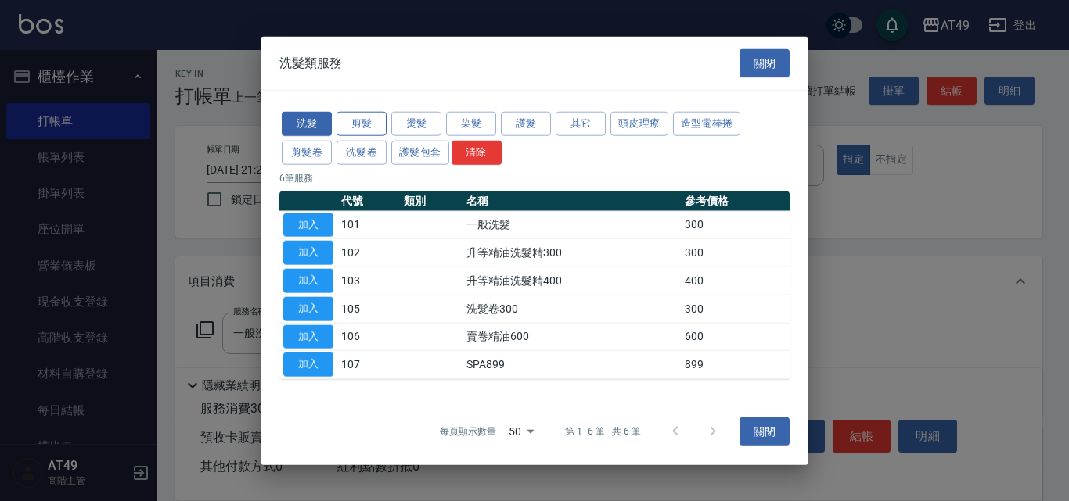
click at [361, 117] on button "剪髮" at bounding box center [361, 124] width 50 height 24
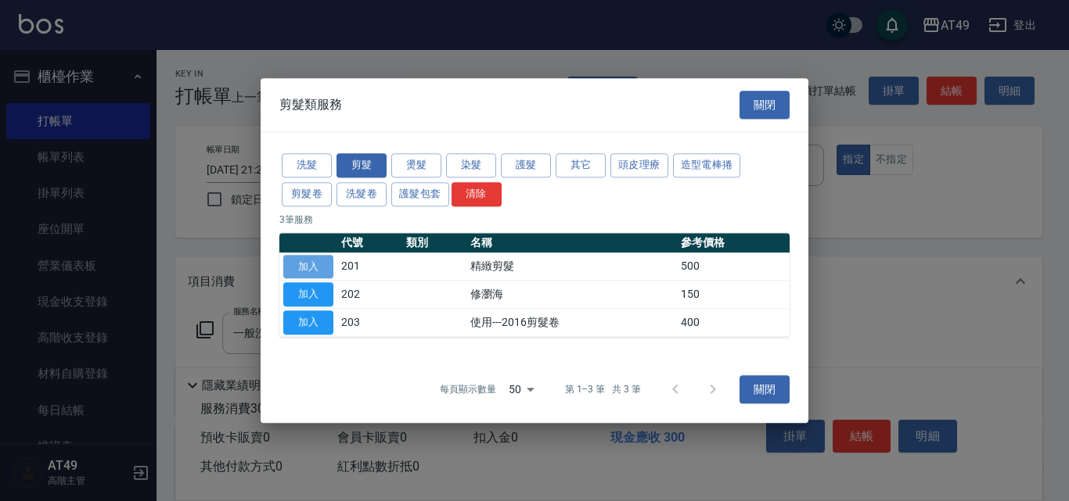
click at [319, 262] on button "加入" at bounding box center [308, 267] width 50 height 24
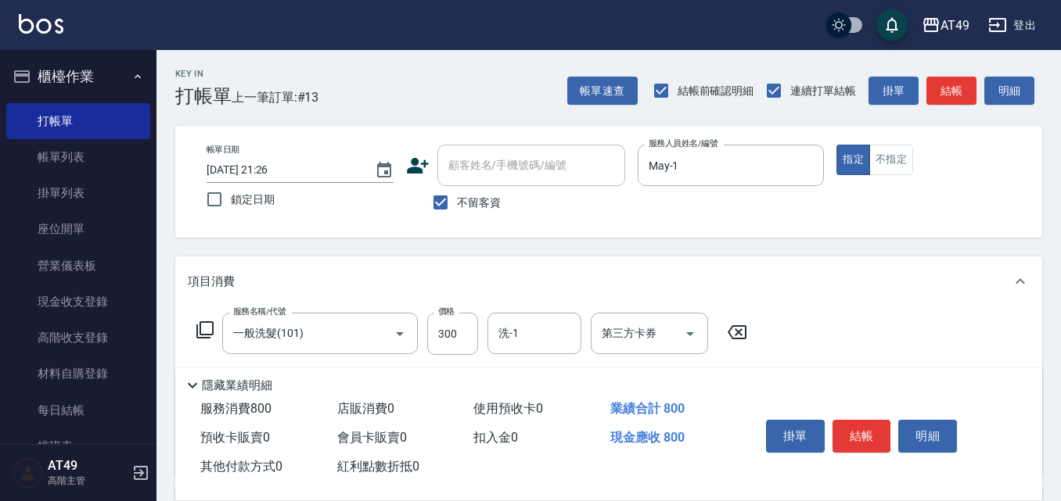
click at [210, 328] on icon at bounding box center [205, 330] width 19 height 19
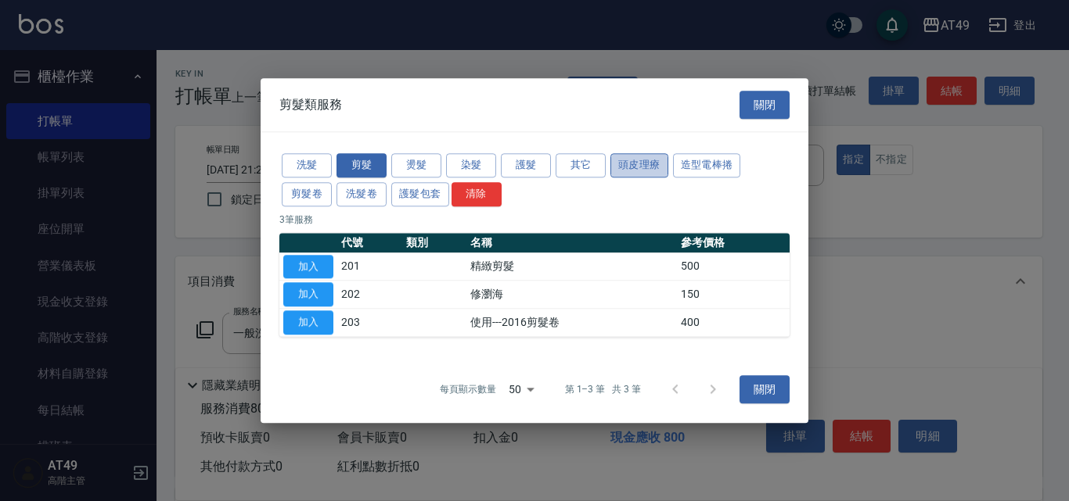
click at [623, 164] on button "頭皮理療" at bounding box center [639, 165] width 58 height 24
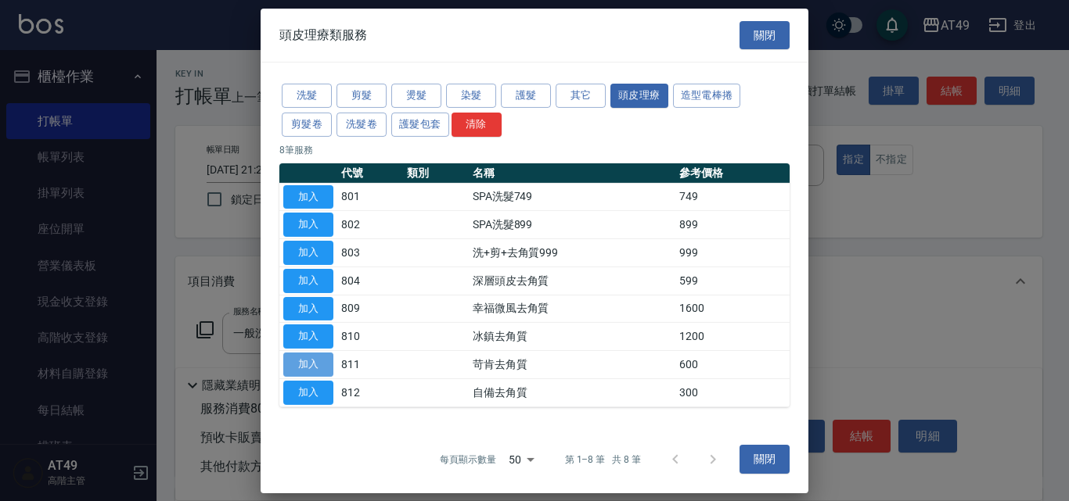
click at [307, 362] on button "加入" at bounding box center [308, 365] width 50 height 24
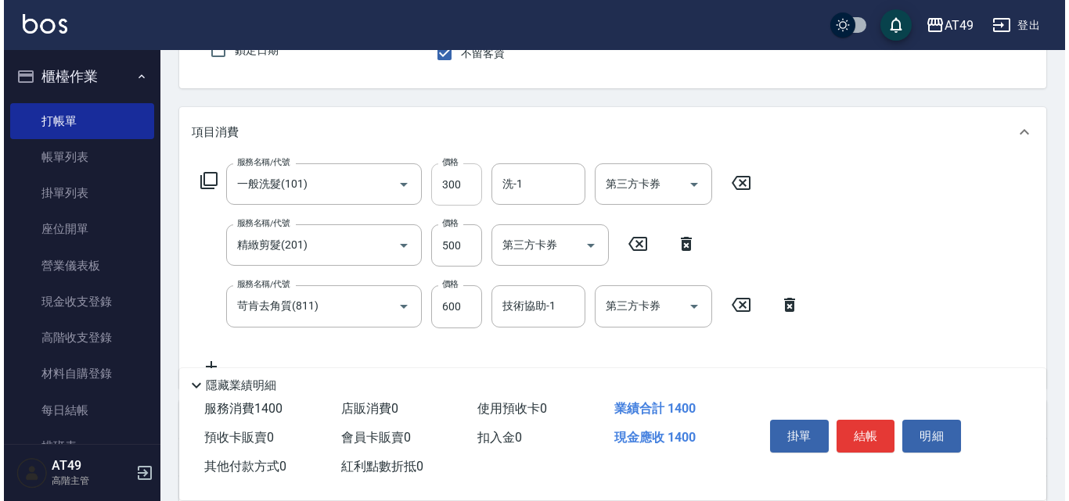
scroll to position [156, 0]
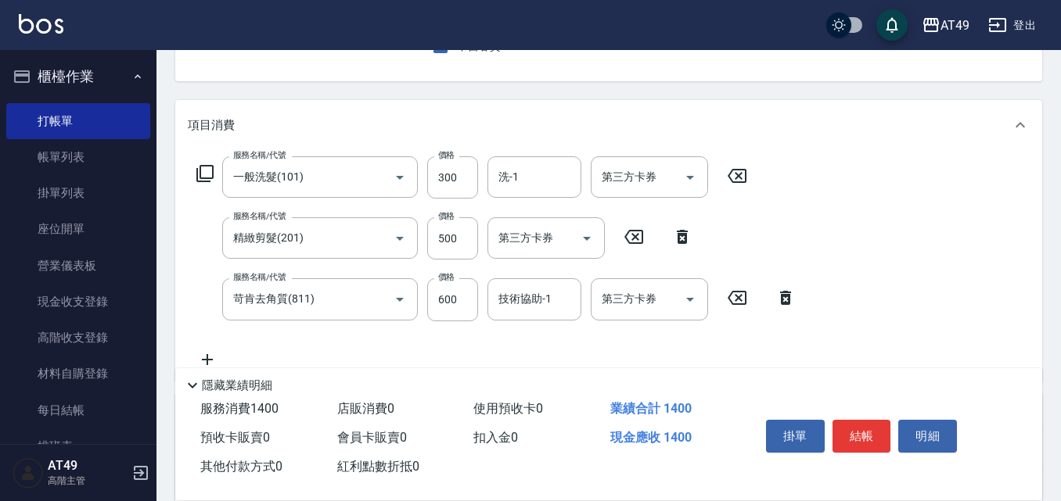
click at [790, 300] on icon at bounding box center [785, 298] width 11 height 14
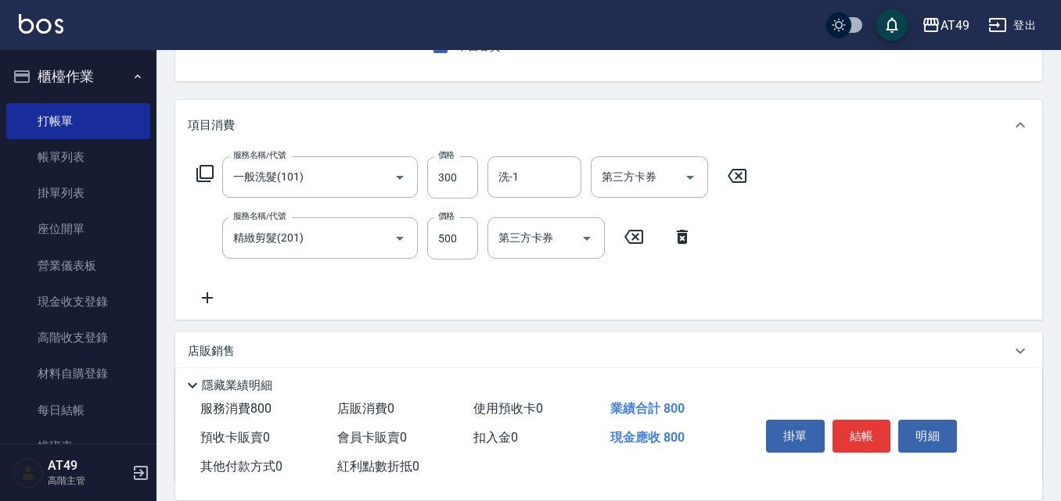
click at [202, 169] on icon at bounding box center [205, 173] width 19 height 19
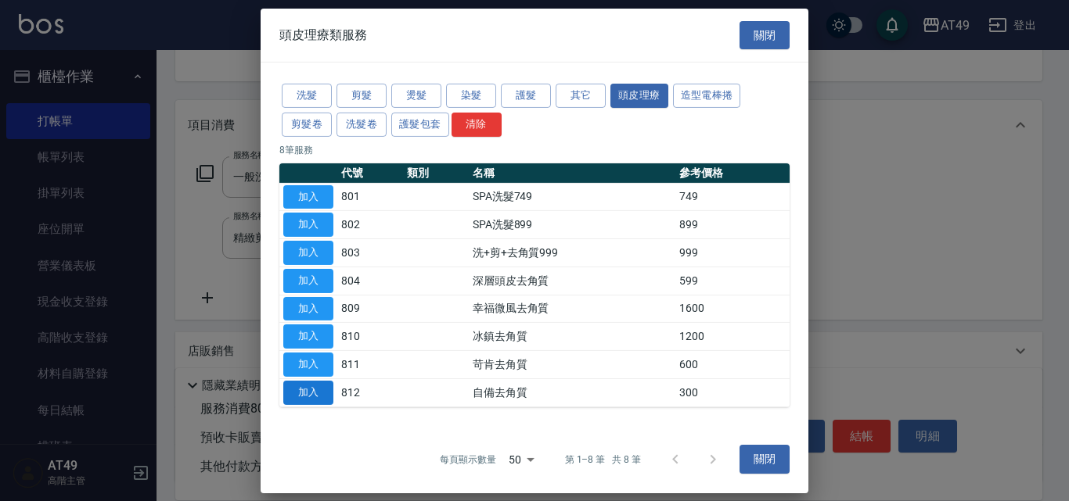
click at [325, 387] on button "加入" at bounding box center [308, 393] width 50 height 24
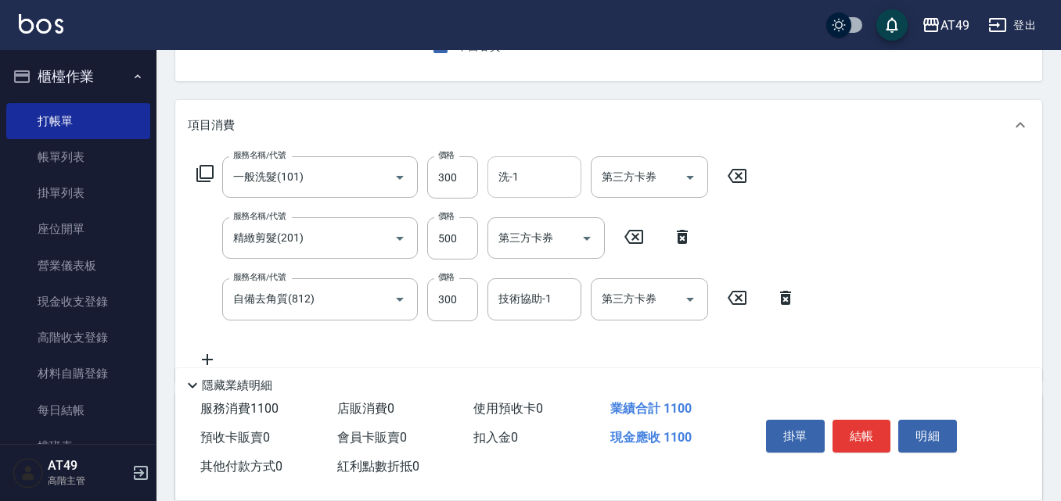
click at [545, 187] on input "洗-1" at bounding box center [534, 176] width 80 height 27
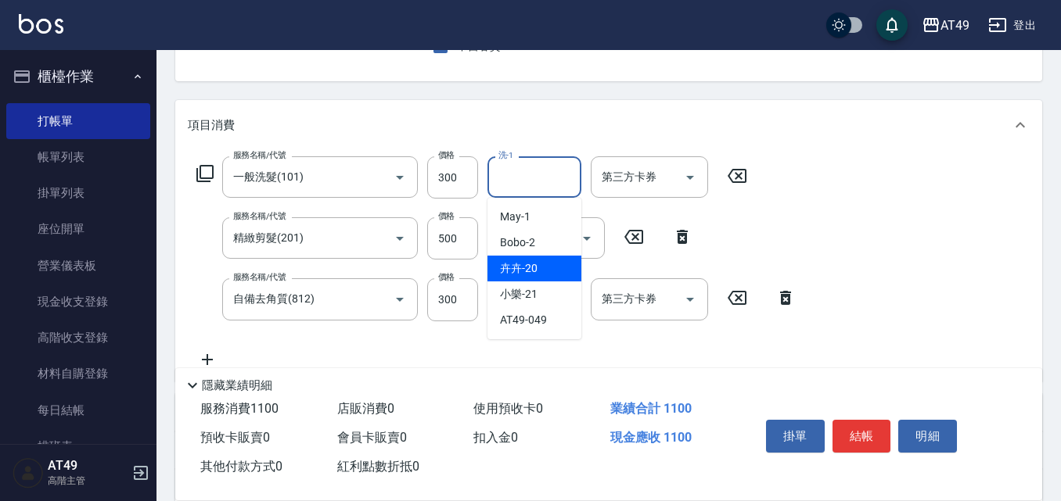
click at [552, 264] on div "卉卉 -20" at bounding box center [534, 269] width 94 height 26
type input "卉卉-20"
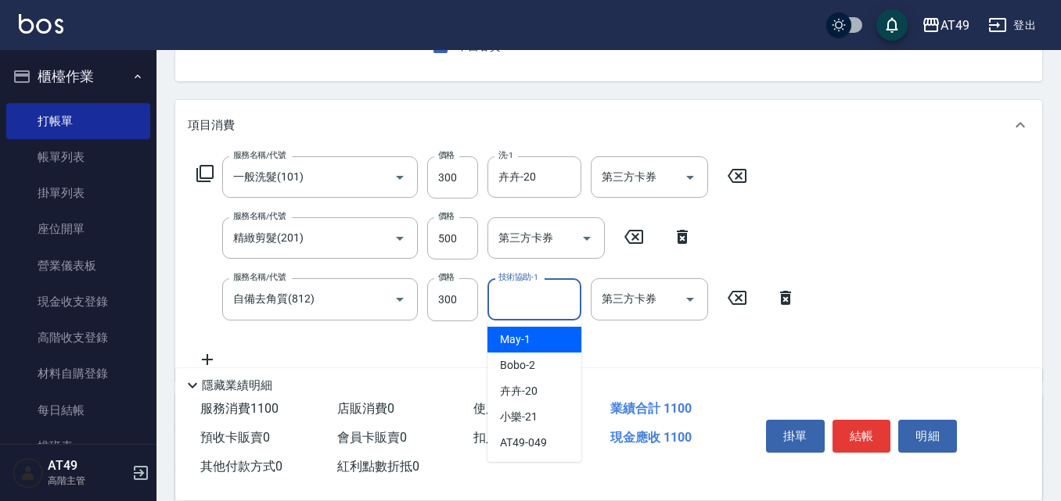
click at [540, 309] on input "技術協助-1" at bounding box center [534, 299] width 80 height 27
click at [549, 339] on div "May -1" at bounding box center [534, 340] width 94 height 26
type input "May-1"
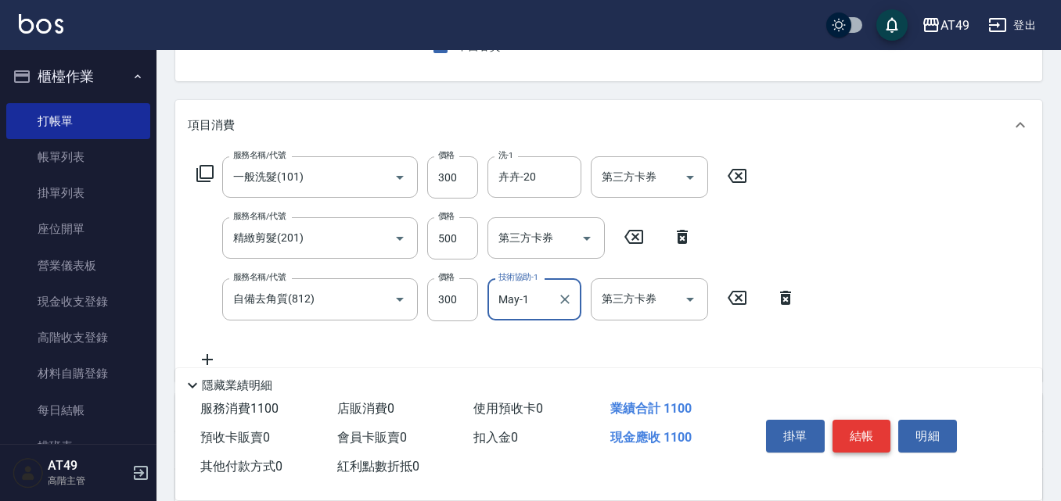
click at [868, 429] on button "結帳" at bounding box center [861, 436] width 59 height 33
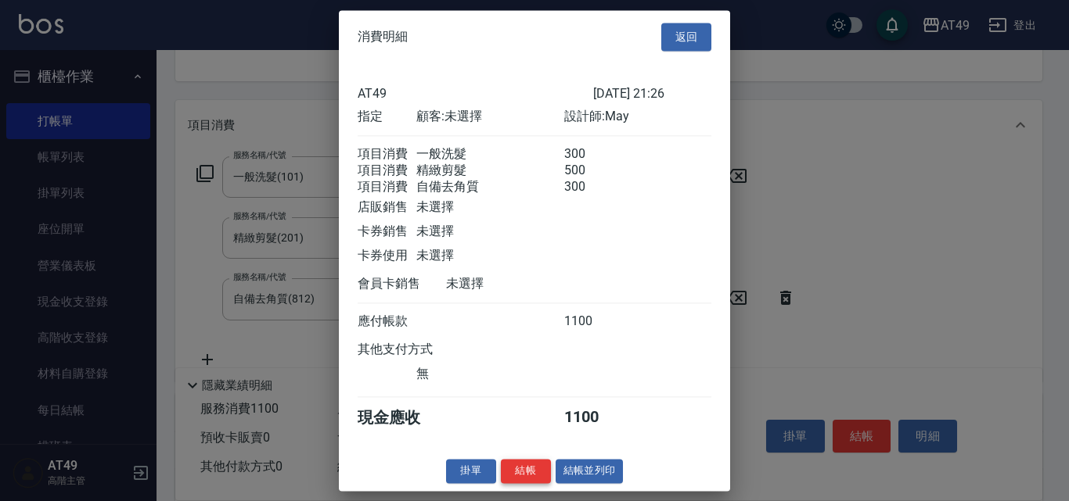
click at [505, 483] on button "結帳" at bounding box center [526, 471] width 50 height 24
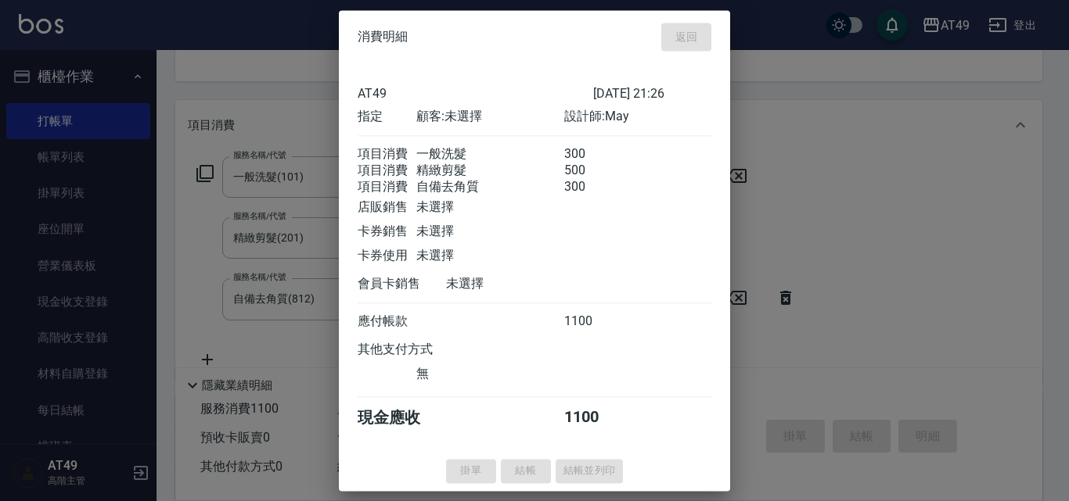
type input "2025/09/19 21:27"
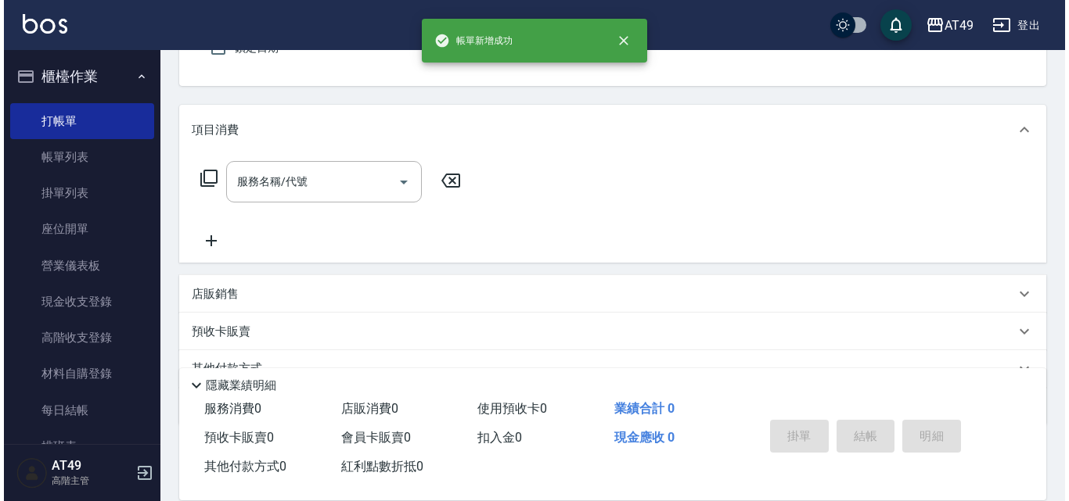
scroll to position [0, 0]
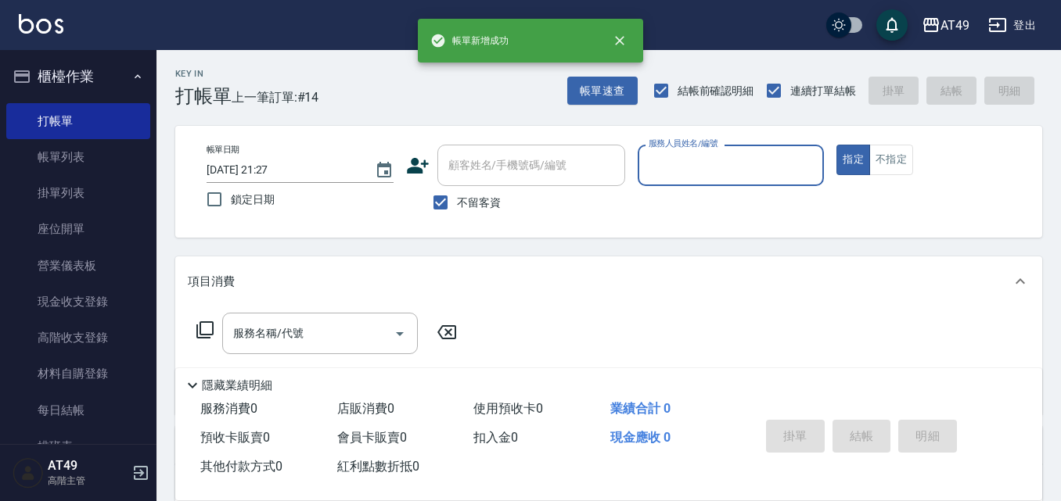
click at [685, 178] on input "服務人員姓名/編號" at bounding box center [731, 165] width 173 height 27
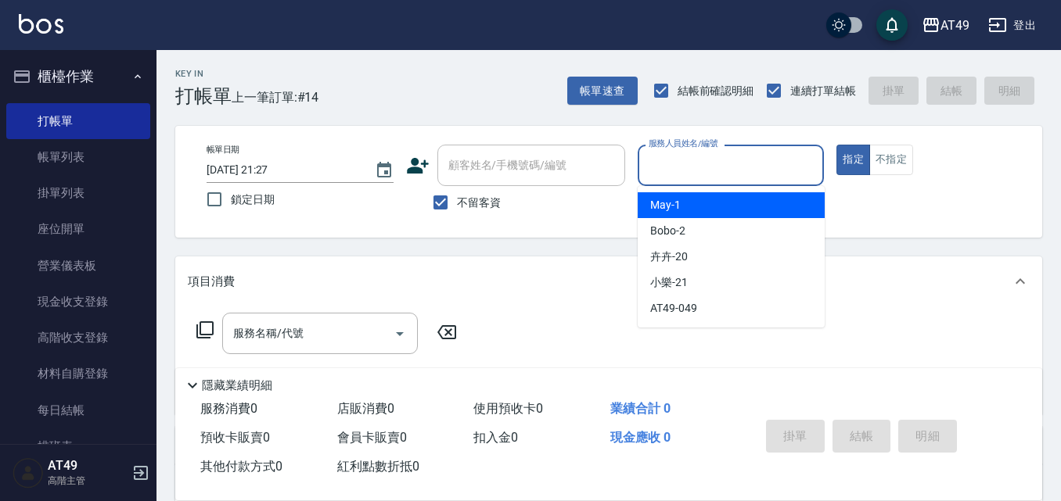
click at [693, 196] on div "May -1" at bounding box center [731, 205] width 187 height 26
type input "May-1"
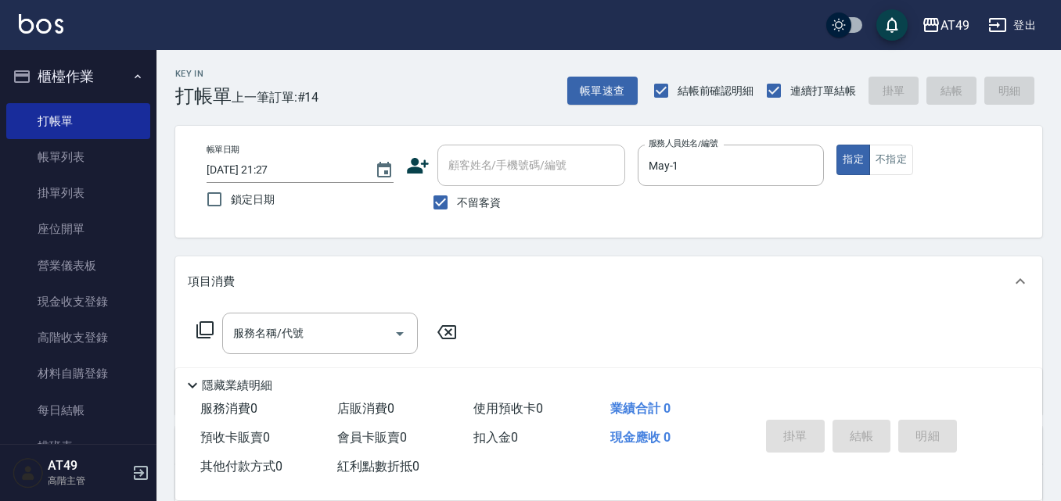
click at [211, 329] on icon at bounding box center [205, 330] width 19 height 19
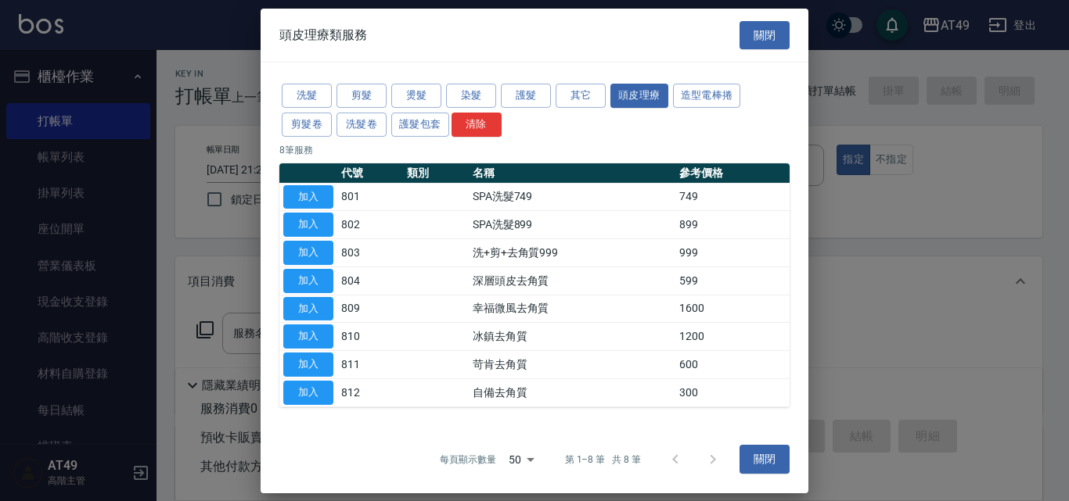
click at [769, 37] on button "關閉" at bounding box center [764, 34] width 50 height 29
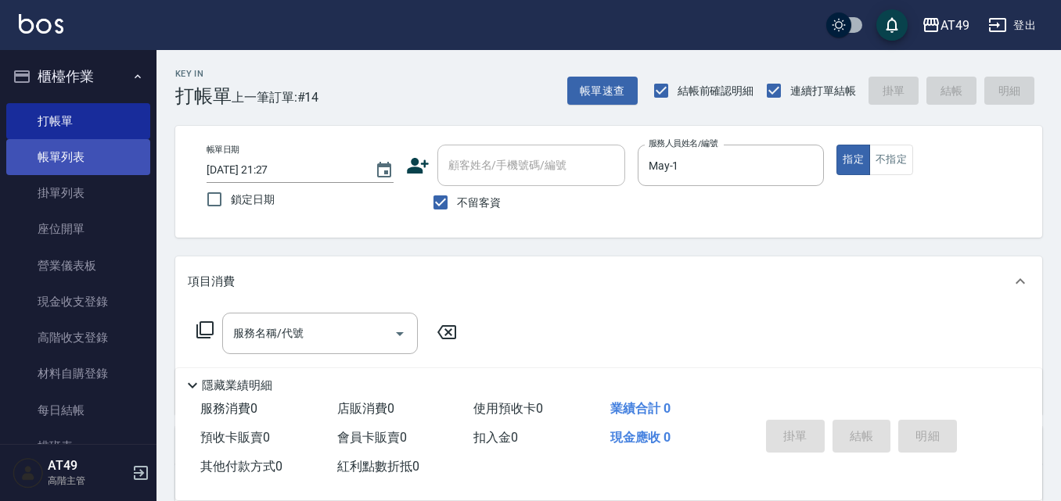
click at [113, 155] on link "帳單列表" at bounding box center [78, 157] width 144 height 36
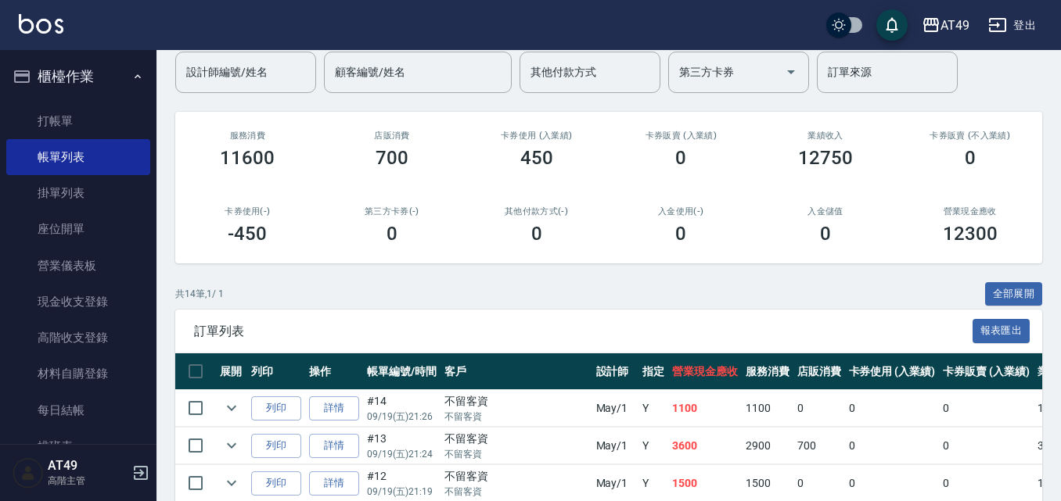
scroll to position [156, 0]
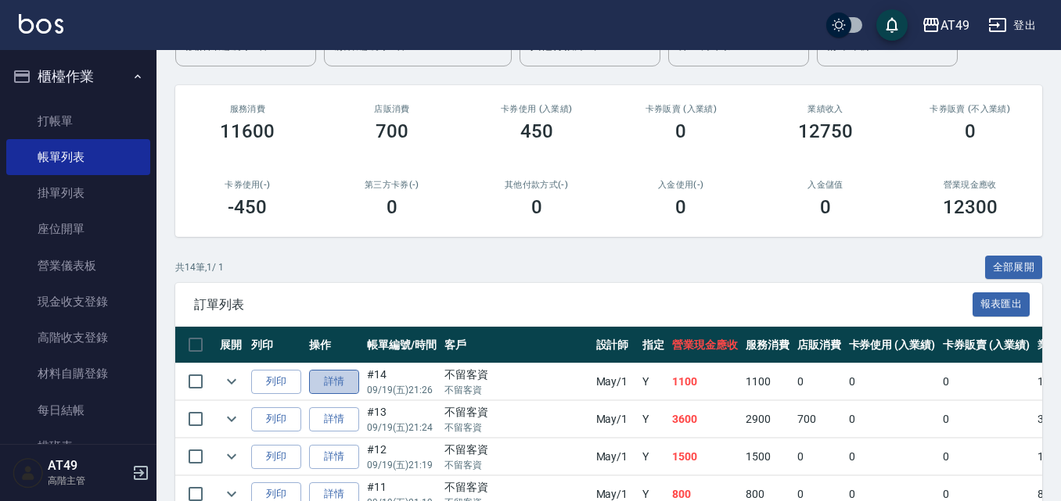
click at [343, 383] on link "詳情" at bounding box center [334, 382] width 50 height 24
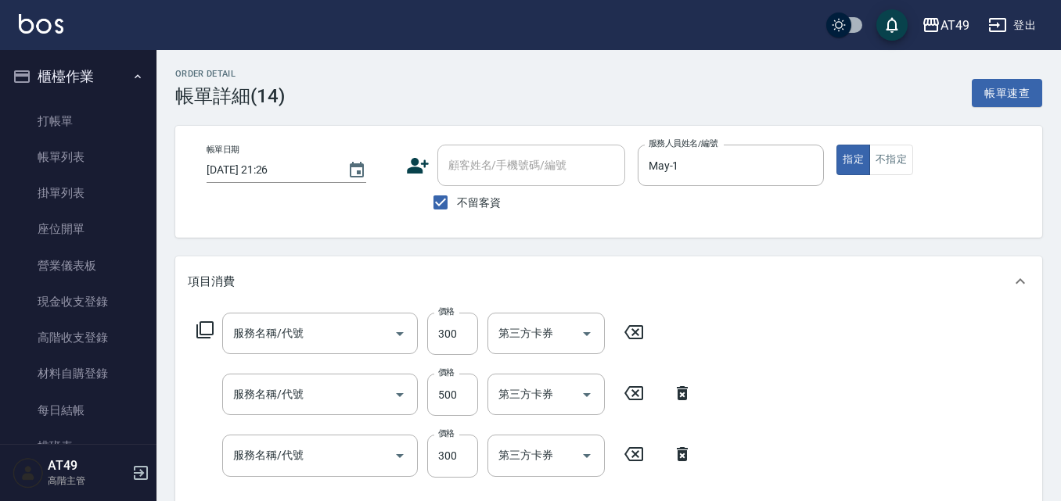
type input "2025/09/19 21:26"
checkbox input "true"
type input "May-1"
type input "自備去角質(812)"
type input "精緻剪髮(201)"
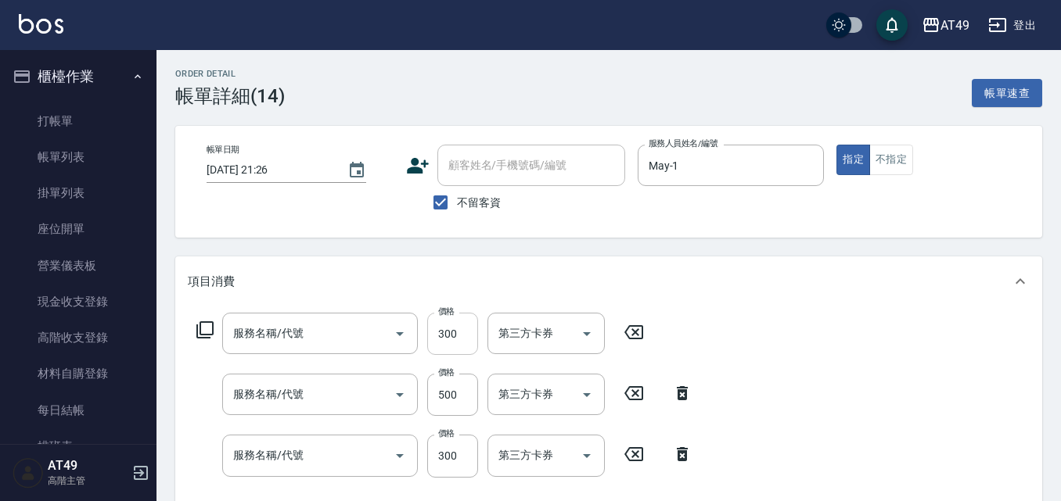
type input "一般洗髮(101)"
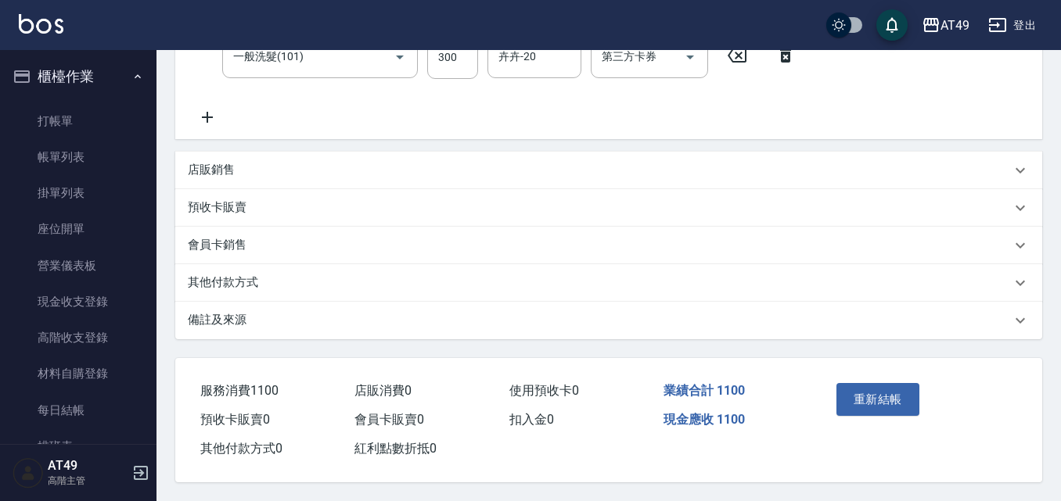
scroll to position [406, 0]
click at [208, 162] on p "店販銷售" at bounding box center [211, 170] width 47 height 16
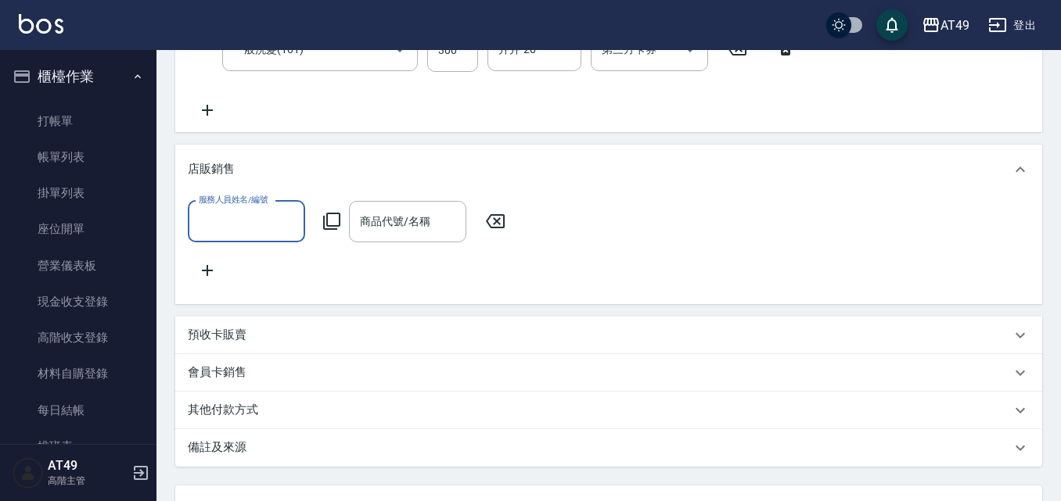
scroll to position [0, 0]
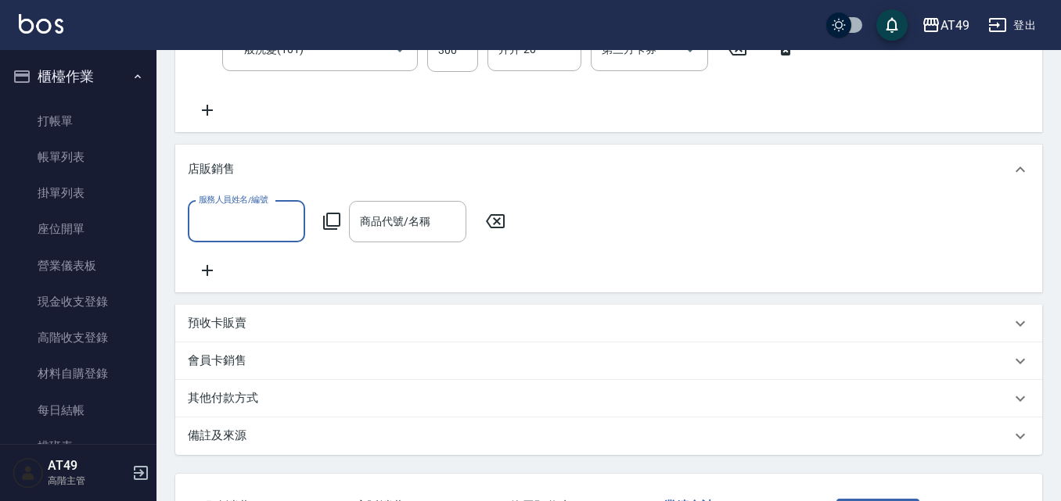
click at [231, 211] on input "服務人員姓名/編號" at bounding box center [246, 221] width 103 height 27
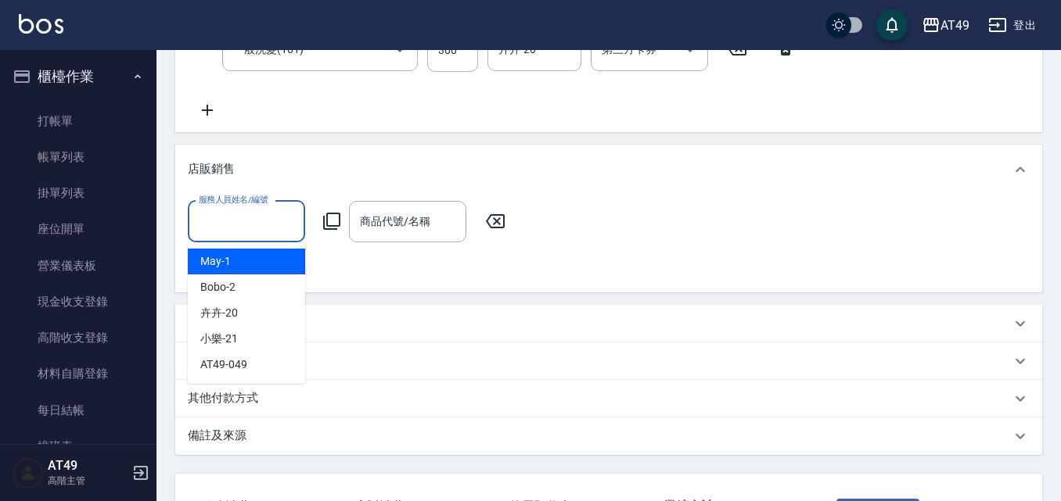
click at [245, 257] on div "May -1" at bounding box center [246, 262] width 117 height 26
type input "May-1"
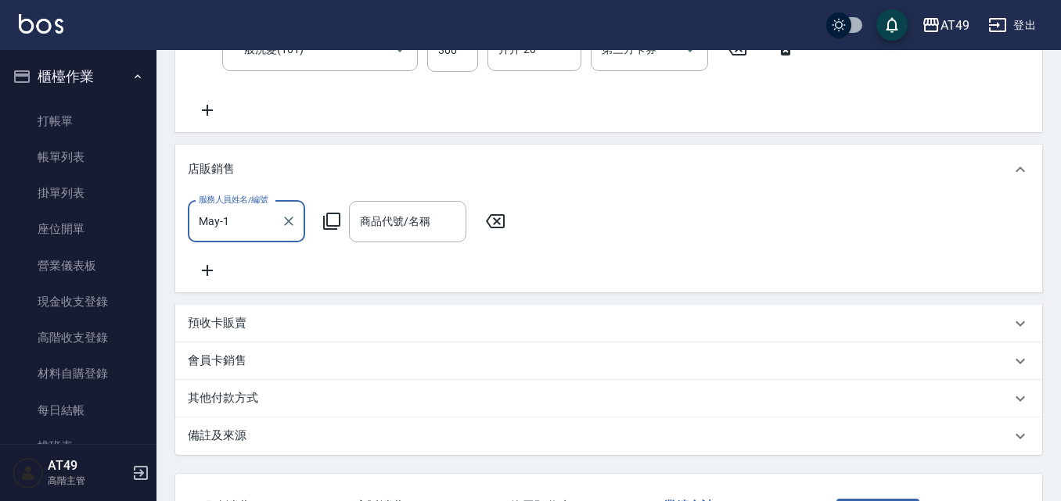
click at [330, 228] on icon at bounding box center [331, 221] width 19 height 19
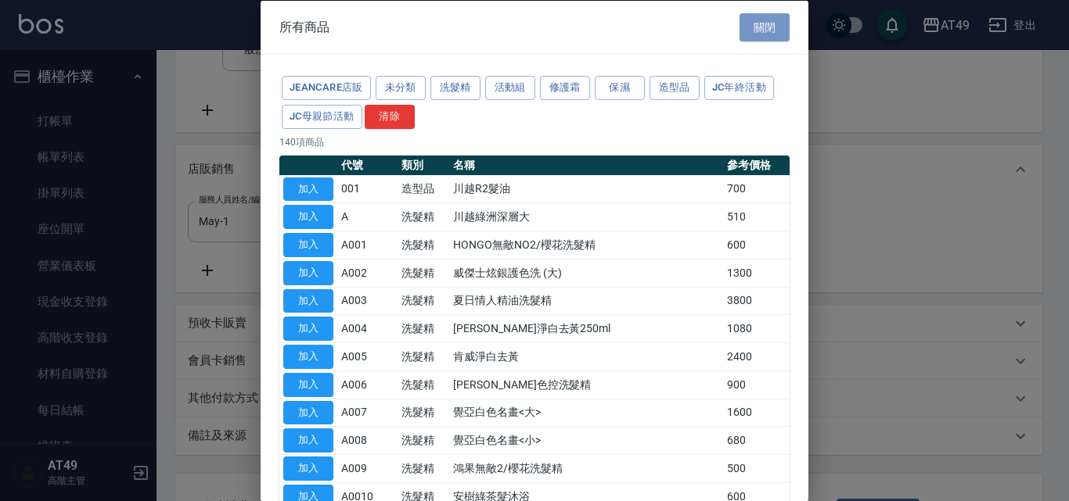
click at [749, 25] on button "關閉" at bounding box center [764, 27] width 50 height 29
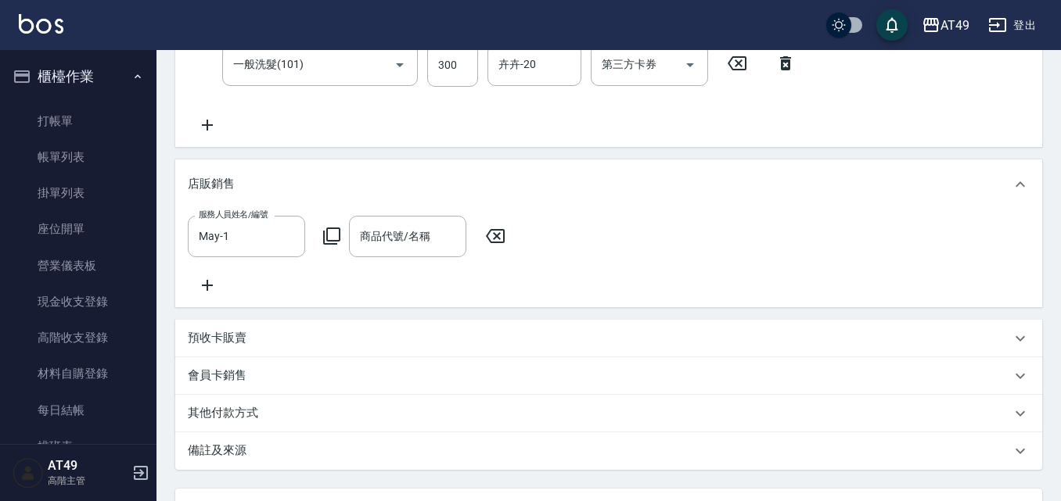
scroll to position [541, 0]
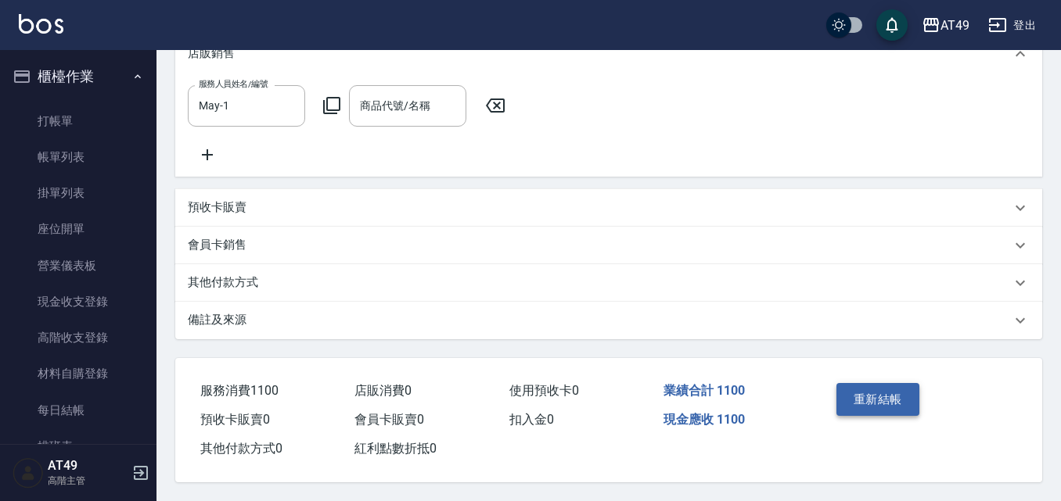
click at [871, 397] on button "重新結帳" at bounding box center [877, 399] width 83 height 33
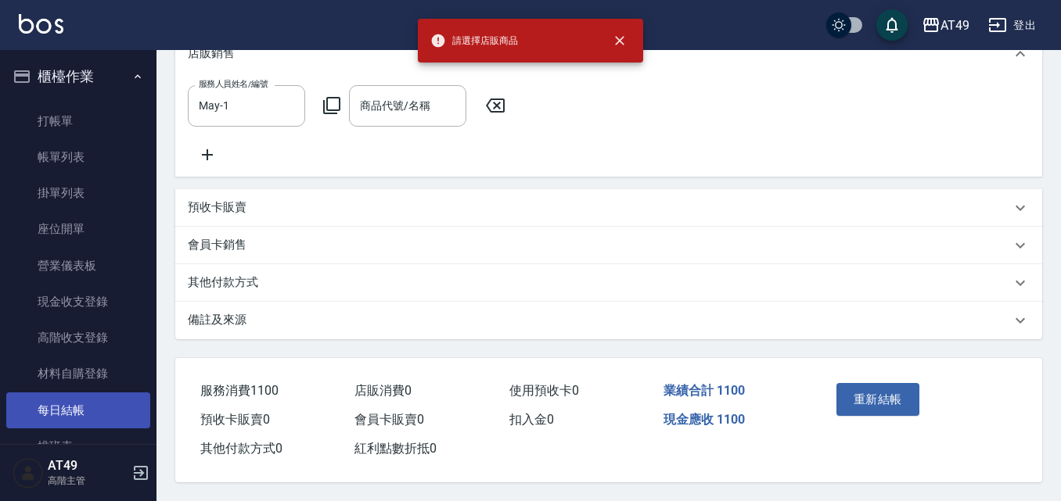
click at [92, 411] on link "每日結帳" at bounding box center [78, 411] width 144 height 36
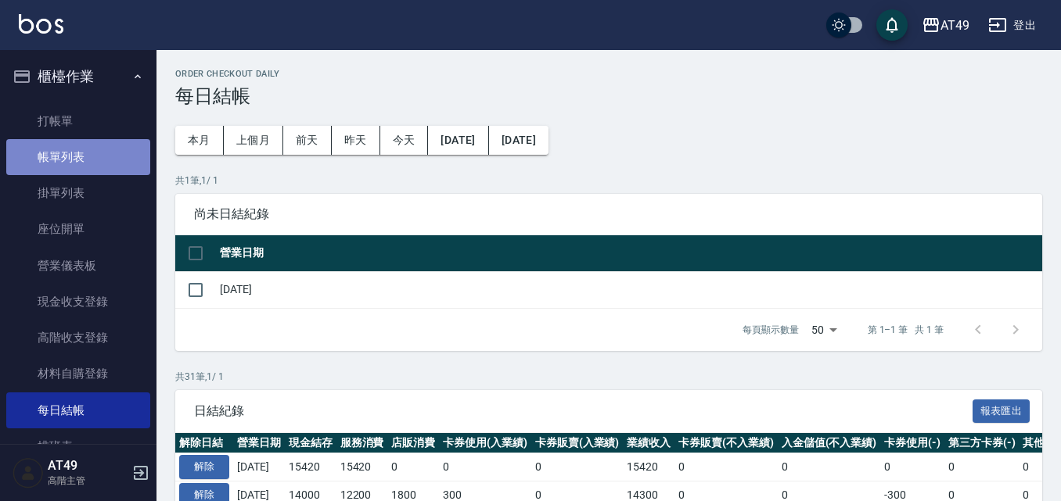
click at [117, 155] on link "帳單列表" at bounding box center [78, 157] width 144 height 36
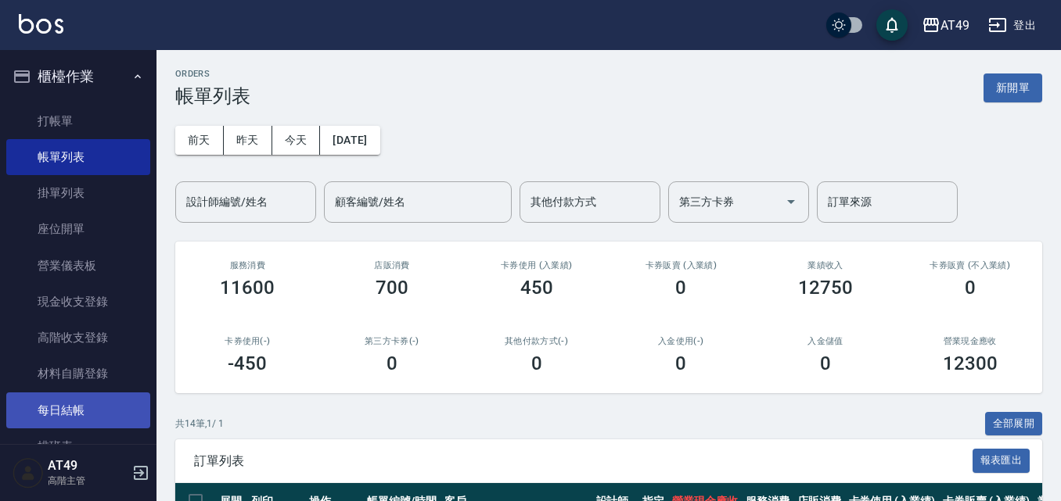
click at [113, 418] on link "每日結帳" at bounding box center [78, 411] width 144 height 36
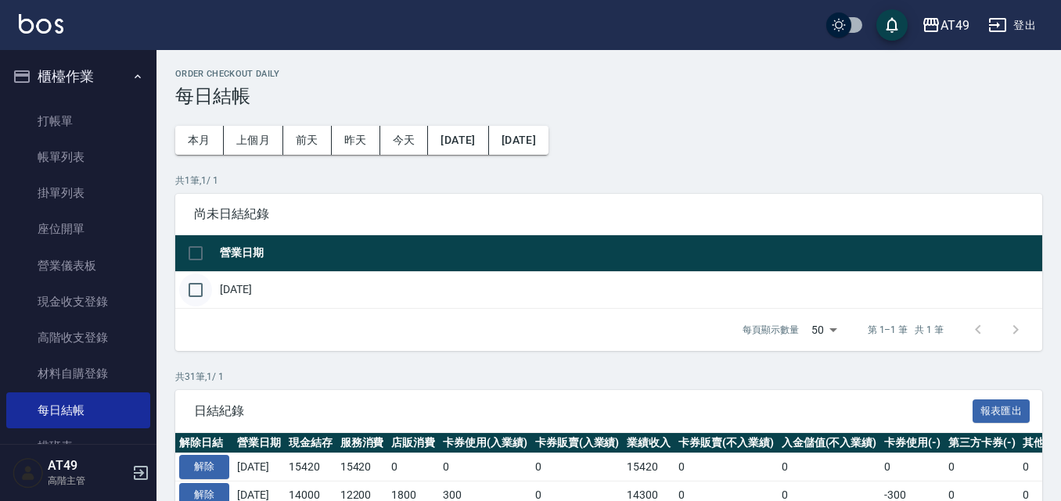
click at [192, 297] on input "checkbox" at bounding box center [195, 290] width 33 height 33
checkbox input "true"
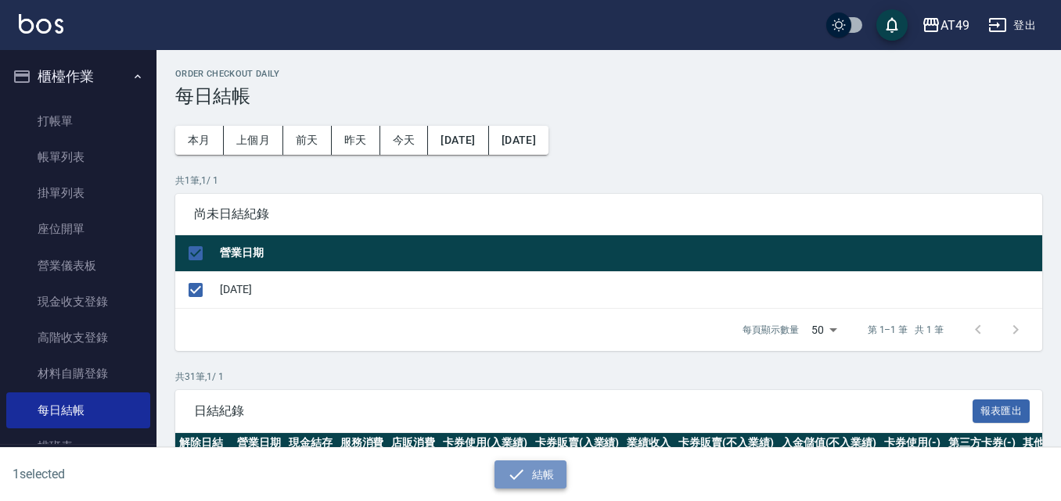
click at [546, 480] on button "結帳" at bounding box center [530, 475] width 73 height 29
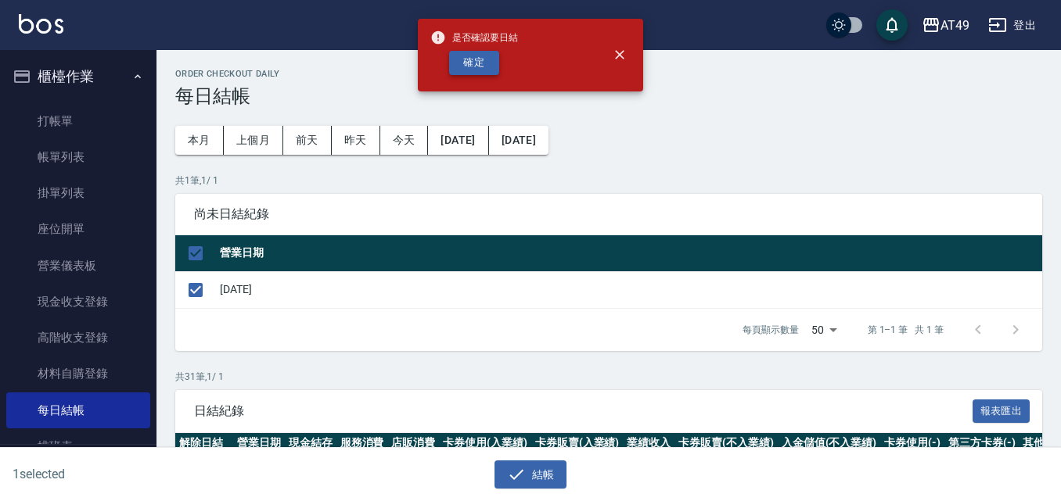
click at [473, 57] on button "確定" at bounding box center [474, 63] width 50 height 24
checkbox input "false"
